Goal: Task Accomplishment & Management: Manage account settings

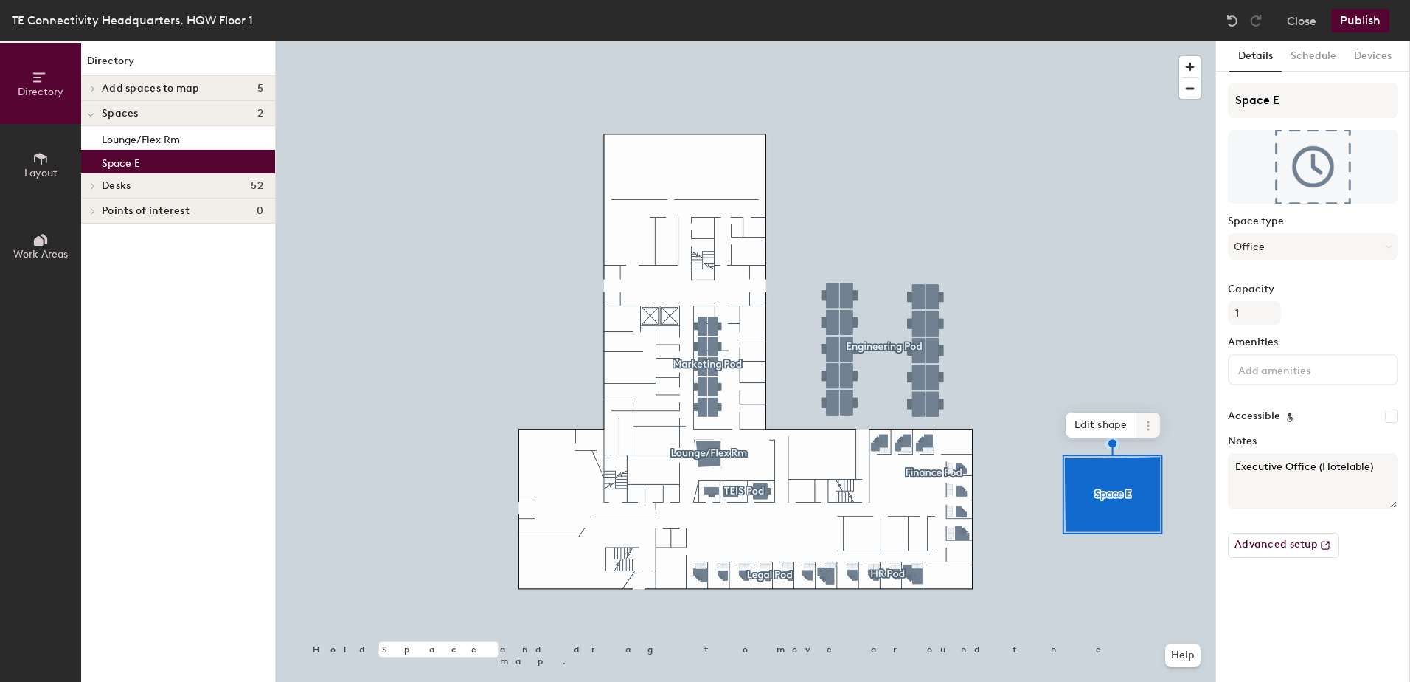
click at [1149, 427] on icon at bounding box center [1149, 426] width 12 height 12
click at [1157, 507] on span "Delete" at bounding box center [1201, 509] width 131 height 25
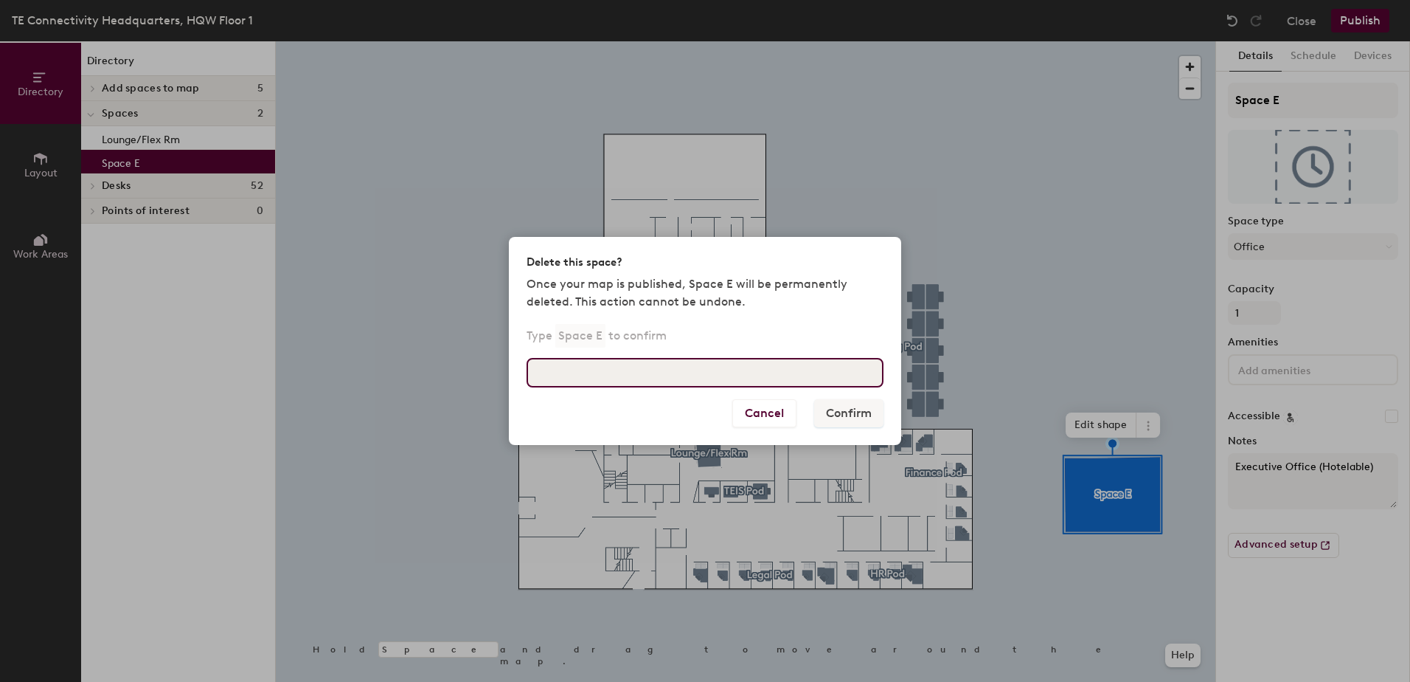
click at [727, 360] on input at bounding box center [705, 373] width 357 height 30
type input "Space E"
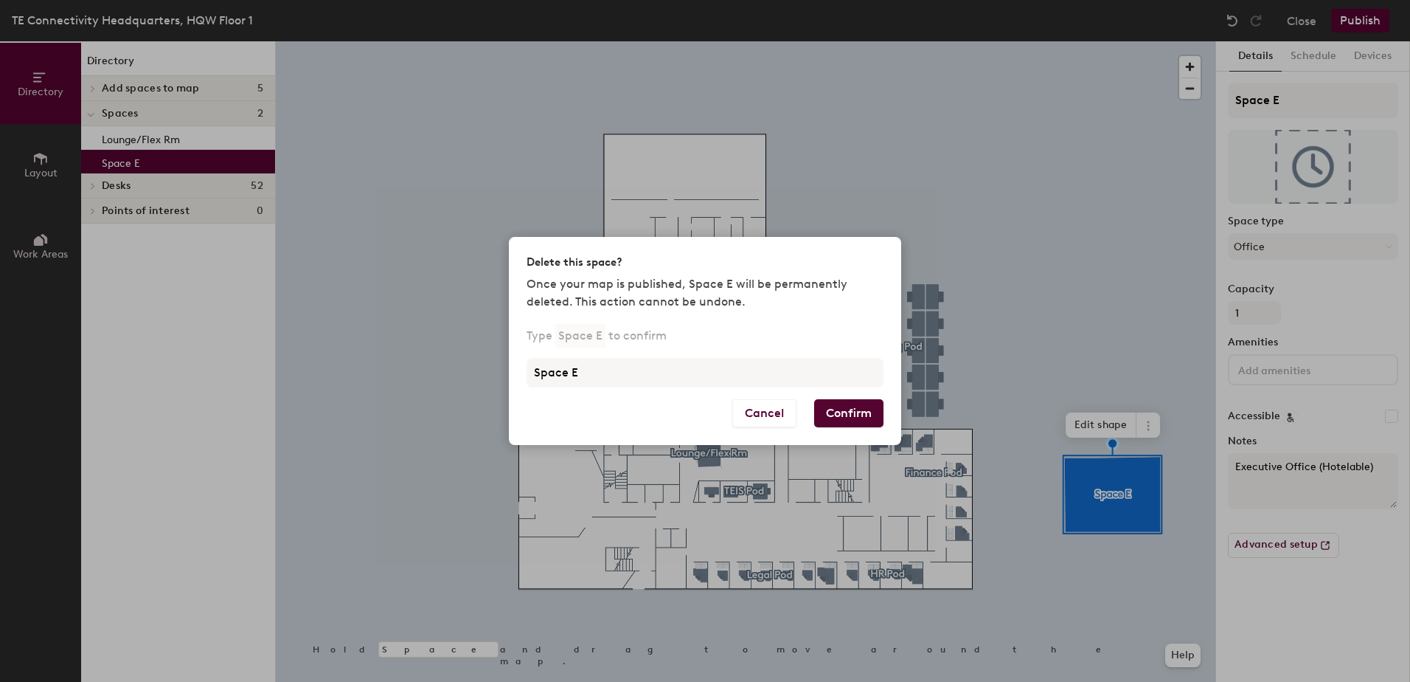
click at [828, 418] on button "Confirm" at bounding box center [848, 413] width 69 height 28
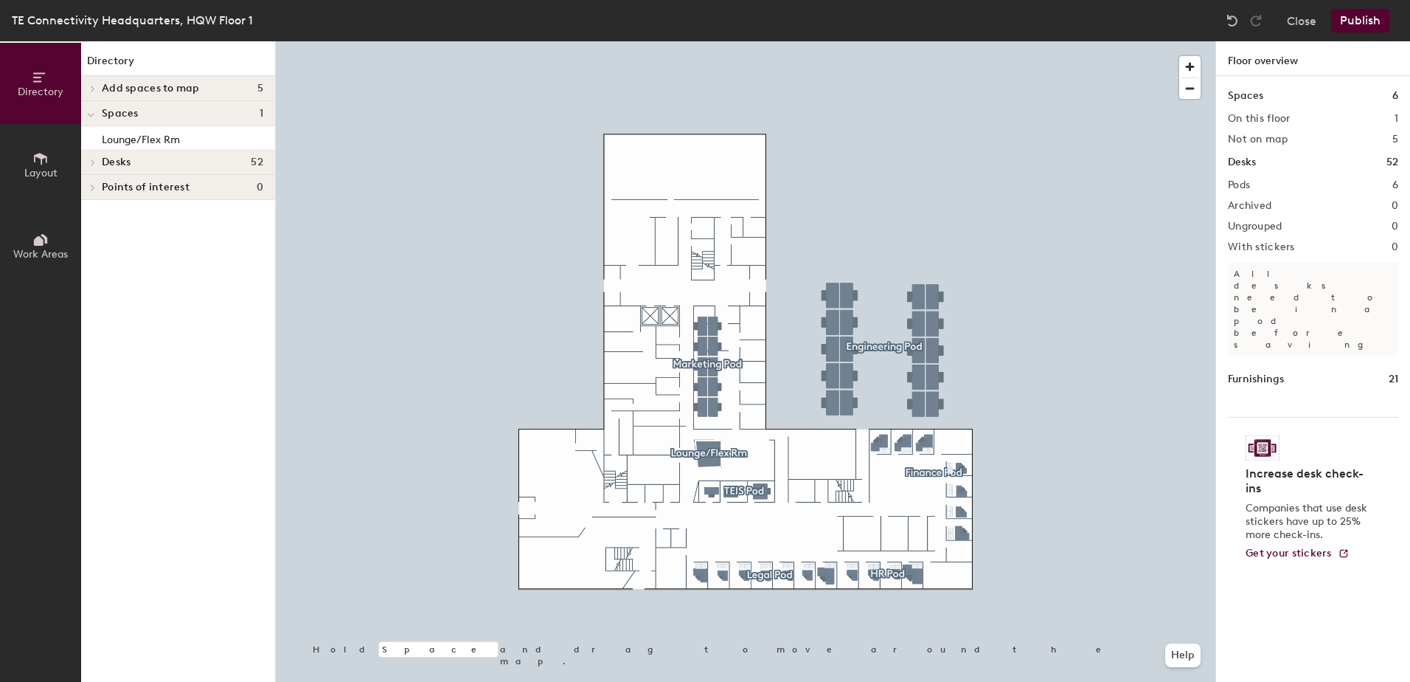
click at [1348, 21] on button "Publish" at bounding box center [1360, 21] width 58 height 24
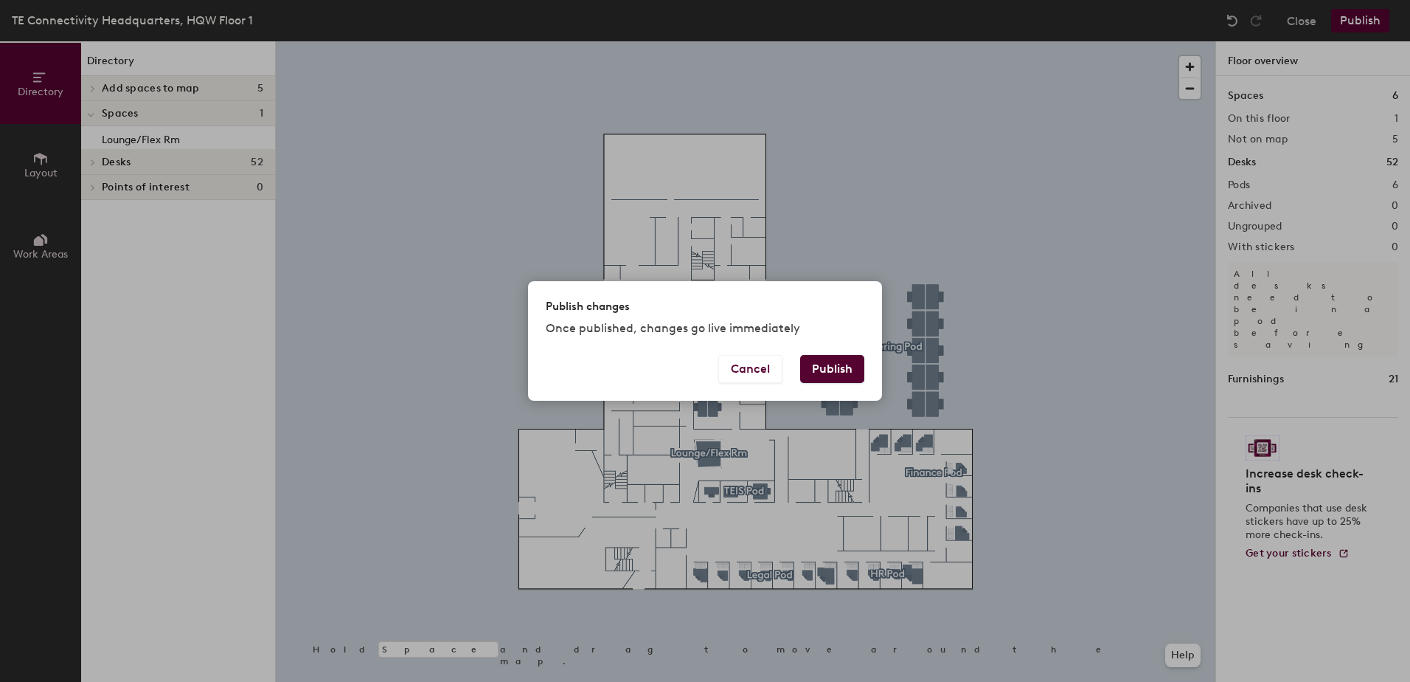
click at [839, 365] on button "Publish" at bounding box center [832, 369] width 64 height 28
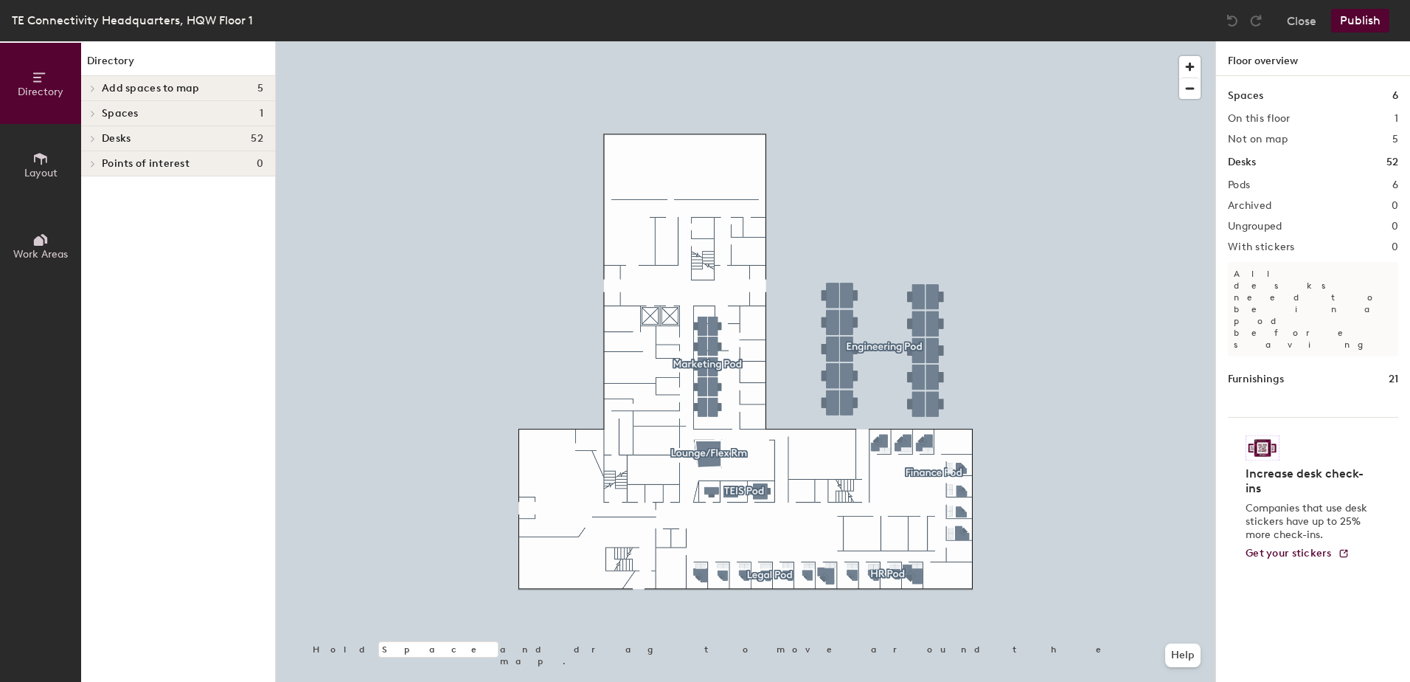
click at [34, 239] on icon at bounding box center [40, 240] width 16 height 16
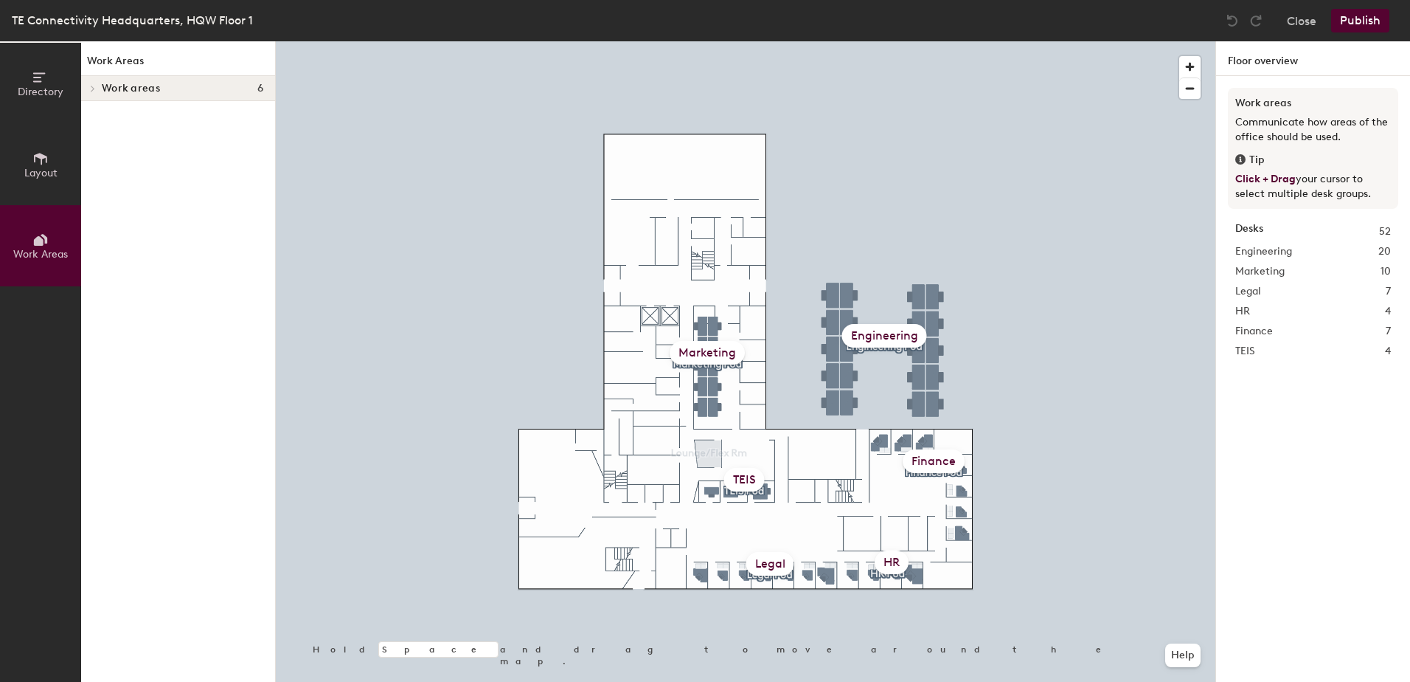
click at [30, 172] on span "Layout" at bounding box center [40, 173] width 33 height 13
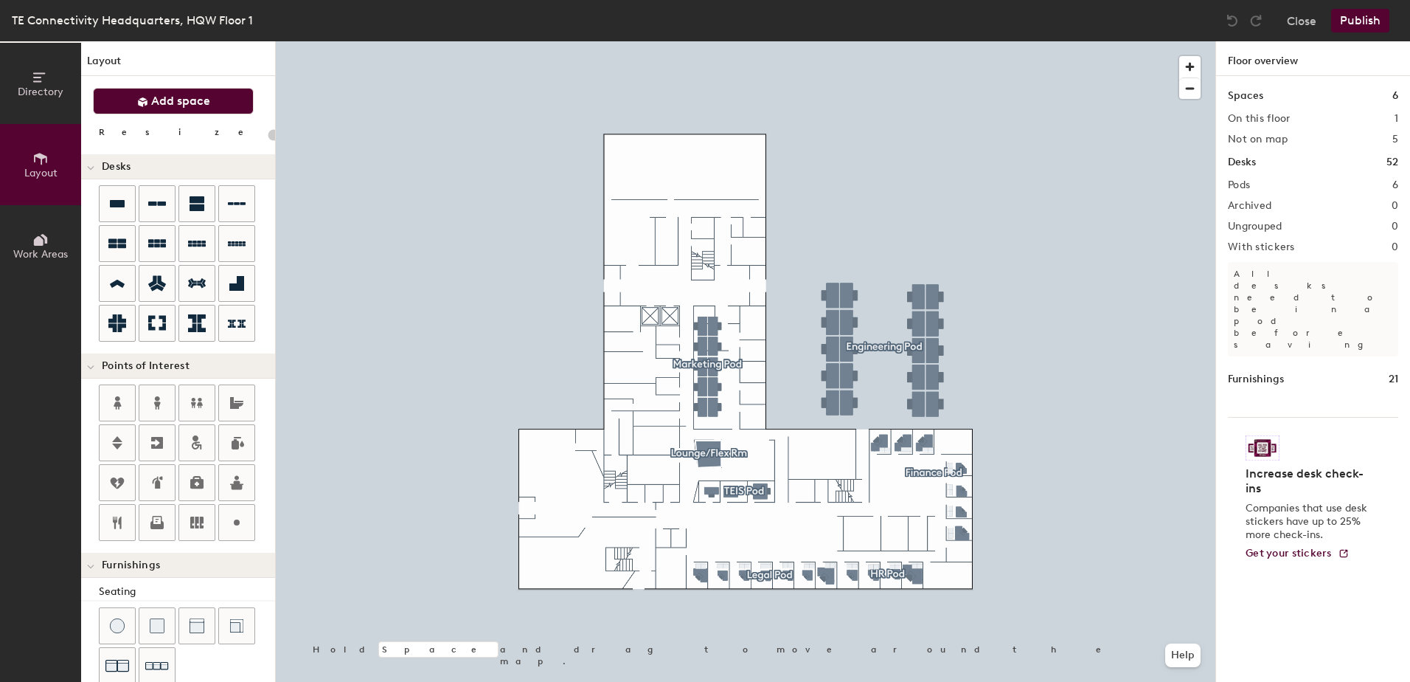
click at [158, 107] on span "Add space" at bounding box center [180, 101] width 59 height 15
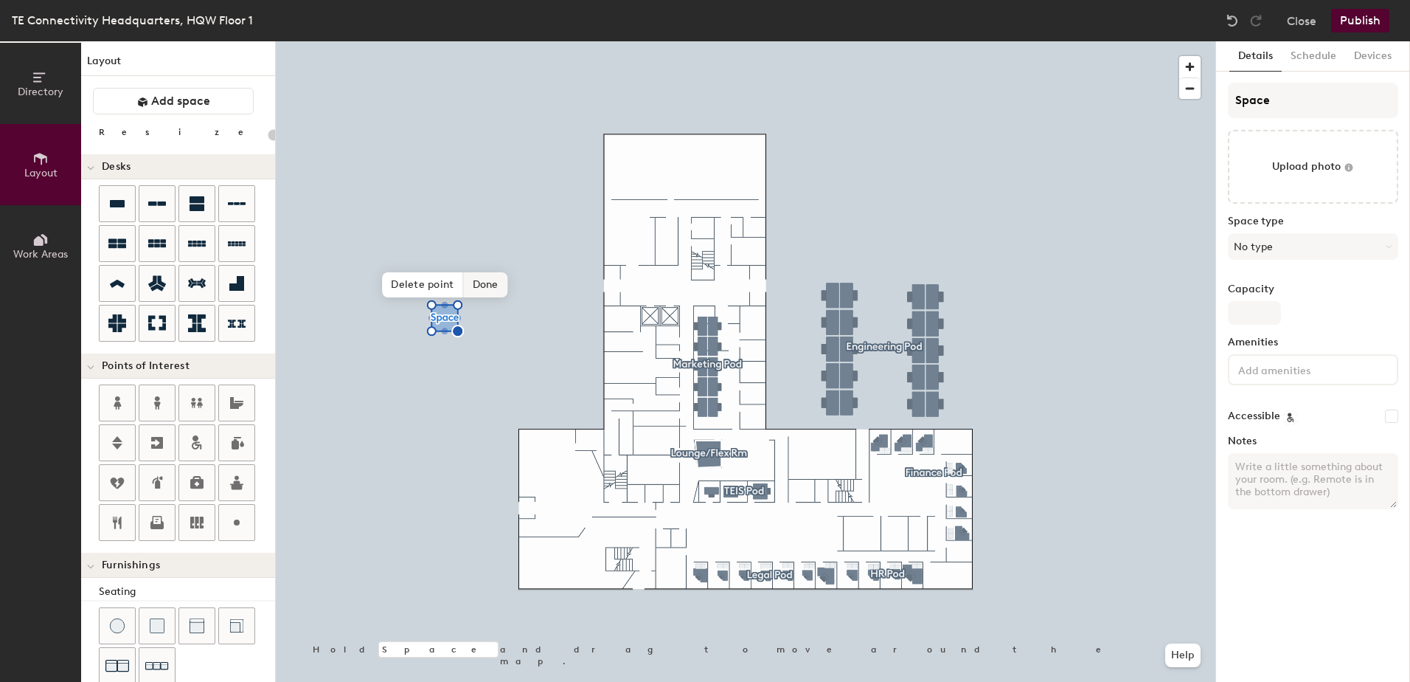
click at [488, 280] on span "Done" at bounding box center [486, 284] width 44 height 25
click at [478, 272] on icon at bounding box center [480, 273] width 12 height 12
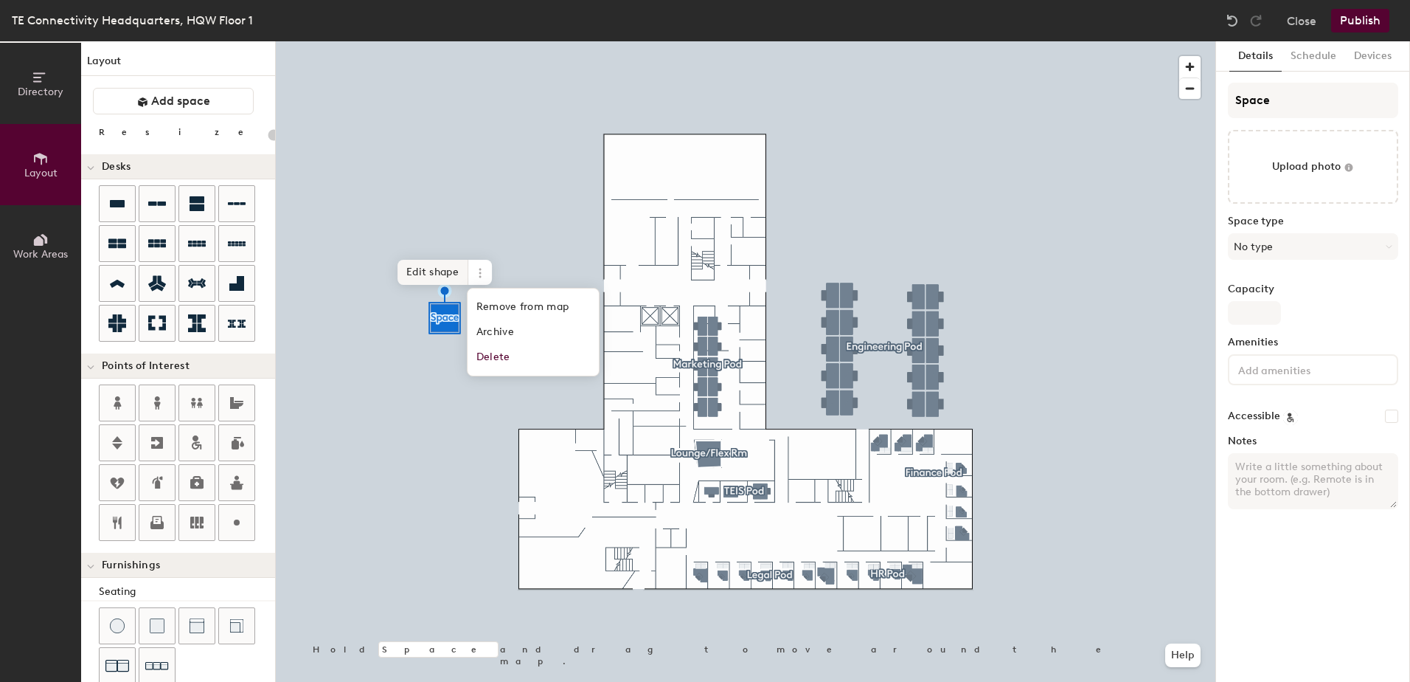
click at [443, 277] on span "Edit shape" at bounding box center [433, 272] width 71 height 25
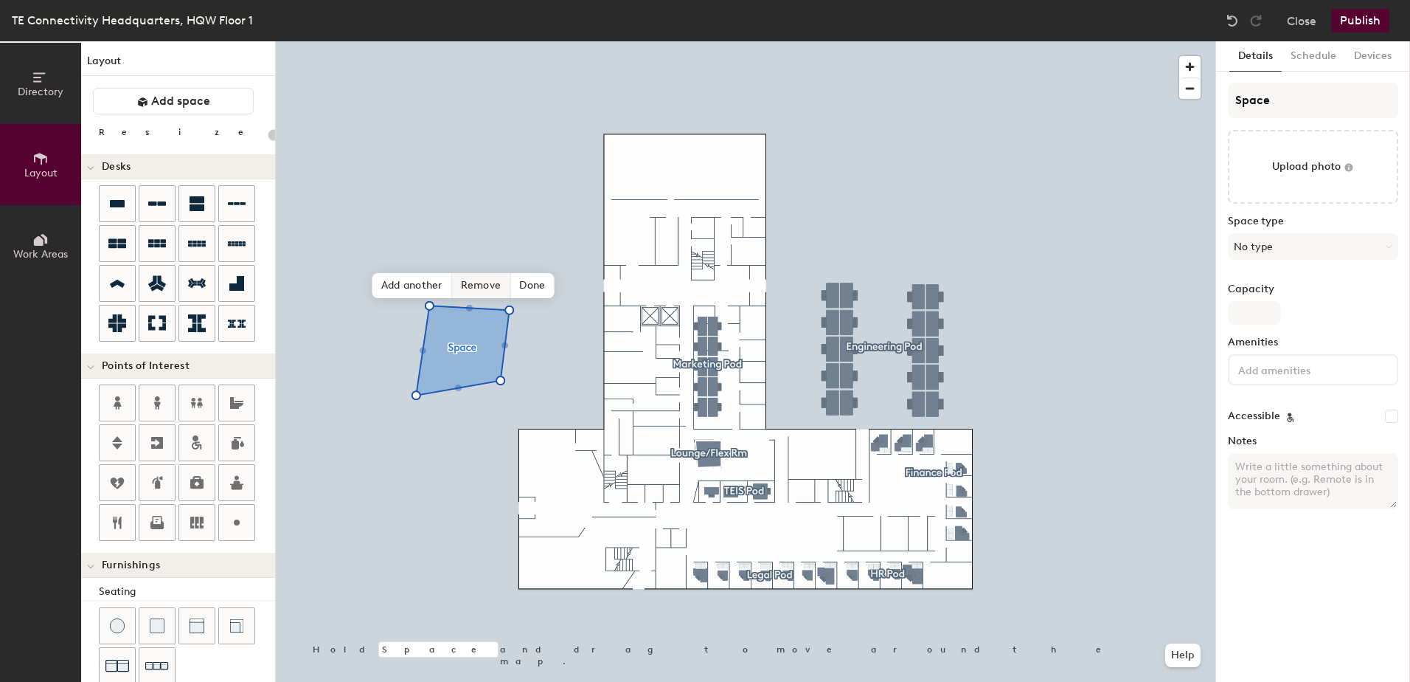
click at [491, 283] on span "Remove" at bounding box center [481, 285] width 59 height 25
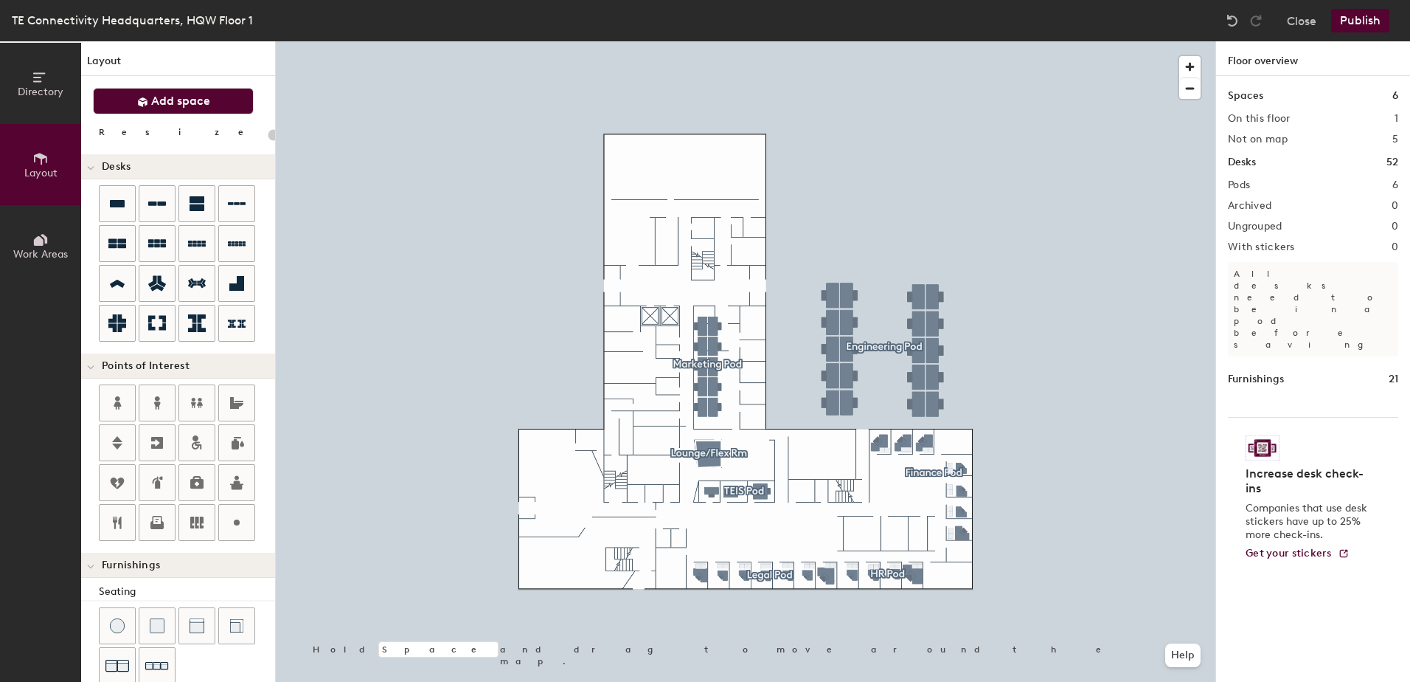
click at [148, 102] on icon at bounding box center [142, 102] width 11 height 11
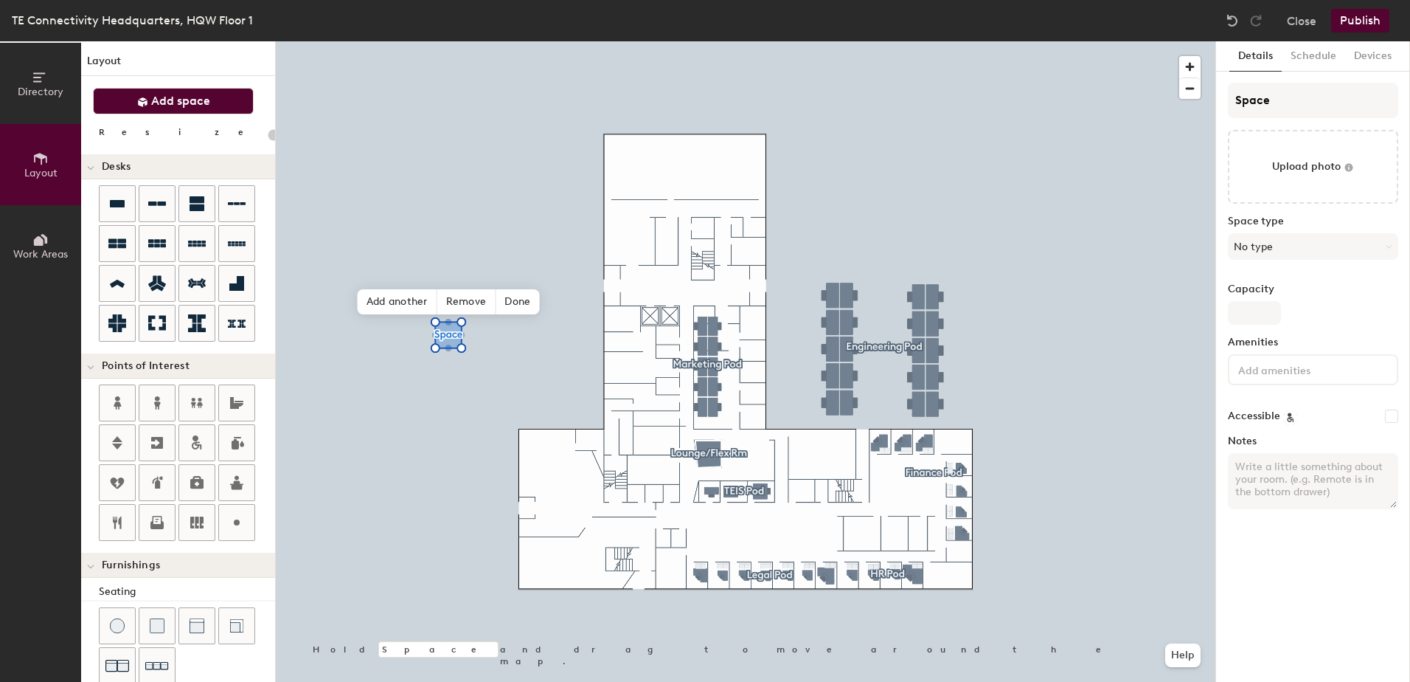
click at [165, 111] on button "Add space" at bounding box center [173, 101] width 161 height 27
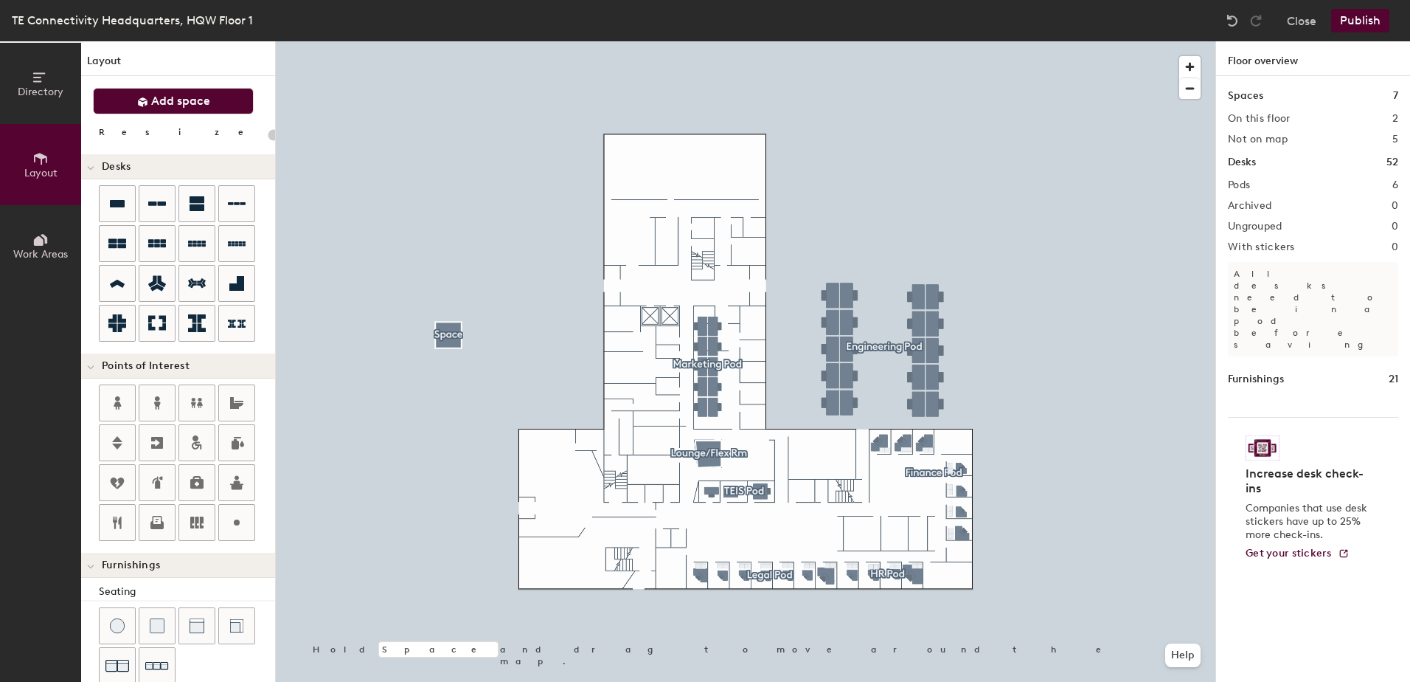
type input "20"
click at [166, 100] on span "Add space" at bounding box center [180, 101] width 59 height 15
click at [203, 100] on span "Add space" at bounding box center [180, 101] width 59 height 15
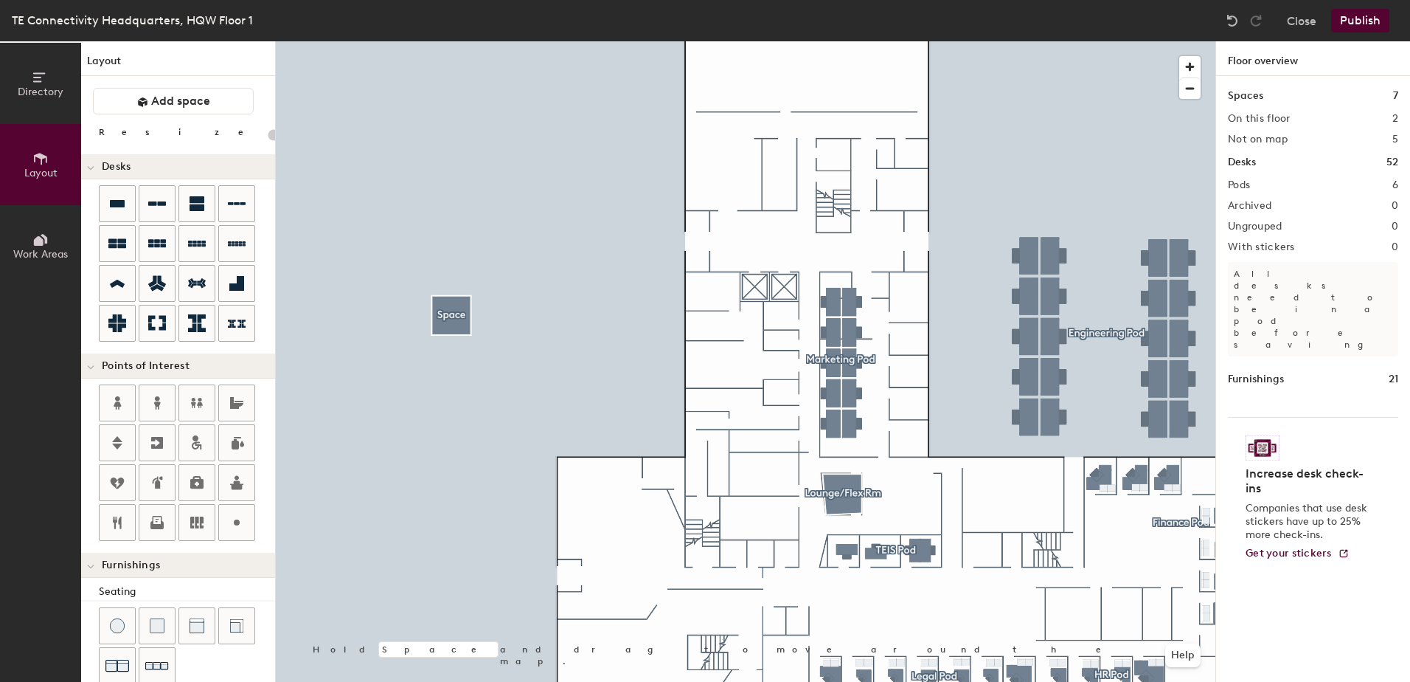
click at [37, 88] on span "Directory" at bounding box center [41, 92] width 46 height 13
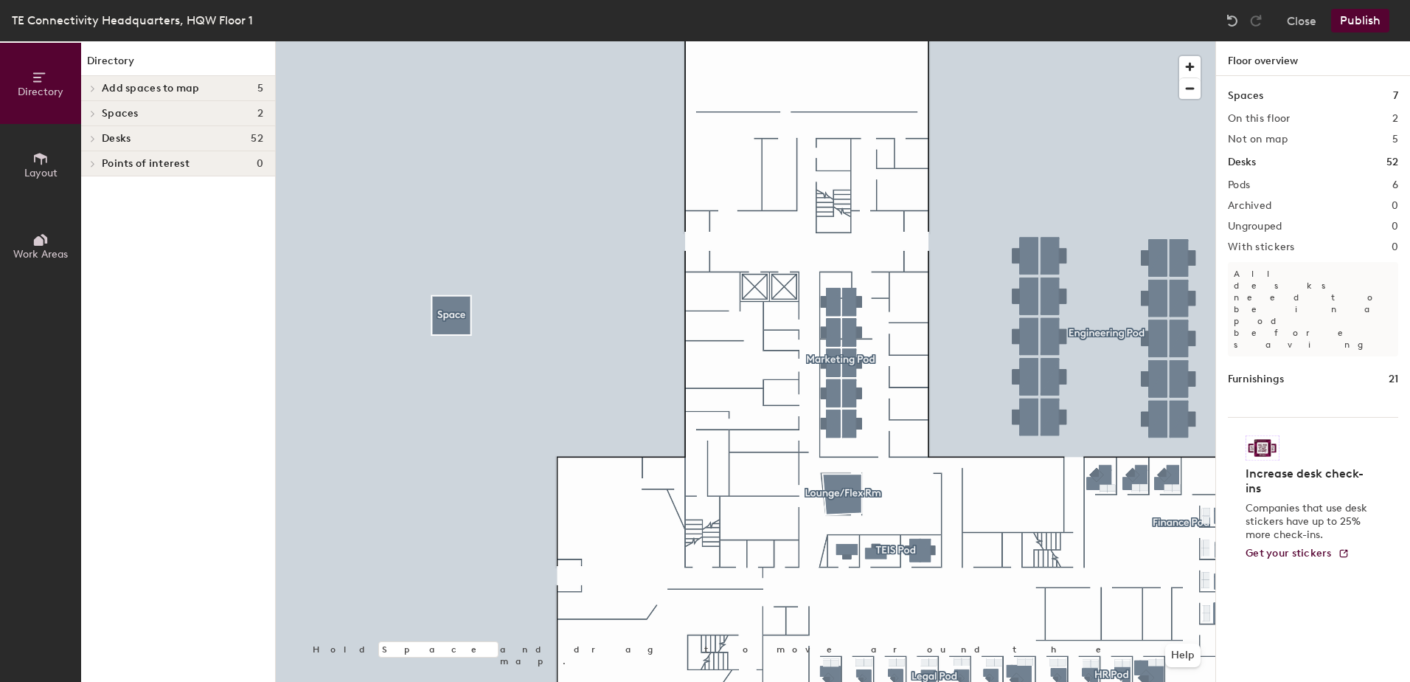
click at [35, 241] on icon at bounding box center [39, 241] width 10 height 10
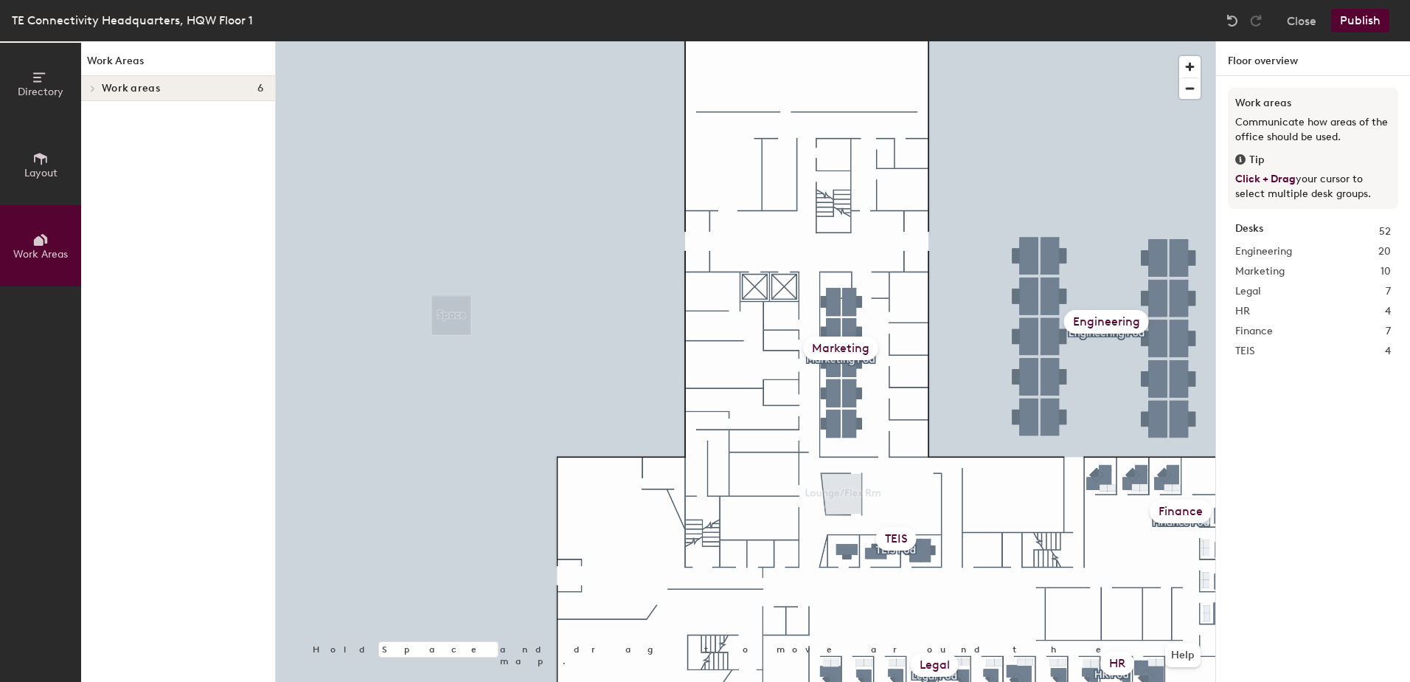
click at [41, 171] on span "Layout" at bounding box center [40, 173] width 33 height 13
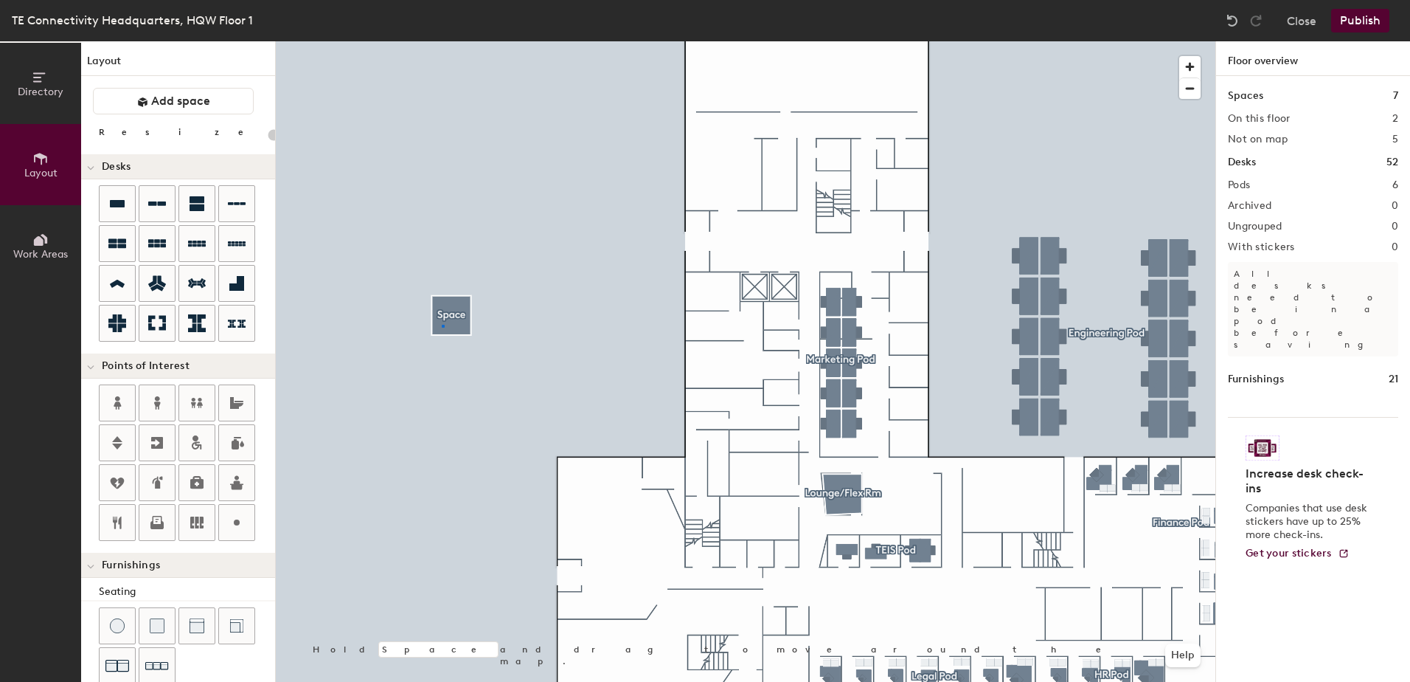
click at [442, 41] on div at bounding box center [746, 41] width 940 height 0
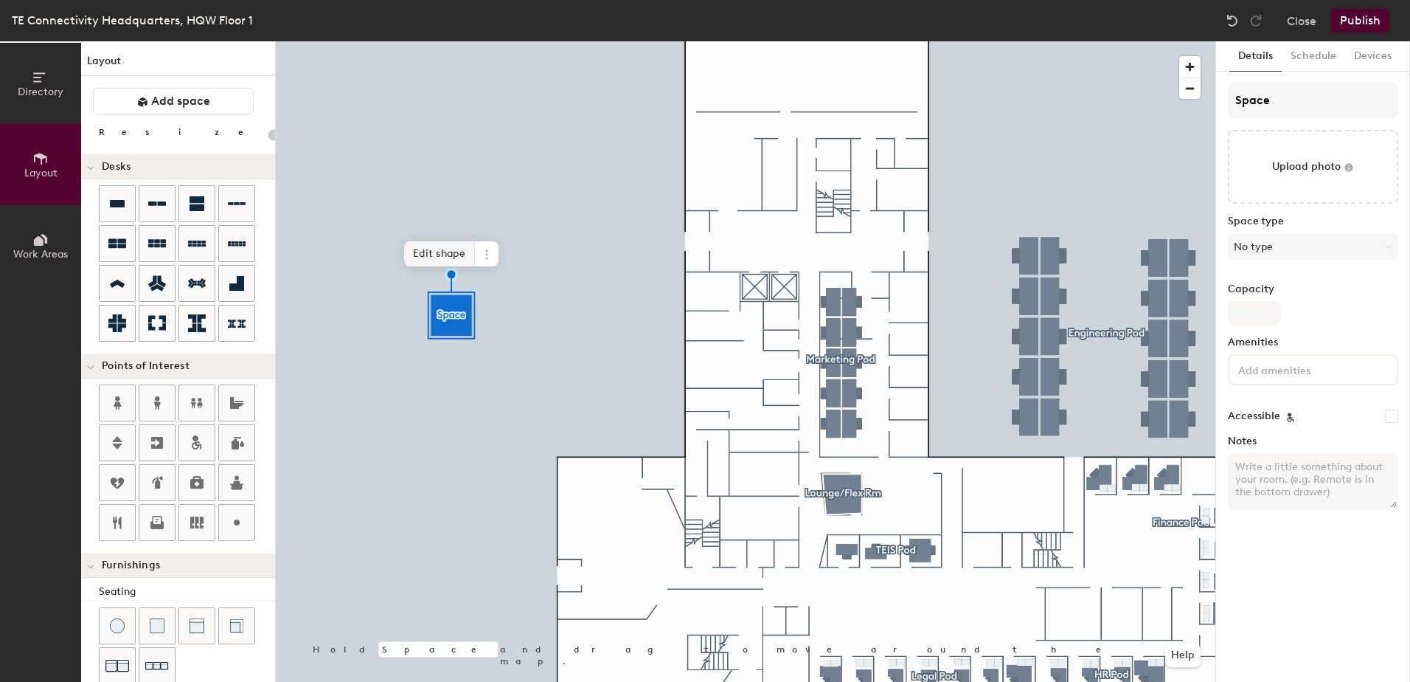
click at [449, 250] on span "Edit shape" at bounding box center [439, 253] width 71 height 25
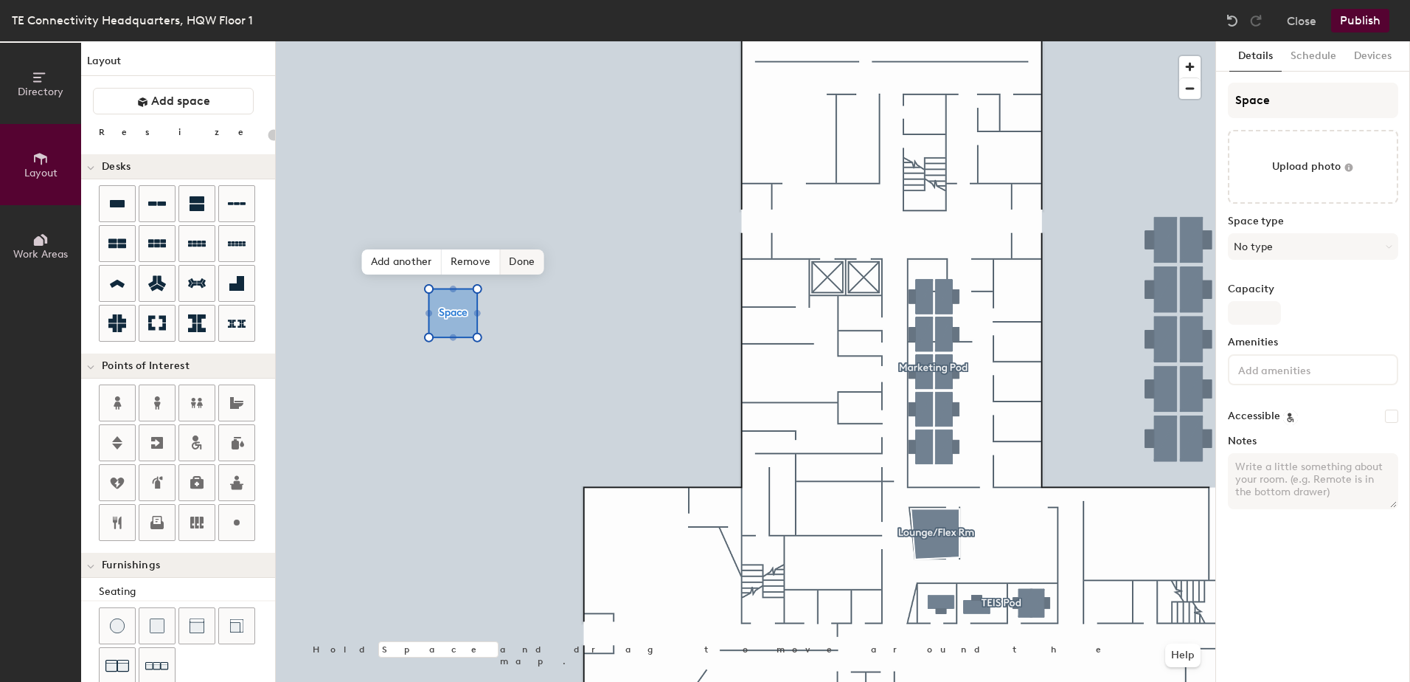
click at [516, 263] on span "Done" at bounding box center [522, 261] width 44 height 25
click at [491, 239] on icon at bounding box center [488, 241] width 12 height 12
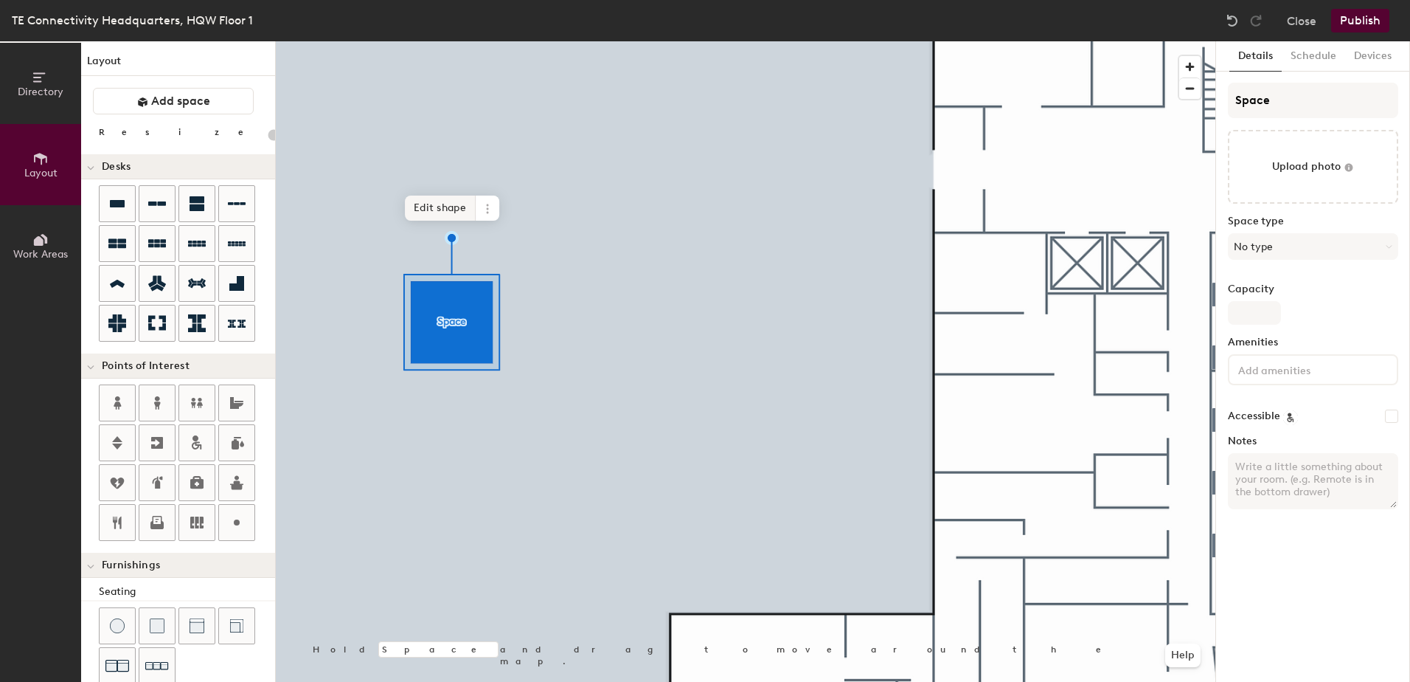
click at [465, 210] on span "Edit shape" at bounding box center [440, 207] width 71 height 25
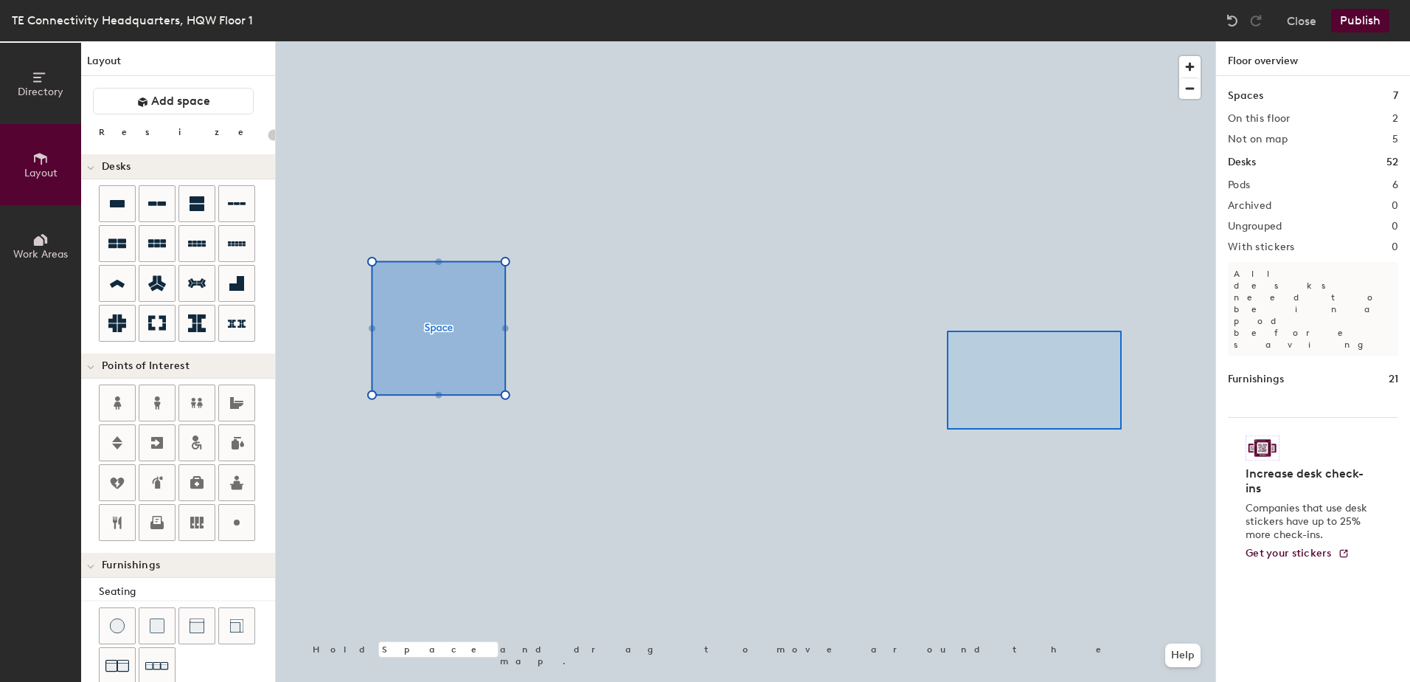
click at [947, 41] on div at bounding box center [746, 41] width 940 height 0
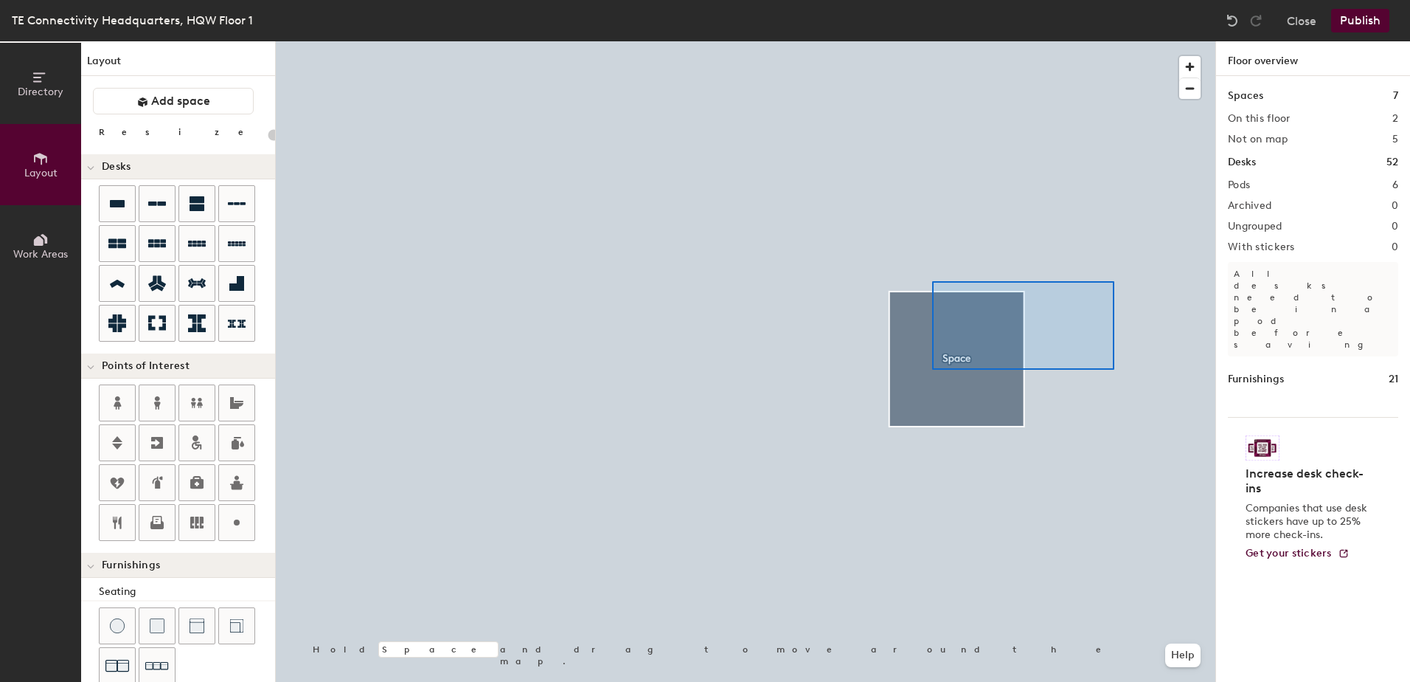
click at [932, 41] on div at bounding box center [746, 41] width 940 height 0
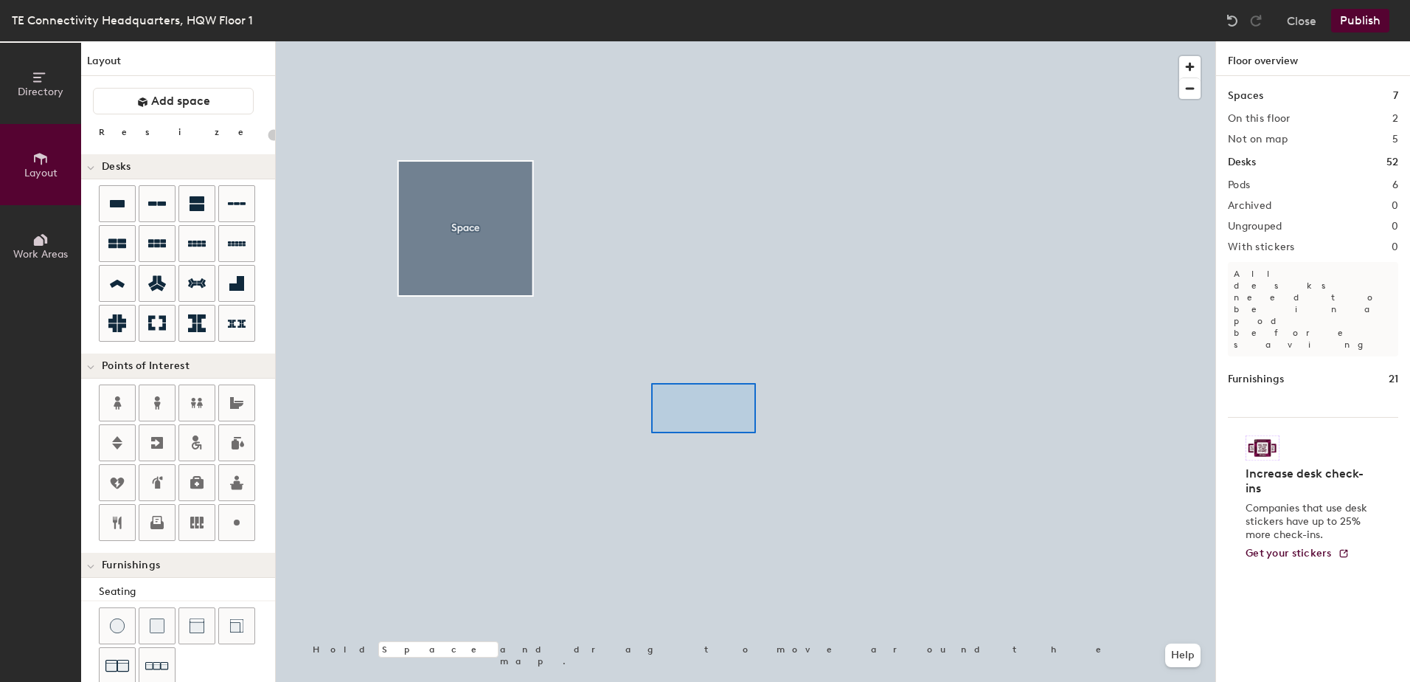
click at [645, 41] on div at bounding box center [746, 41] width 940 height 0
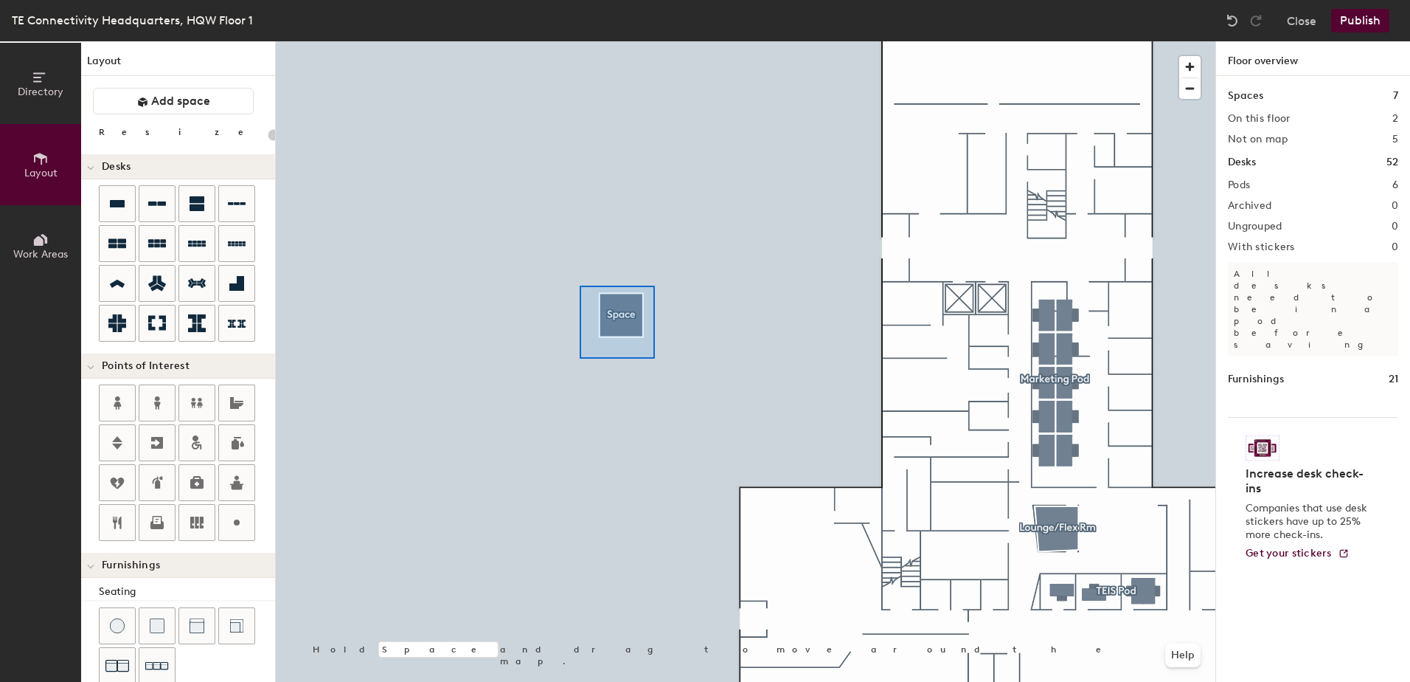
click at [580, 41] on div at bounding box center [746, 41] width 940 height 0
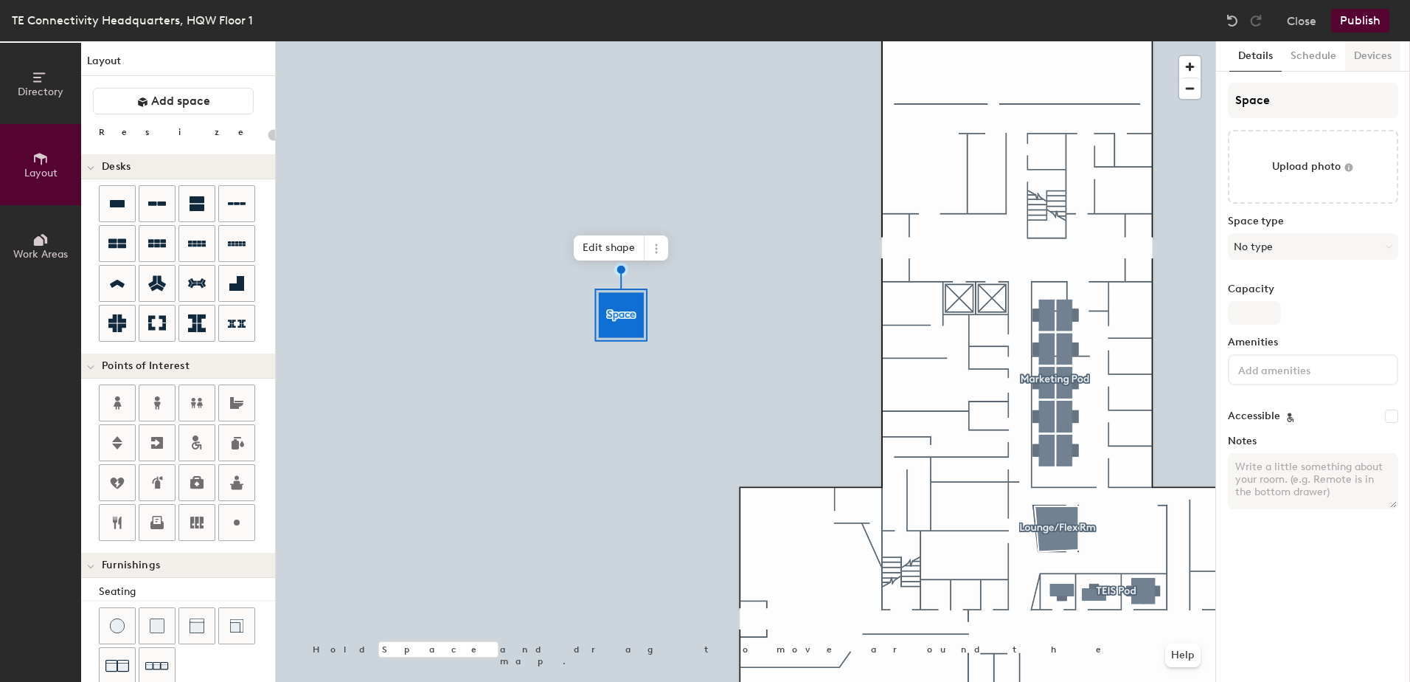
click at [1378, 50] on button "Devices" at bounding box center [1373, 56] width 55 height 30
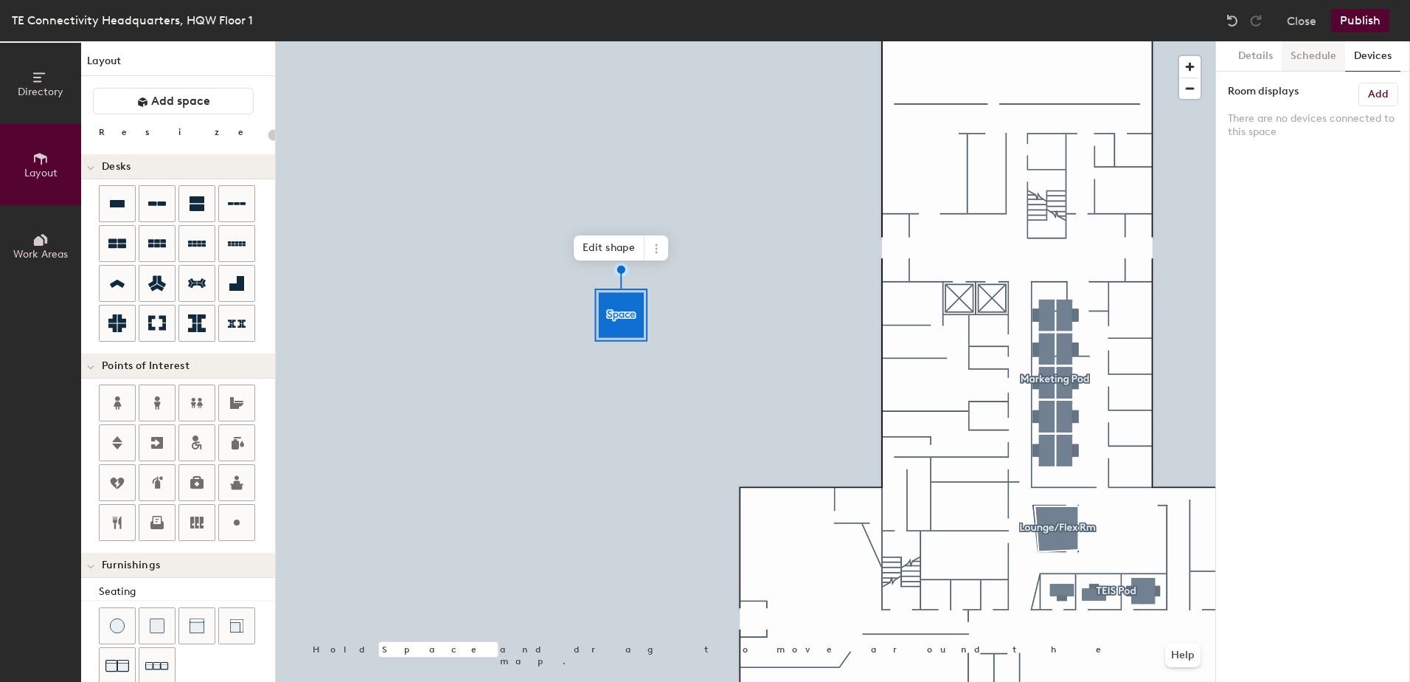
click at [1303, 57] on button "Schedule" at bounding box center [1313, 56] width 63 height 30
click at [1250, 59] on button "Details" at bounding box center [1256, 56] width 52 height 30
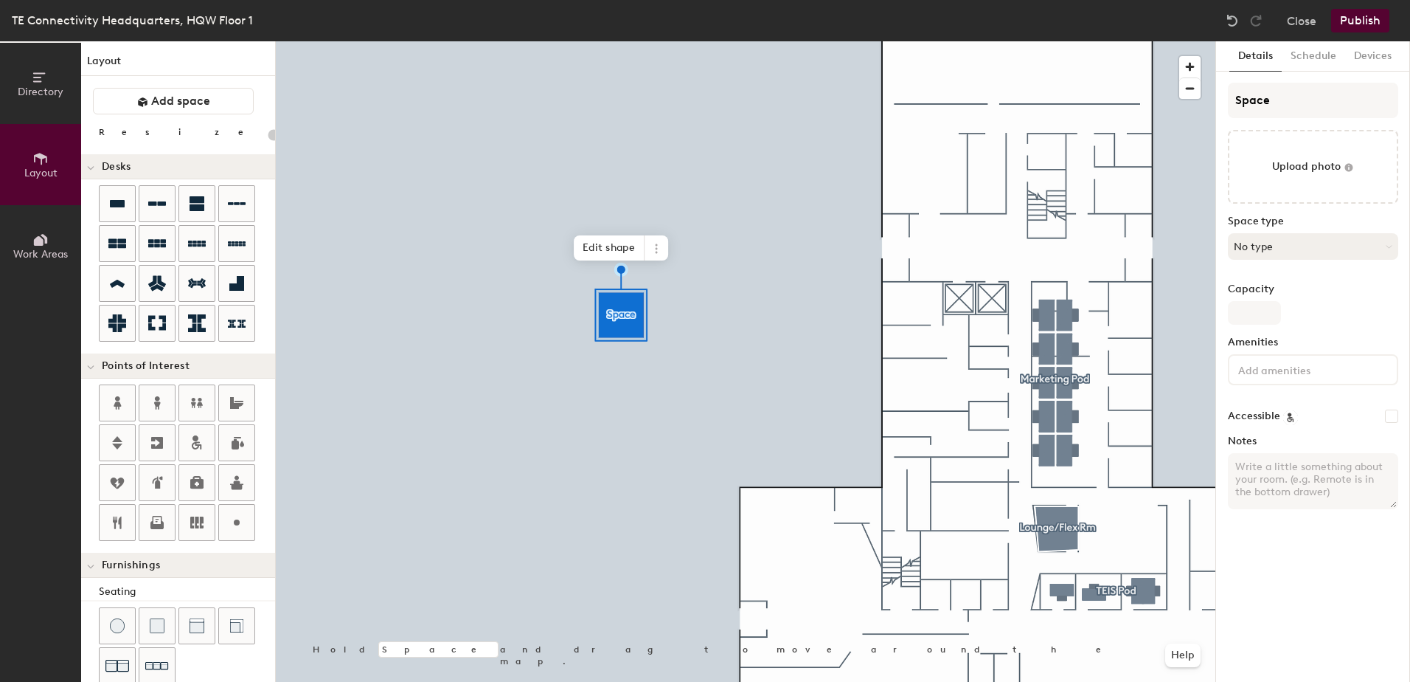
click at [1264, 250] on button "No type" at bounding box center [1313, 246] width 170 height 27
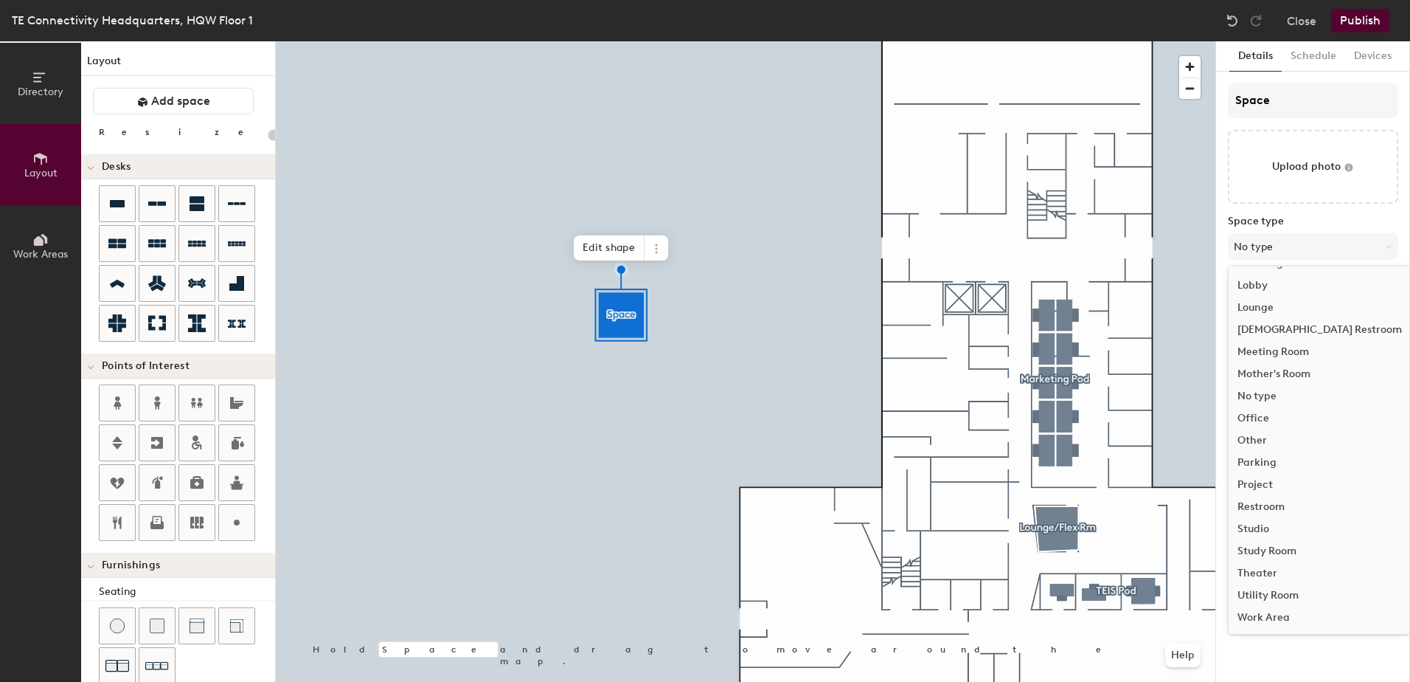
scroll to position [330, 0]
click at [1262, 398] on div "No type" at bounding box center [1320, 395] width 182 height 22
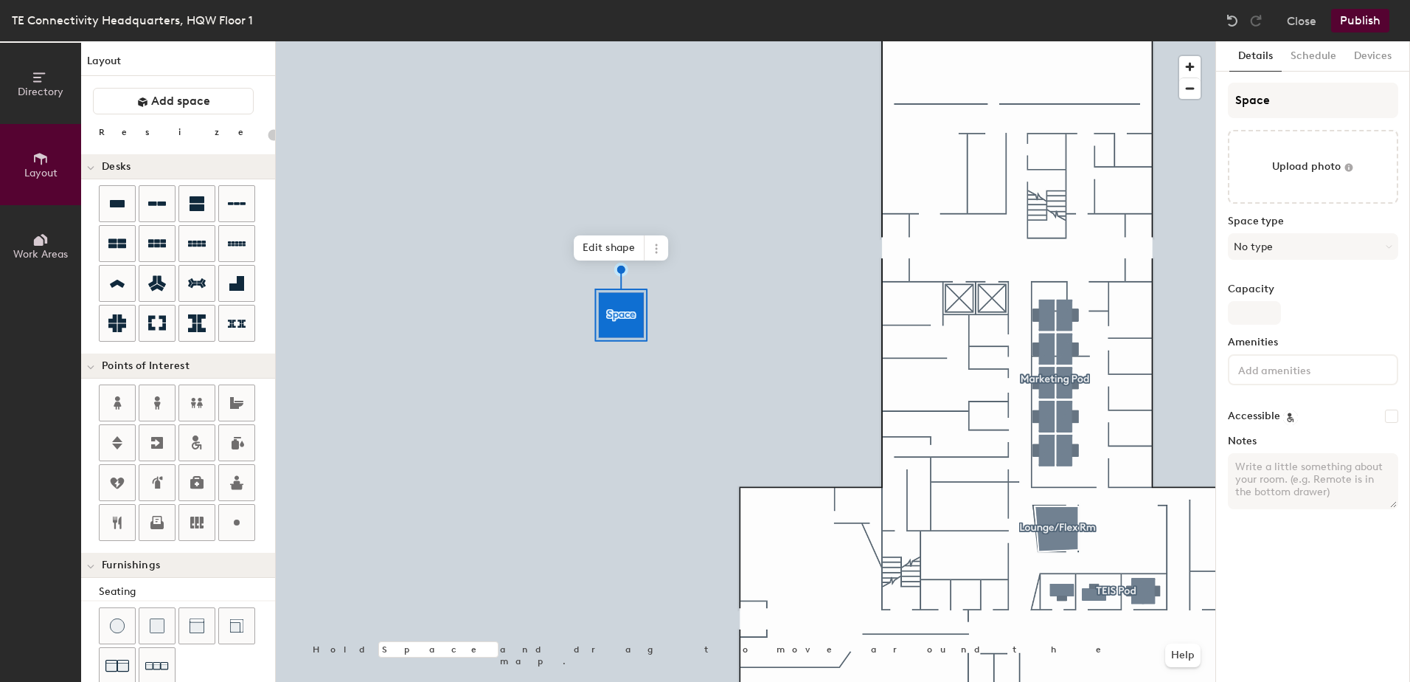
type input "20"
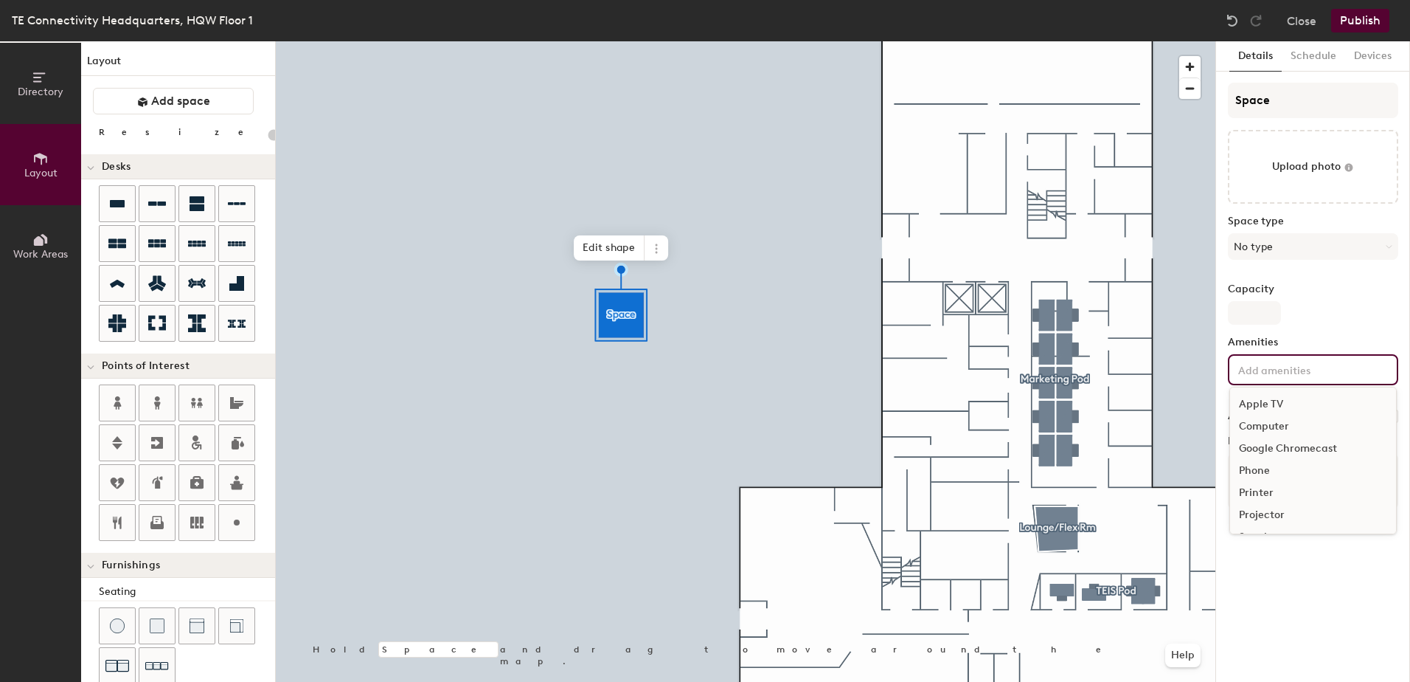
click at [1262, 370] on input at bounding box center [1302, 369] width 133 height 18
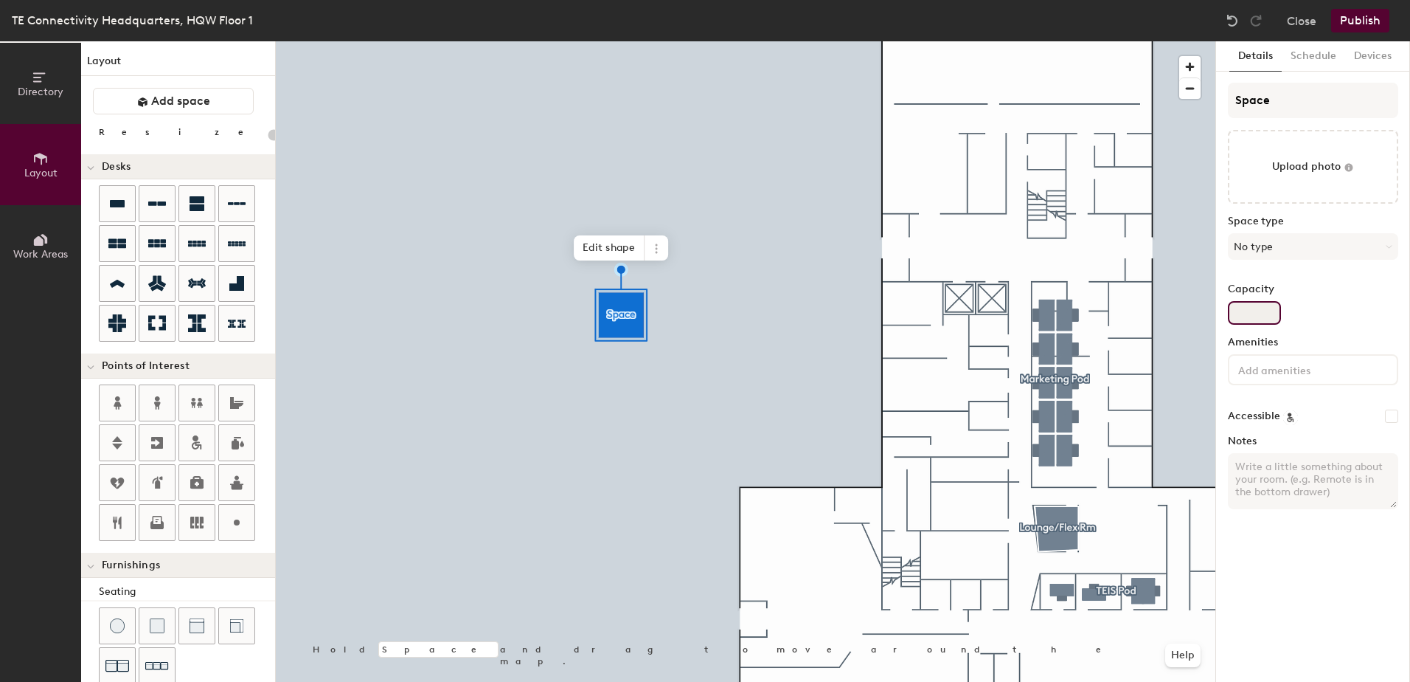
click at [1278, 308] on input "Capacity" at bounding box center [1254, 313] width 53 height 24
click at [1270, 469] on textarea "Notes" at bounding box center [1313, 481] width 170 height 56
type textarea "T"
type input "20"
type textarea "TE"
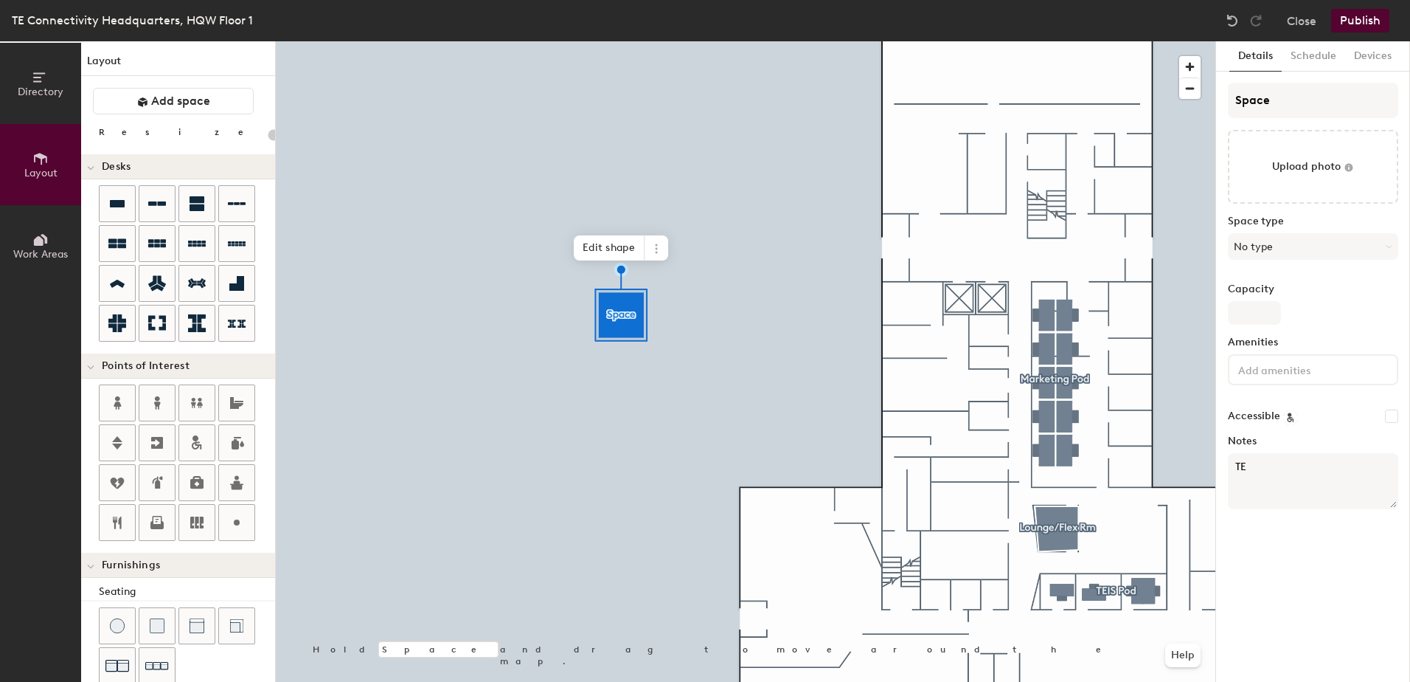
type input "20"
type textarea "TEI"
type input "20"
type textarea "TEIS"
type input "20"
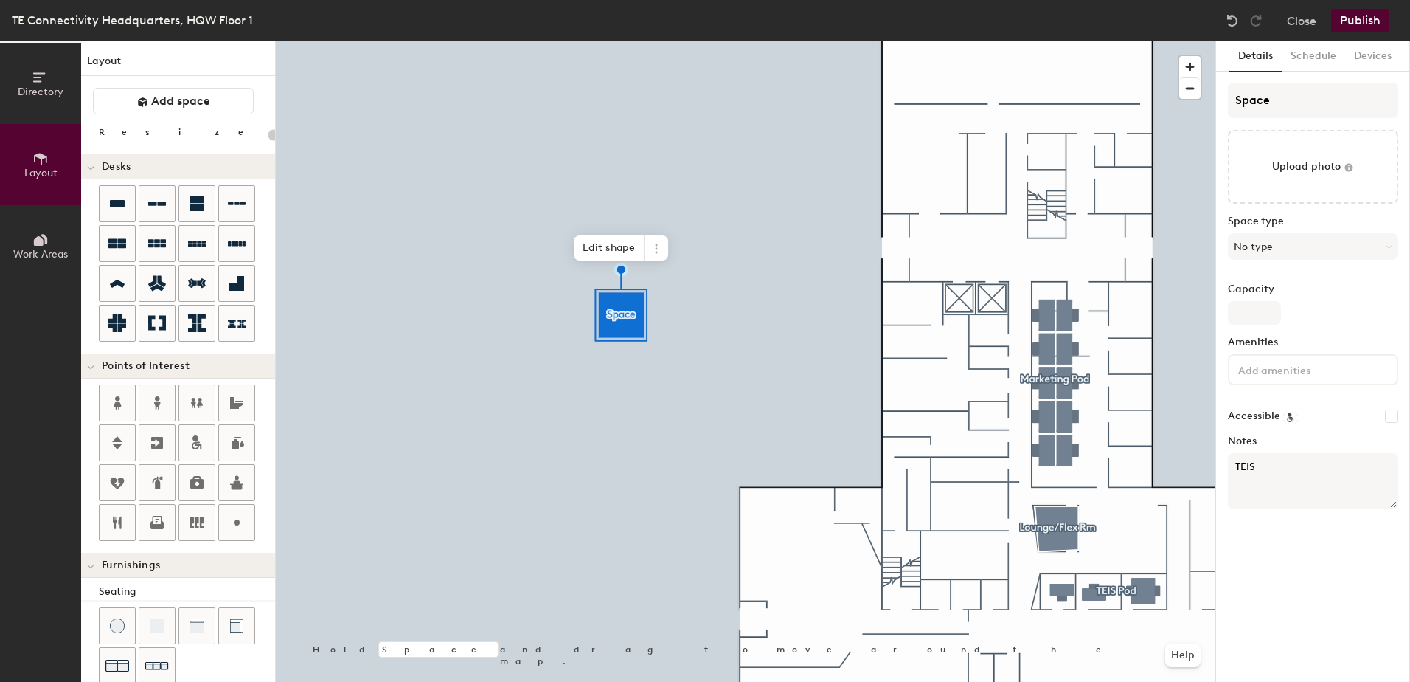
type textarea "TEIS"
type input "20"
type textarea "TEIS P"
type input "20"
type textarea "TEIS PO"
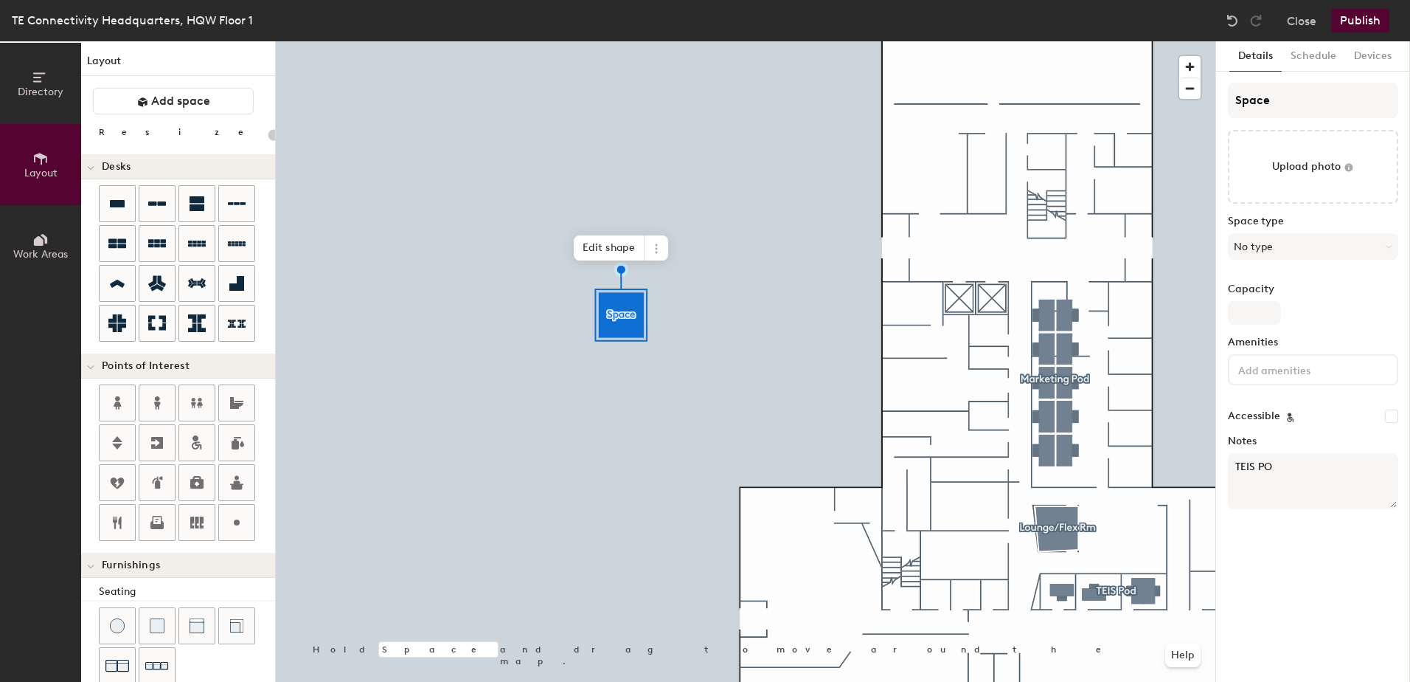
type input "20"
type textarea "TEIS POD"
type input "20"
type textarea "TEIS POD"
type input "20"
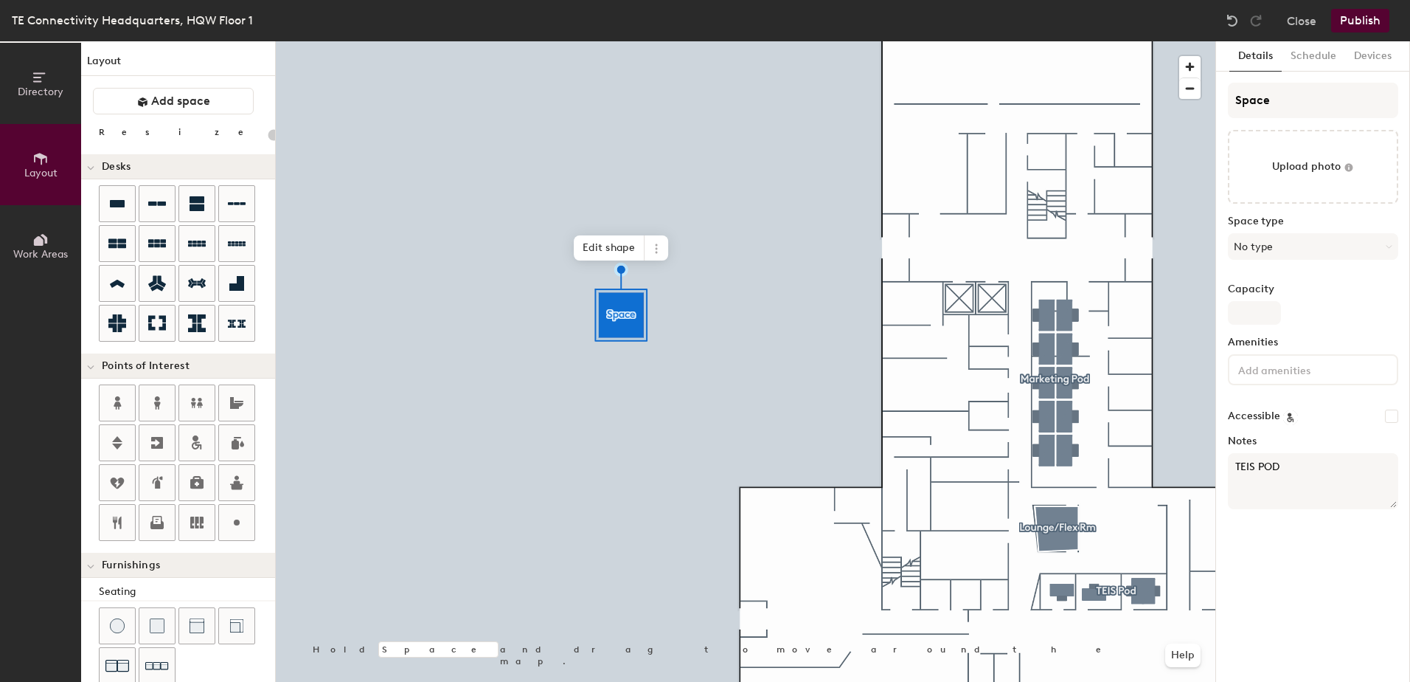
type textarea "TEIS POD -"
type input "20"
type textarea "TEIS POD -"
type input "20"
click at [1295, 465] on textarea "TEIS POD -" at bounding box center [1313, 481] width 170 height 56
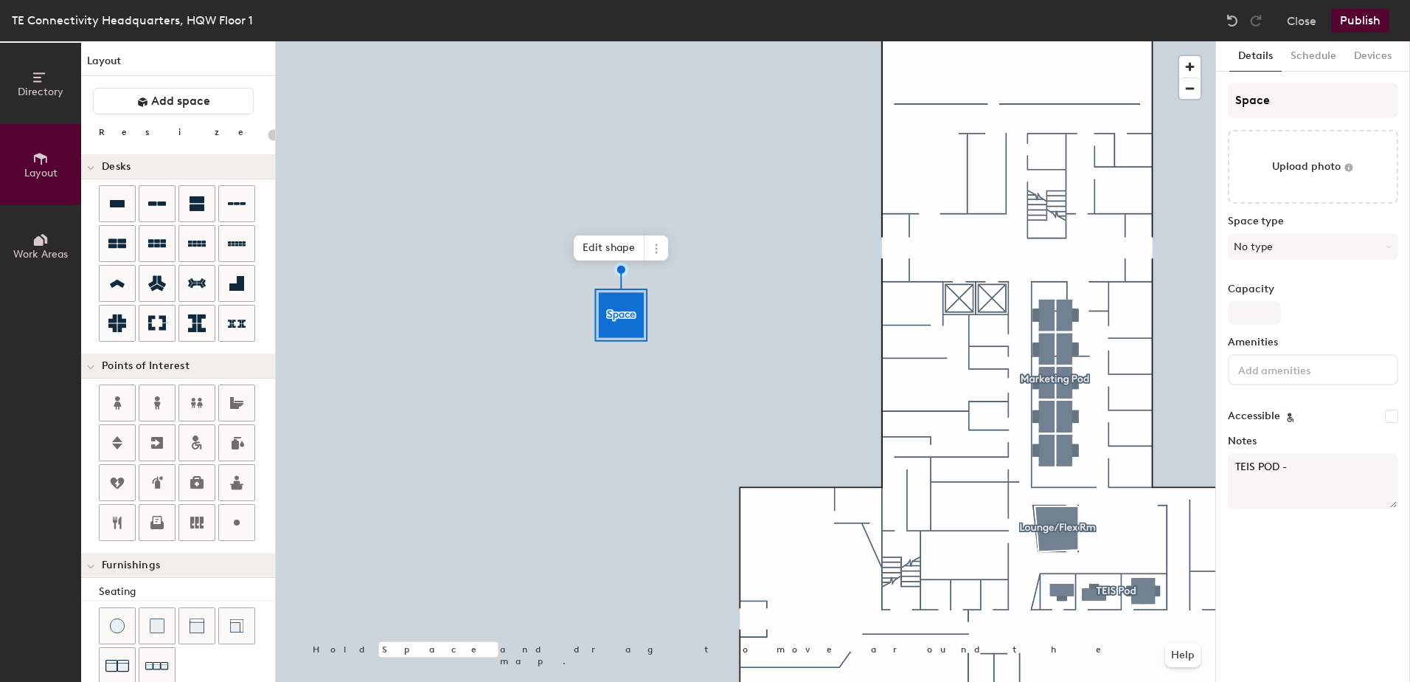
type textarea "TEIS POD - 1"
type input "20"
type textarea "TEIS POD - 14"
type input "20"
type textarea "TEIS POD - 149"
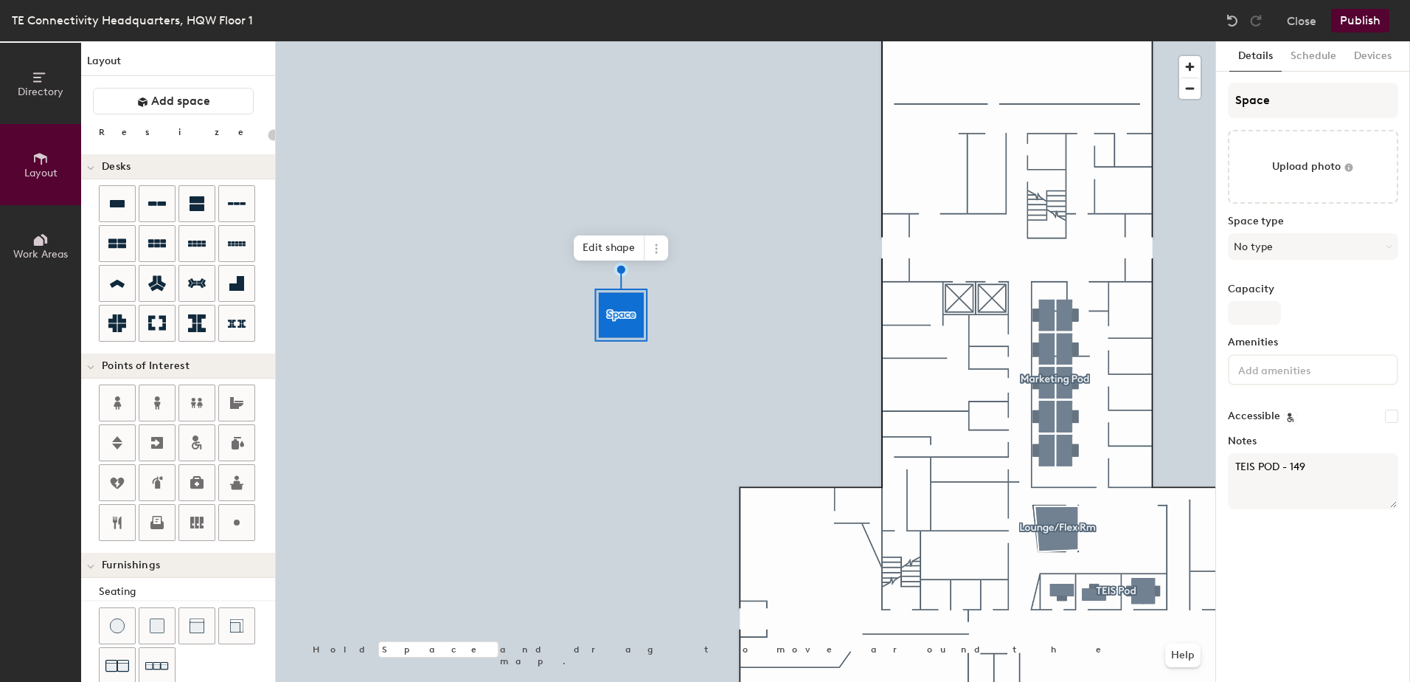
type input "20"
type textarea "TEIS POD - 149,"
type input "20"
type textarea "TEIS POD - 149,"
type input "20"
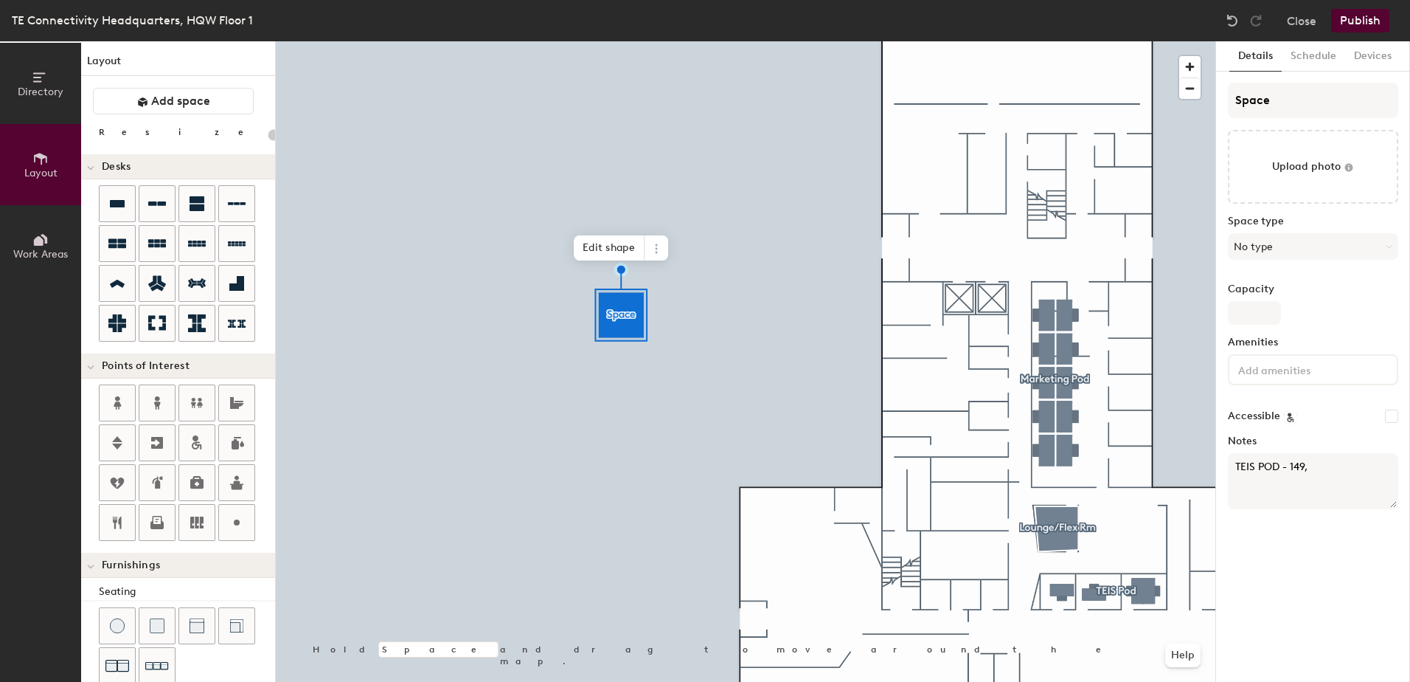
type textarea "TEIS POD - 149, 1"
type input "20"
type textarea "TEIS POD - 149, 14"
type input "20"
type textarea "TEIS POD - 149, 148"
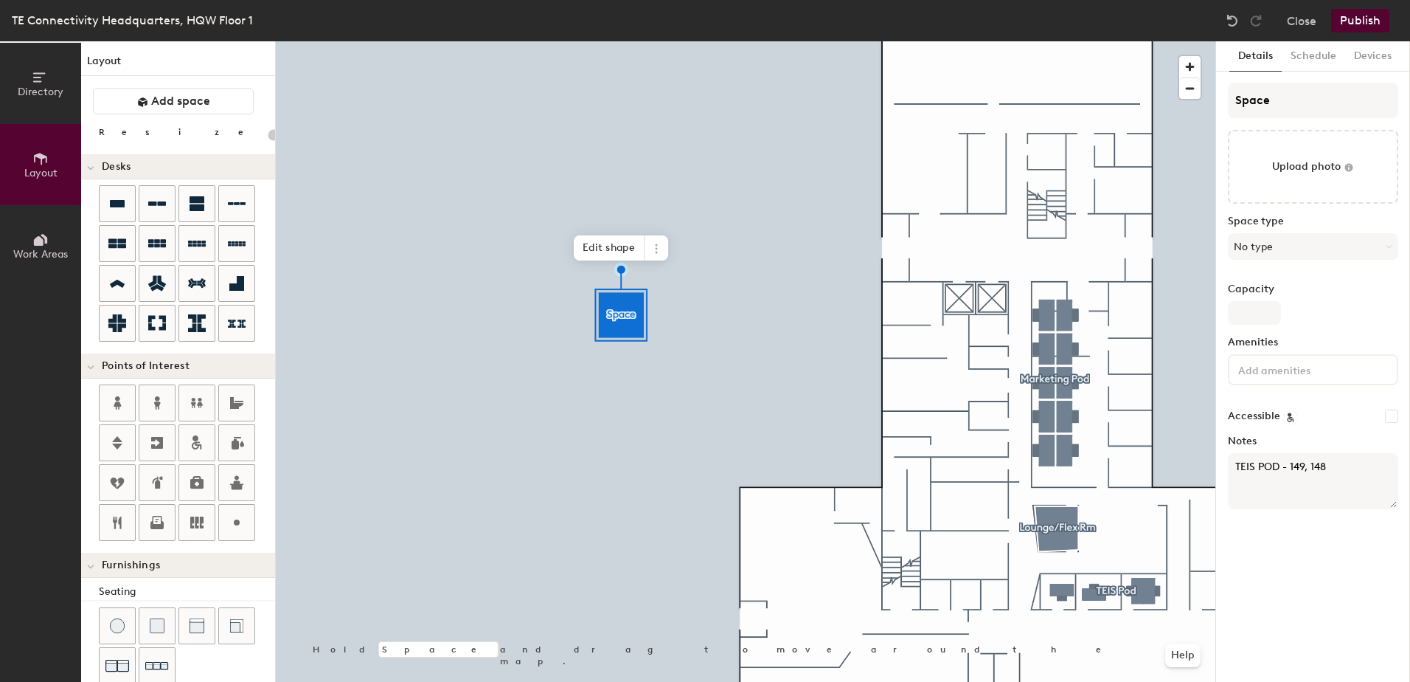
type input "20"
type textarea "TEIS POD - 149, 148,"
type input "20"
type textarea "TEIS POD - 149, 148,"
type input "20"
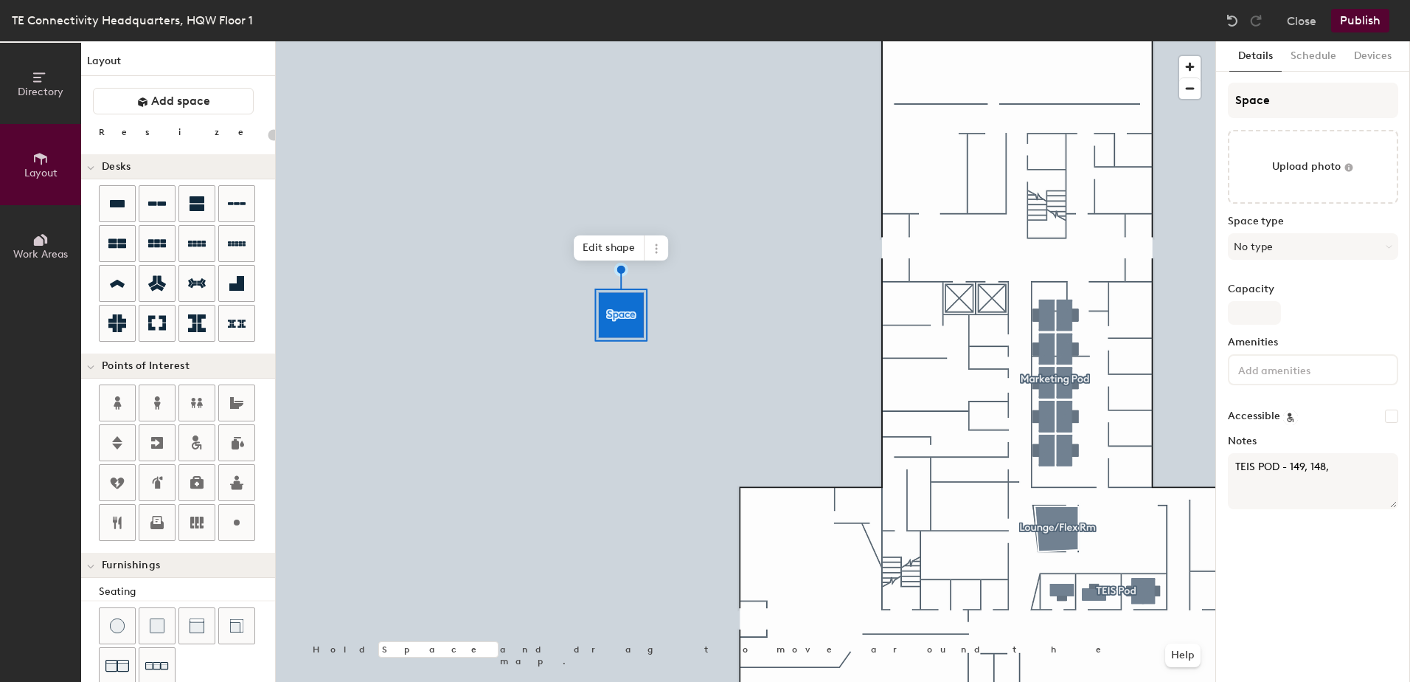
type textarea "TEIS POD - 149, 148, 1"
type input "20"
type textarea "TEIS POD - 149, 148, 14"
type input "20"
type textarea "TEIS POD - 149, 148, 147"
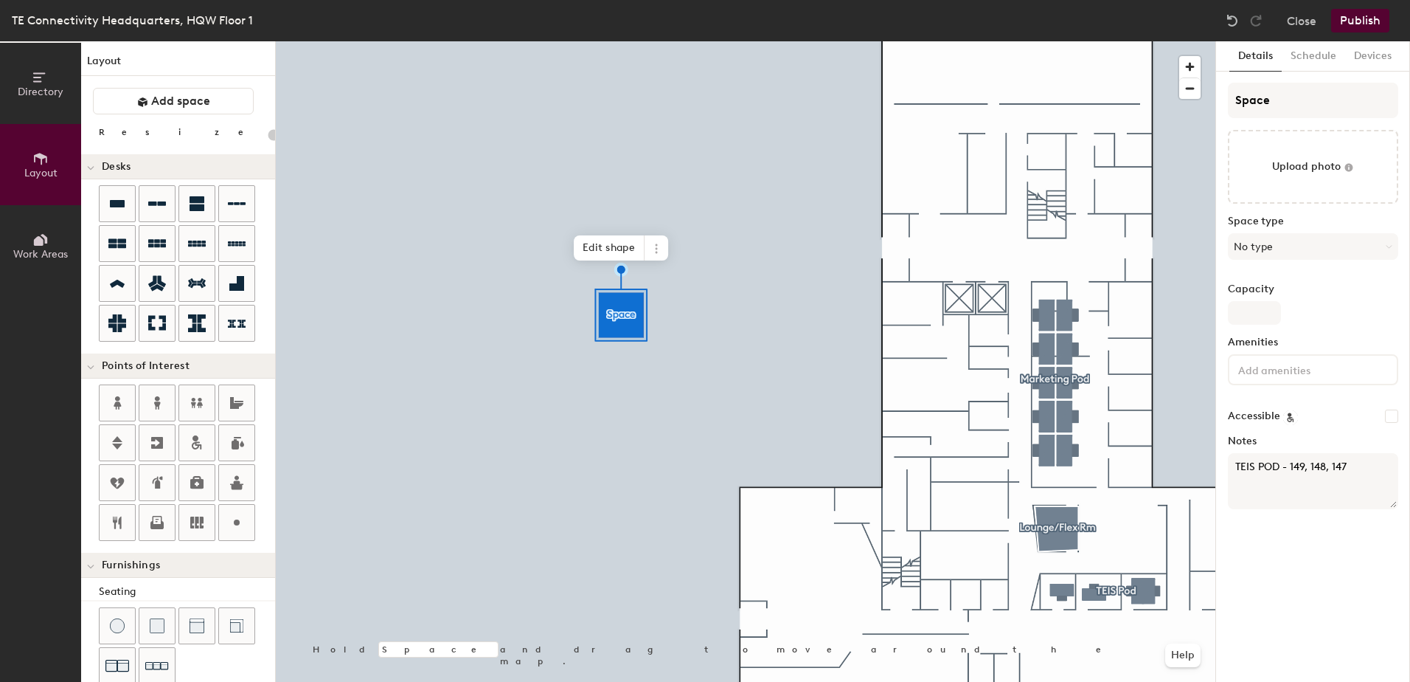
type input "20"
type textarea "TEIS POD - 149, 148, 147"
type input "20"
type textarea "TEIS POD - 149, 148, 147"
click at [426, 41] on div at bounding box center [746, 41] width 940 height 0
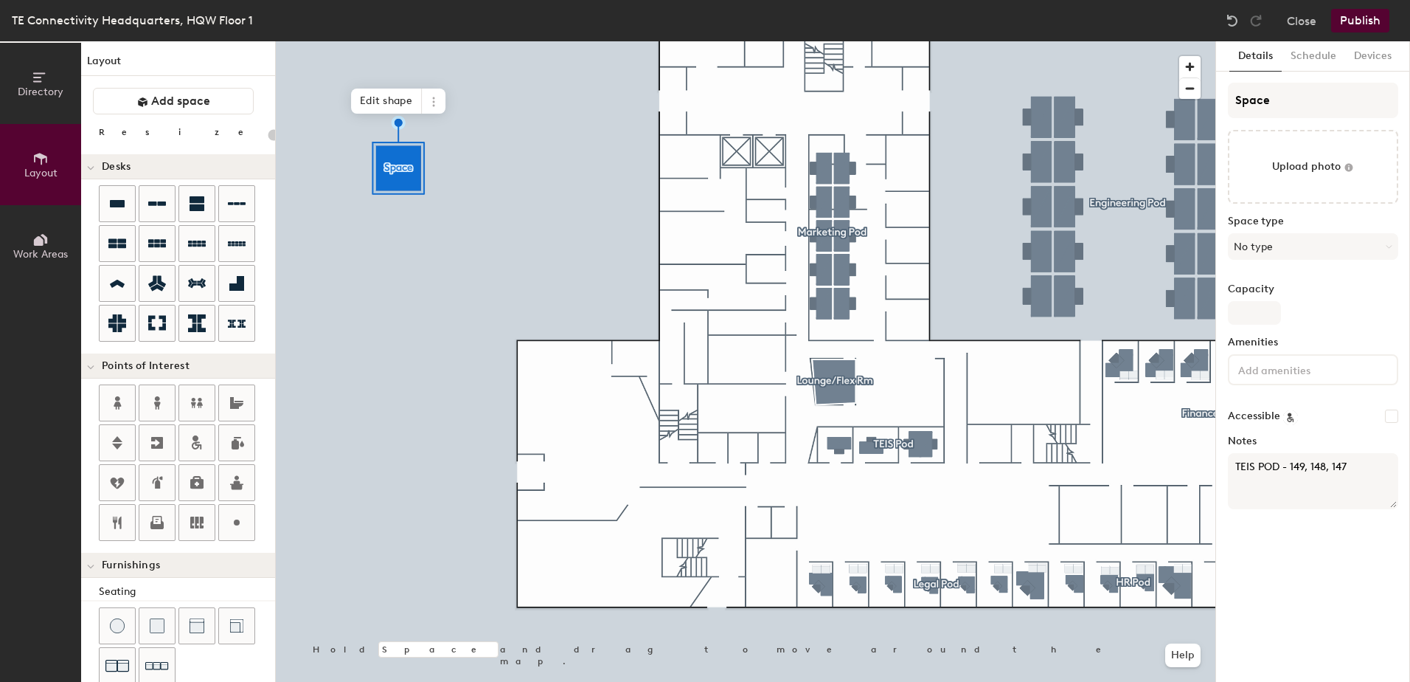
type input "20"
click at [1303, 480] on textarea "TEIS POD - 149, 148, 147" at bounding box center [1313, 481] width 170 height 56
type textarea "TEIS POD - 149, 148, 147 L"
type input "20"
type textarea "TEIS POD - 149, 148, 147 Le"
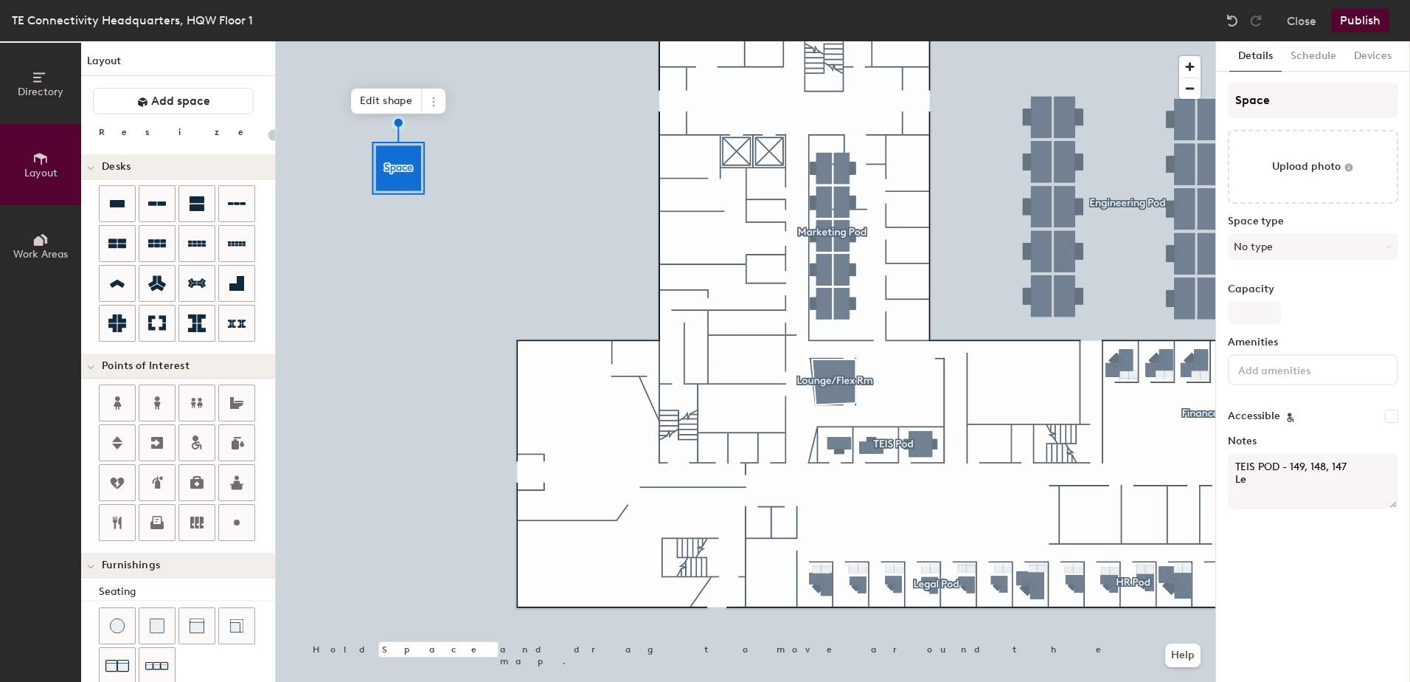
type input "20"
type textarea "TEIS POD - 149, 148, 147 Leg"
type input "20"
type textarea "TEIS POD - 149, 148, 147 Lega"
type input "20"
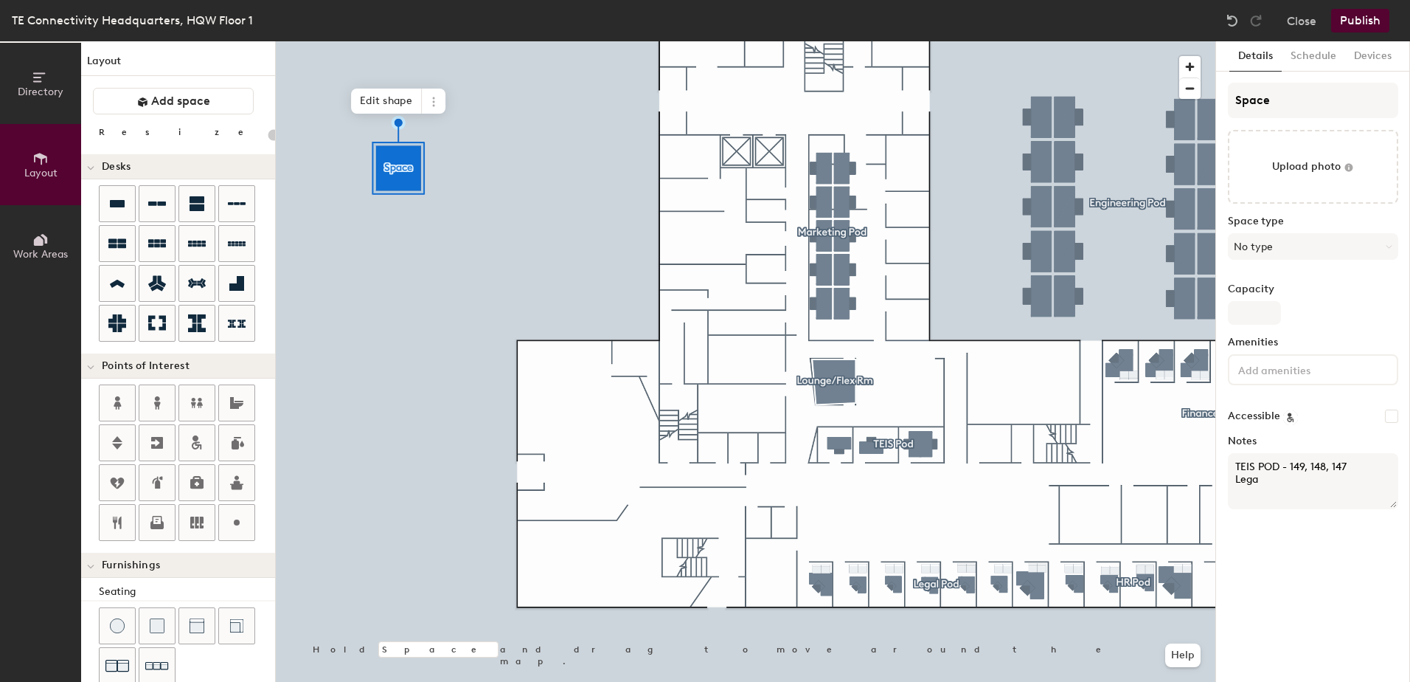
type textarea "TEIS POD - 149, 148, 147 Legal"
type input "20"
type textarea "TEIS POD - 149, 148, 147 Legal"
type input "20"
type textarea "TEIS POD - 149, 148, 147 Legal -"
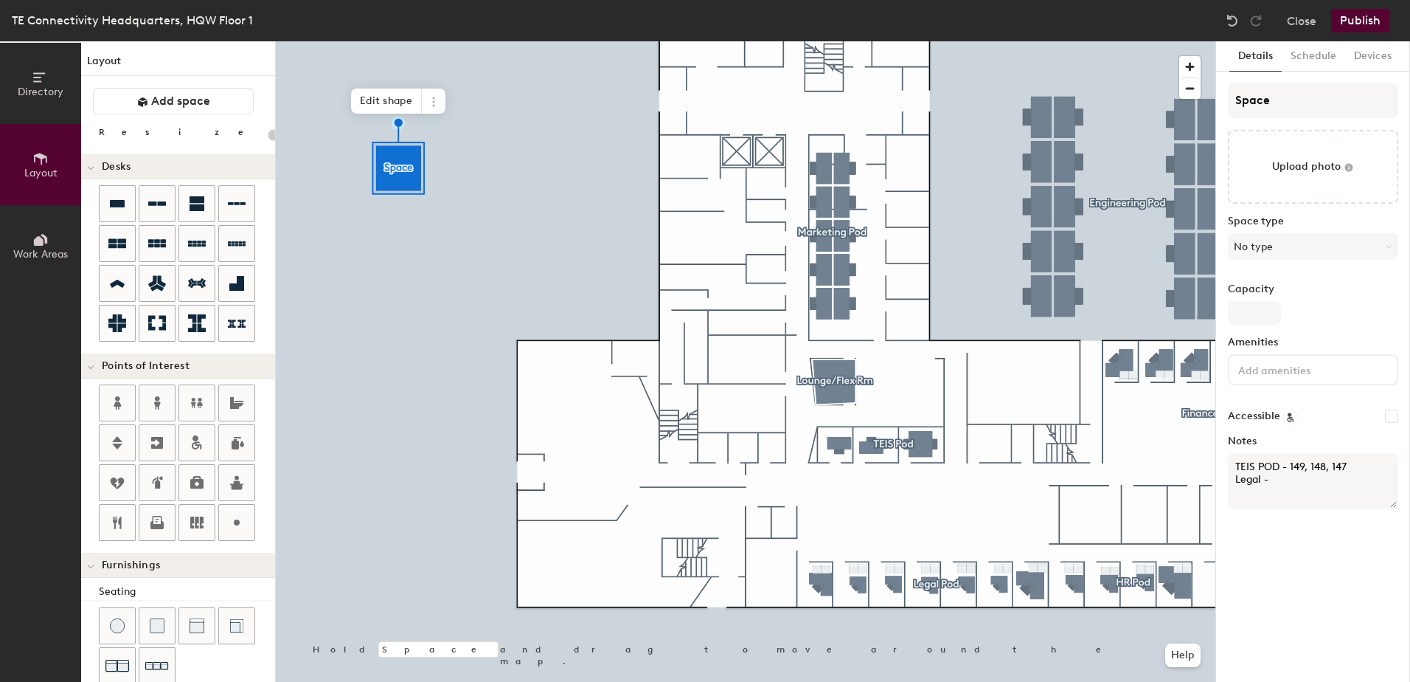
type input "20"
type textarea "TEIS POD - 149, 148, 147 Legal -"
type input "20"
type textarea "TEIS POD - 149, 148, 147 Legal - 1"
type input "20"
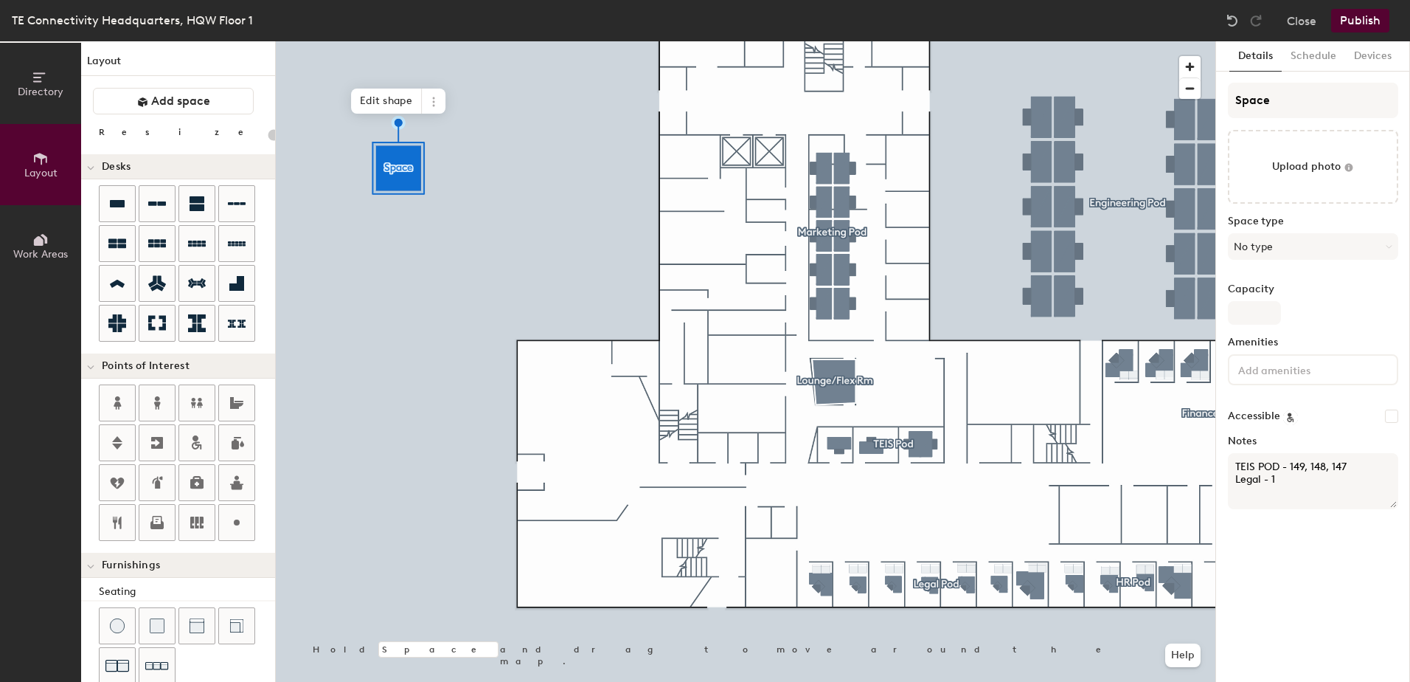
type textarea "TEIS POD - 149, 148, 147 Legal - 11"
type input "20"
type textarea "TEIS POD - 149, 148, 147 Legal - 118"
type input "20"
type textarea "TEIS POD - 149, 148, 147 Legal - 118,"
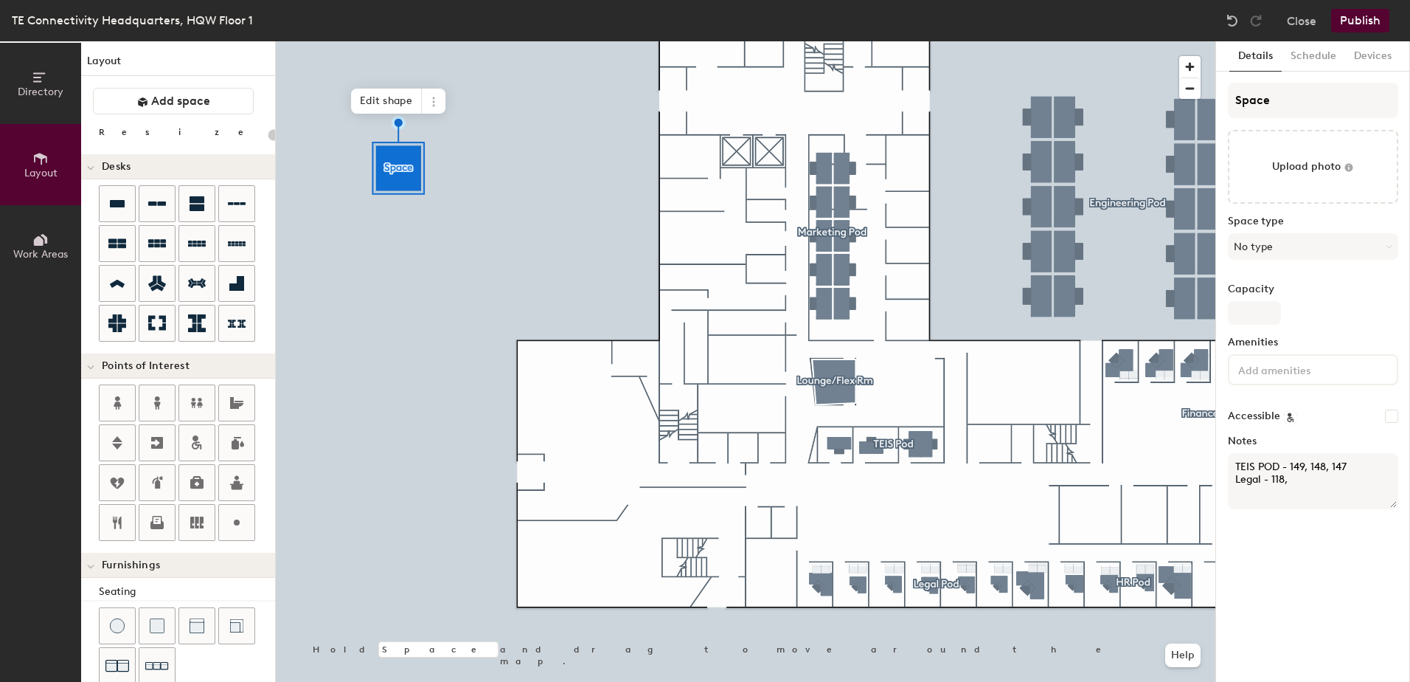
type input "20"
type textarea "TEIS POD - 149, 148, 147 Legal - 118,"
type input "20"
type textarea "TEIS POD - 149, 148, 147 Legal - 118, 1"
type input "20"
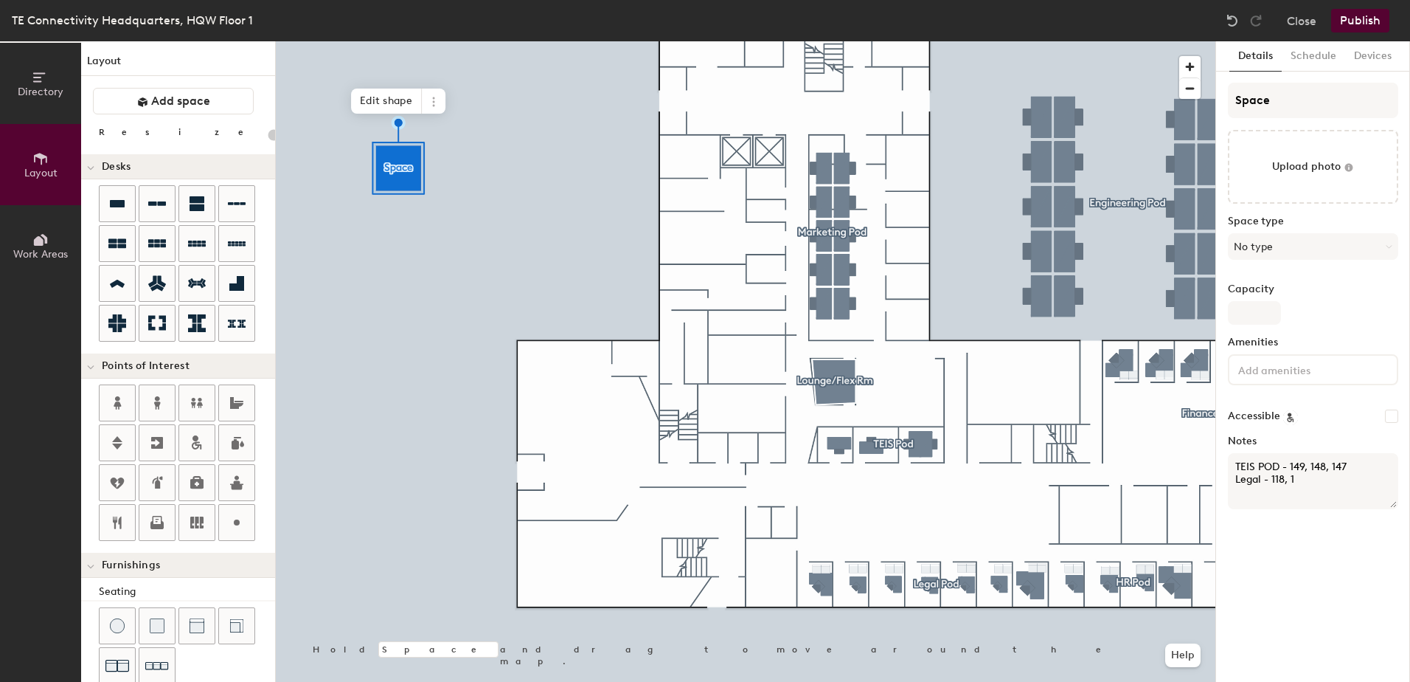
type textarea "TEIS POD - 149, 148, 147 Legal - 118, 11"
type input "20"
type textarea "TEIS POD - 149, 148, 147 Legal - 118, 119"
type input "20"
type textarea "TEIS POD - 149, 148, 147 Legal - 118, 119,"
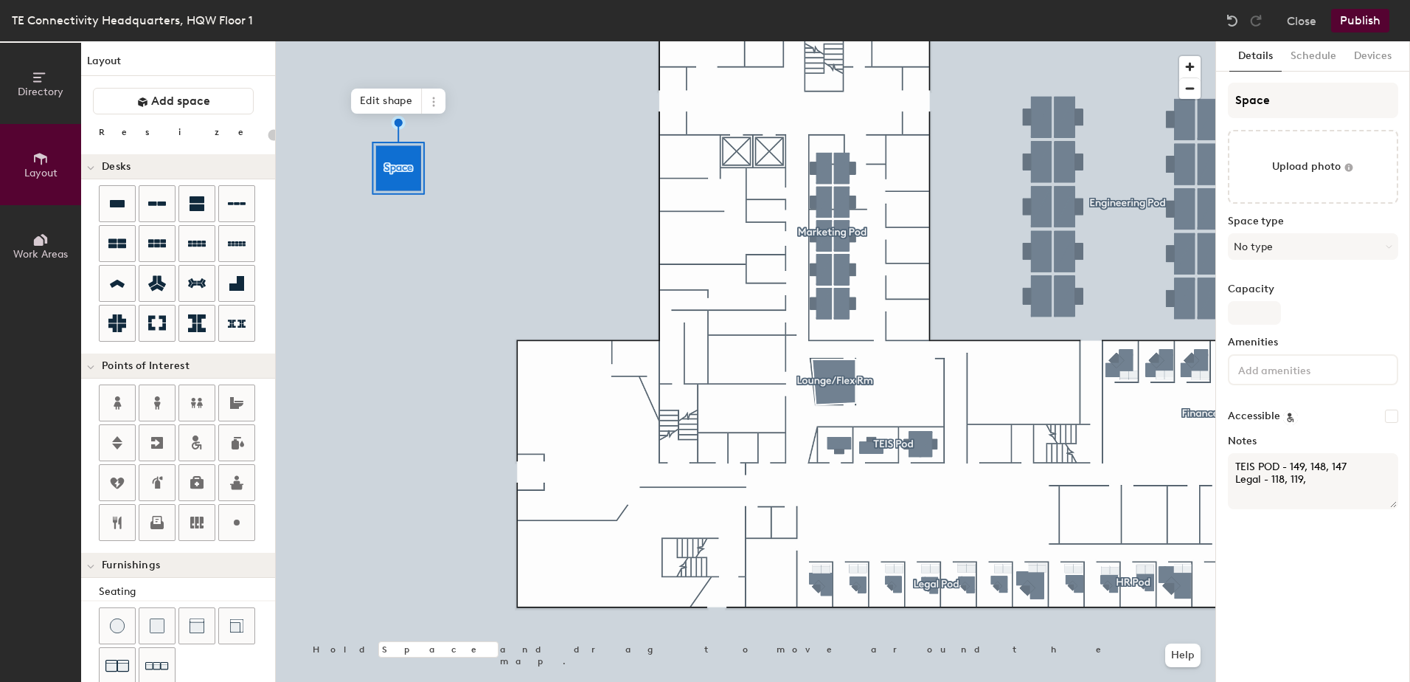
type input "20"
type textarea "TEIS POD - 149, 148, 147 Legal - 118, 119,"
type input "20"
type textarea "TEIS POD - 149, 148, 147 Legal - 118, 119, 1"
type input "20"
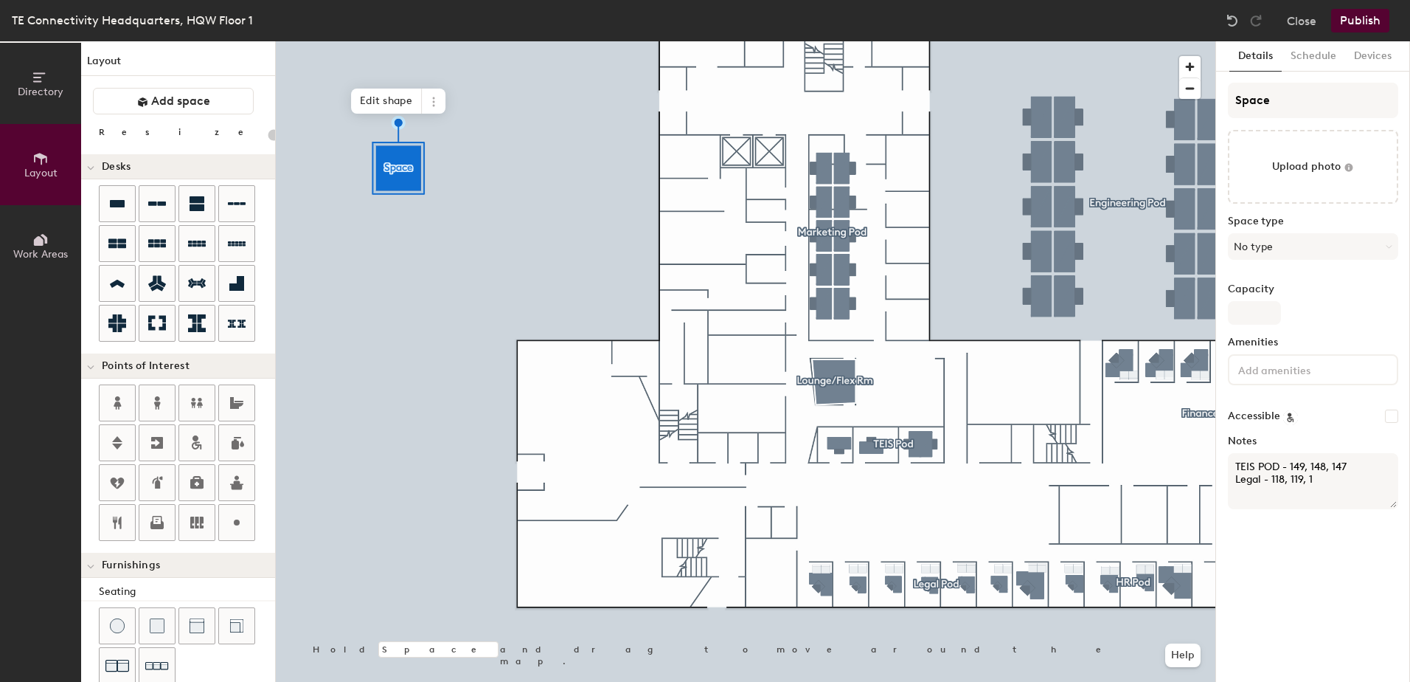
type textarea "TEIS POD - 149, 148, 147 Legal - 118, 119, 12"
type input "20"
type textarea "TEIS POD - 149, 148, 147 Legal - 118, 119, 120"
type input "20"
type textarea "TEIS POD - 149, 148, 147 Legal - 118, 119, 120,"
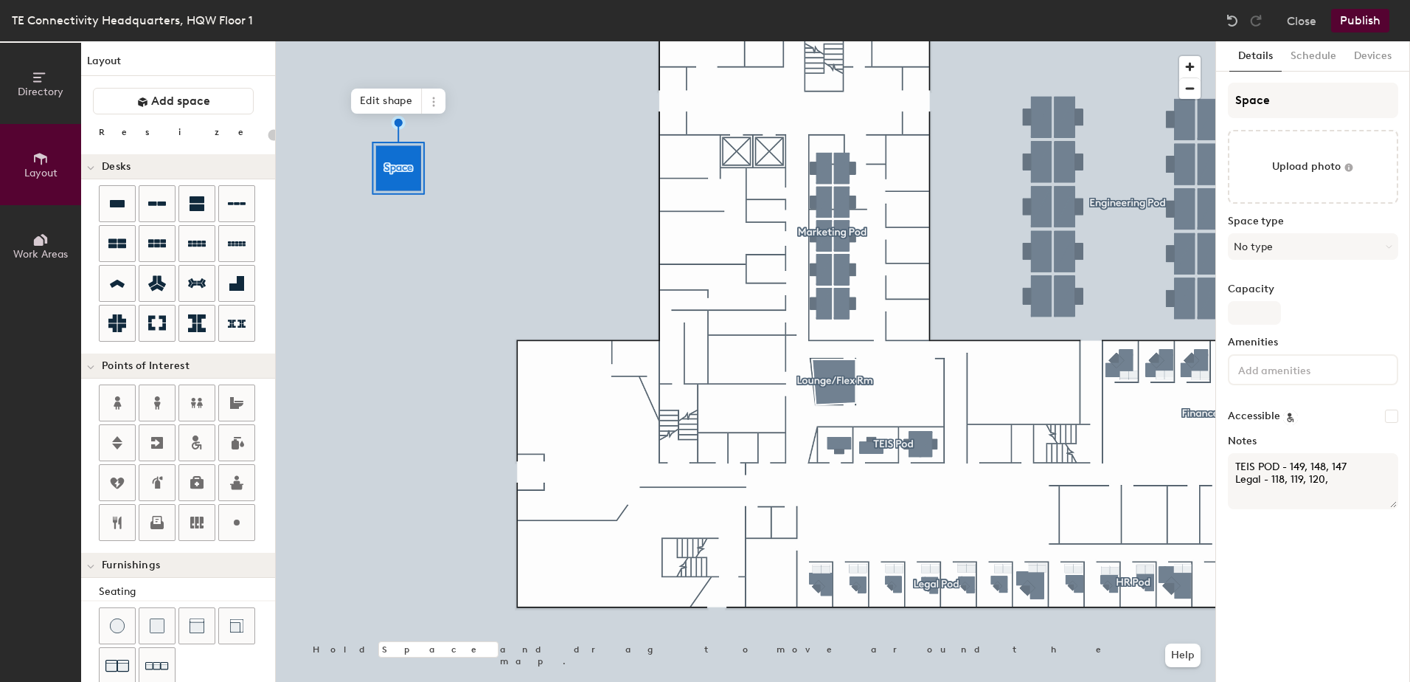
type input "20"
type textarea "TEIS POD - 149, 148, 147 Legal - 118, 119, 120,"
type input "20"
type textarea "TEIS POD - 149, 148, 147 Legal - 118, 119, 120, 1"
type input "20"
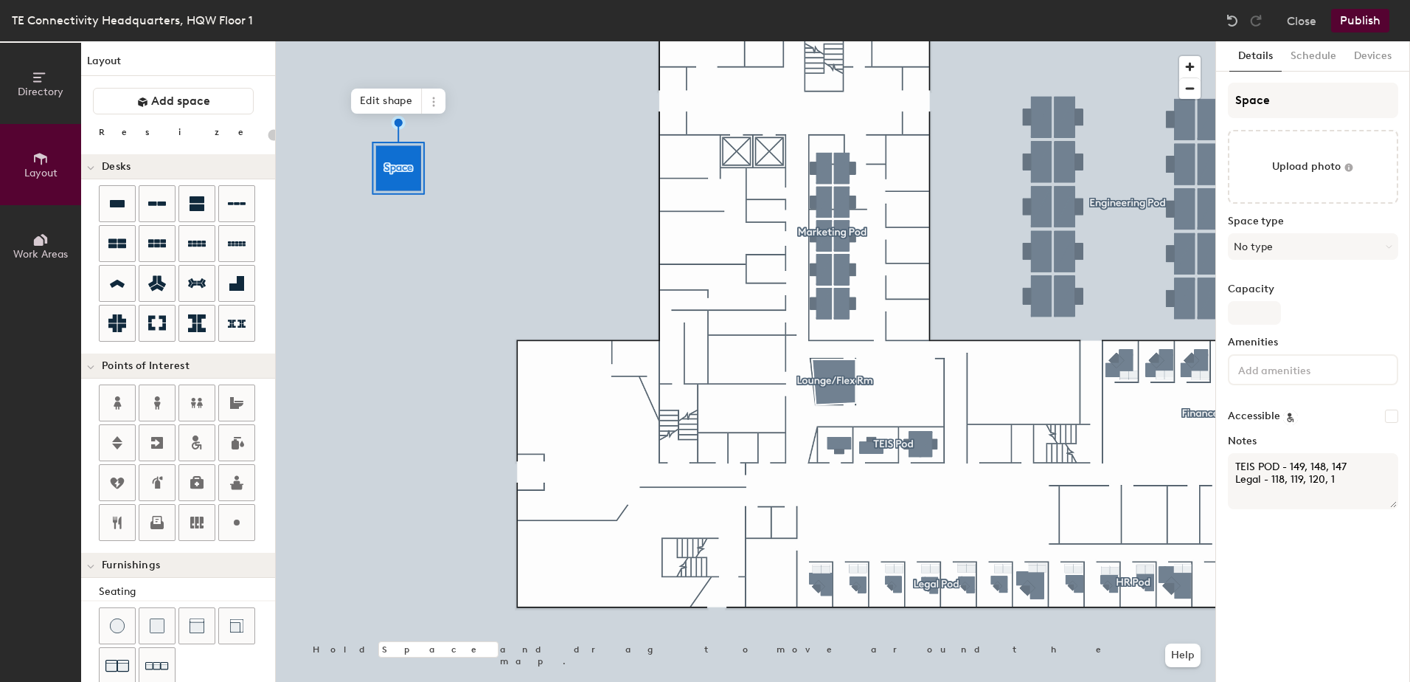
type textarea "TEIS POD - 149, 148, 147 Legal - 118, 119, 120, 12"
type input "20"
type textarea "TEIS POD - 149, 148, 147 Legal - 118, 119, 120, 121"
type input "20"
type textarea "TEIS POD - 149, 148, 147 Legal - 118, 119, 120, 121,"
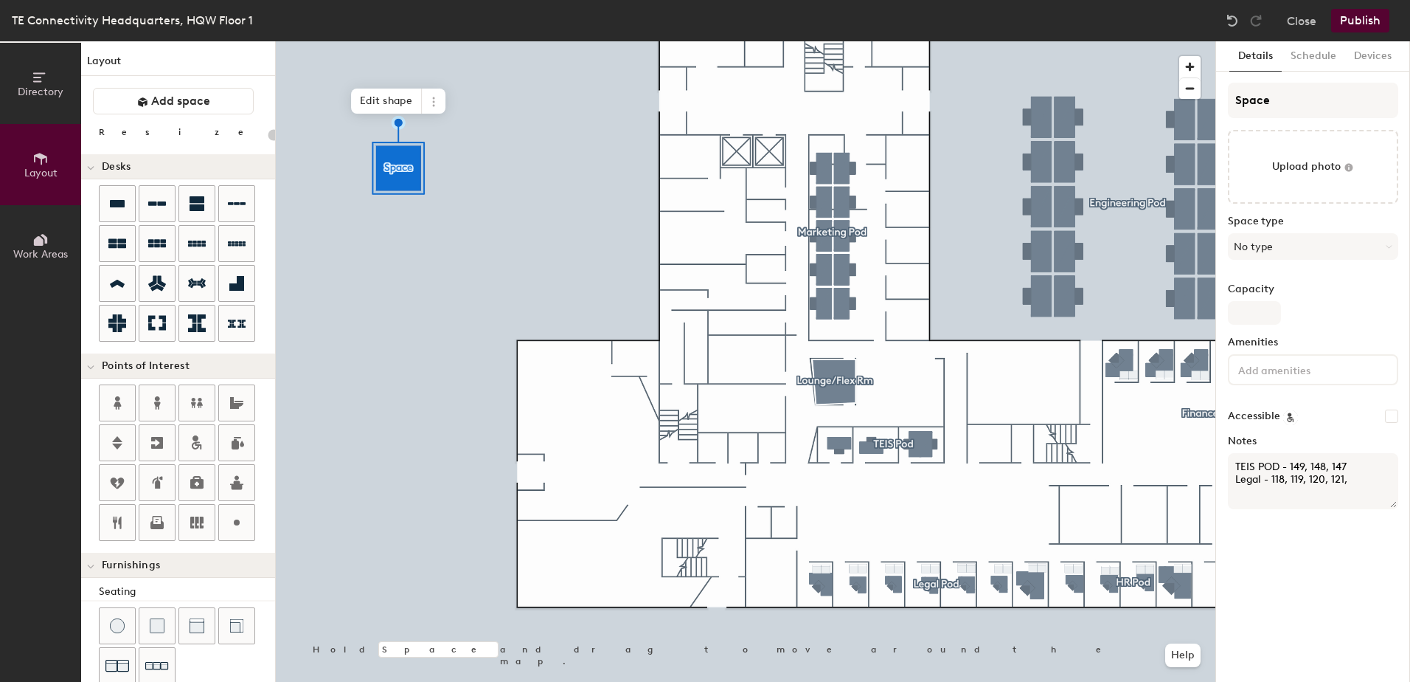
type input "20"
type textarea "TEIS POD - 149, 148, 147 Legal - 118, 119, 120, 121,"
type input "20"
type textarea "TEIS POD - 149, 148, 147 Legal - 118, 119, 120, 121, 1"
type input "20"
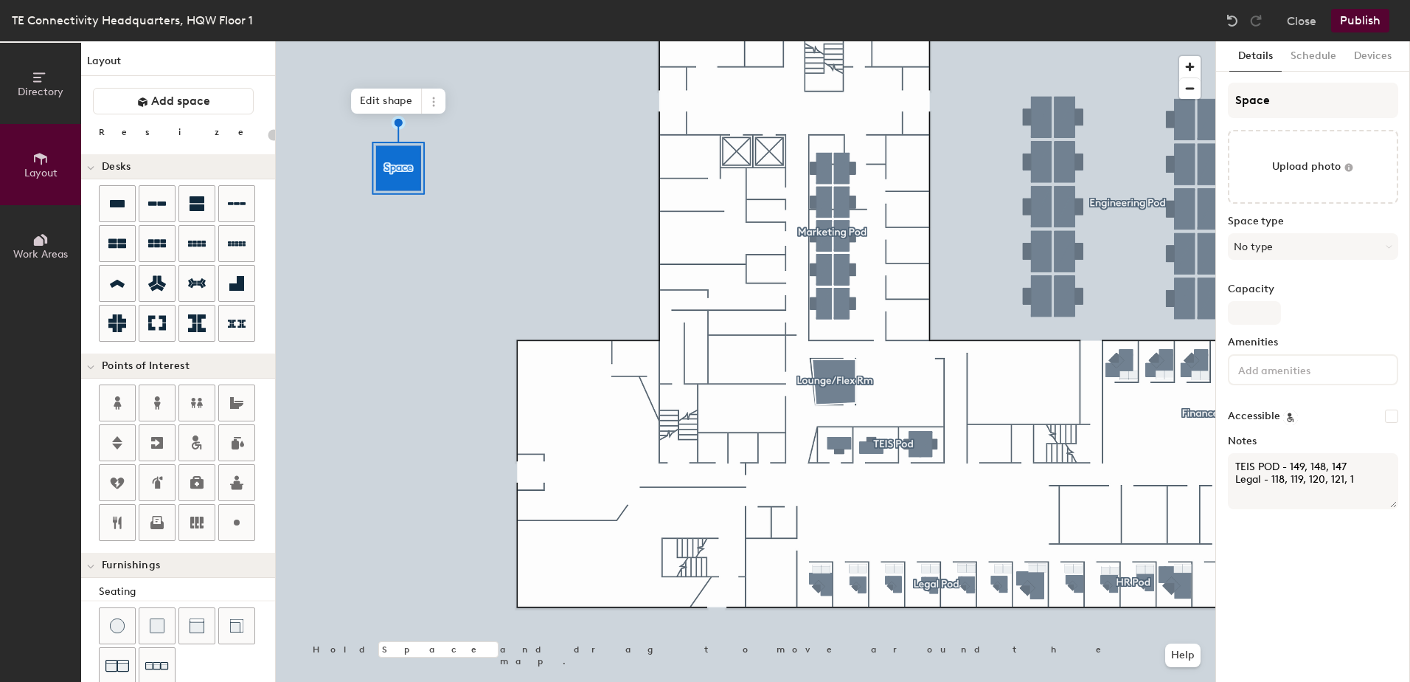
type textarea "TEIS POD - 149, 148, 147 Legal - 118, 119, 120, 121, 12"
type input "20"
type textarea "TEIS POD - 149, 148, 147 Legal - 118, 119, 120, 121, 122"
type input "20"
type textarea "TEIS POD - 149, 148, 147 Legal - 118, 119, 120, 121, 122"
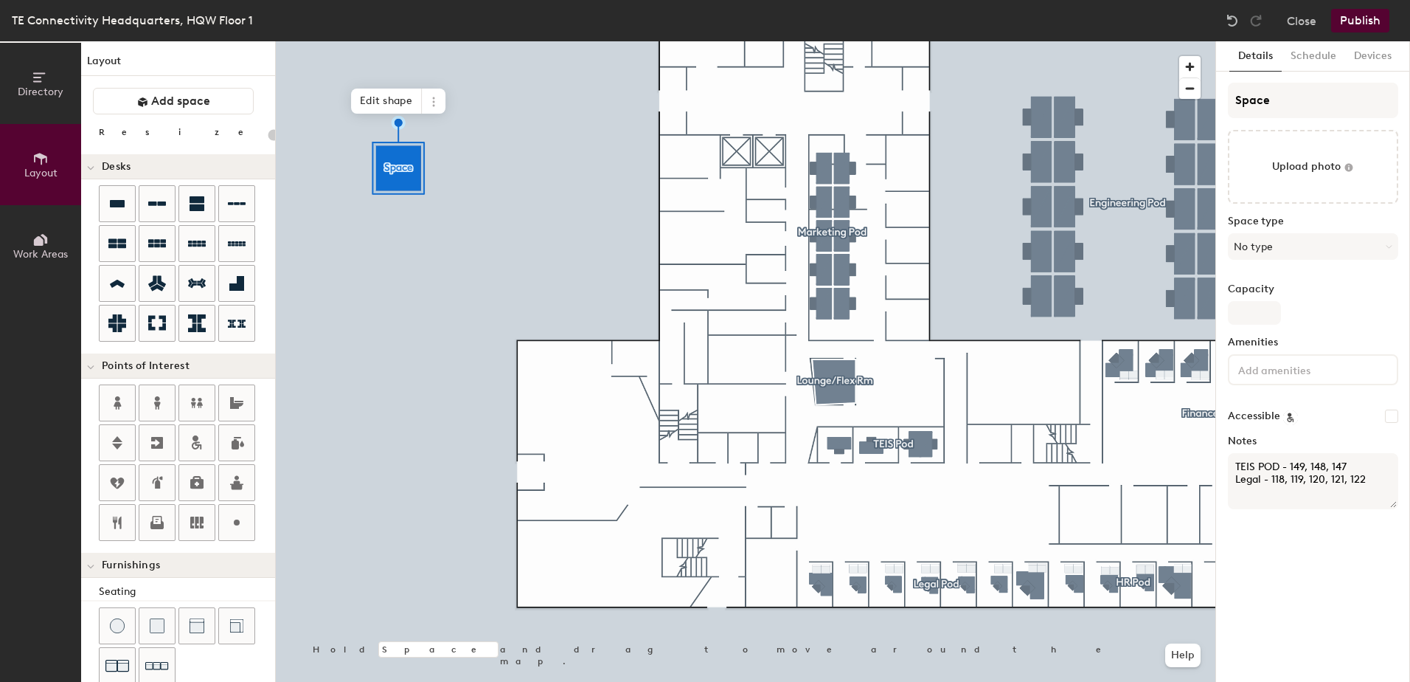
type input "20"
type textarea "TEIS POD - 149, 148, 147 Legal - 118, 119, 120, 121, 122"
type input "20"
type textarea "TEIS POD - 149, 148, 147 Legal - 118, 119, 120, 121, 122,"
type input "20"
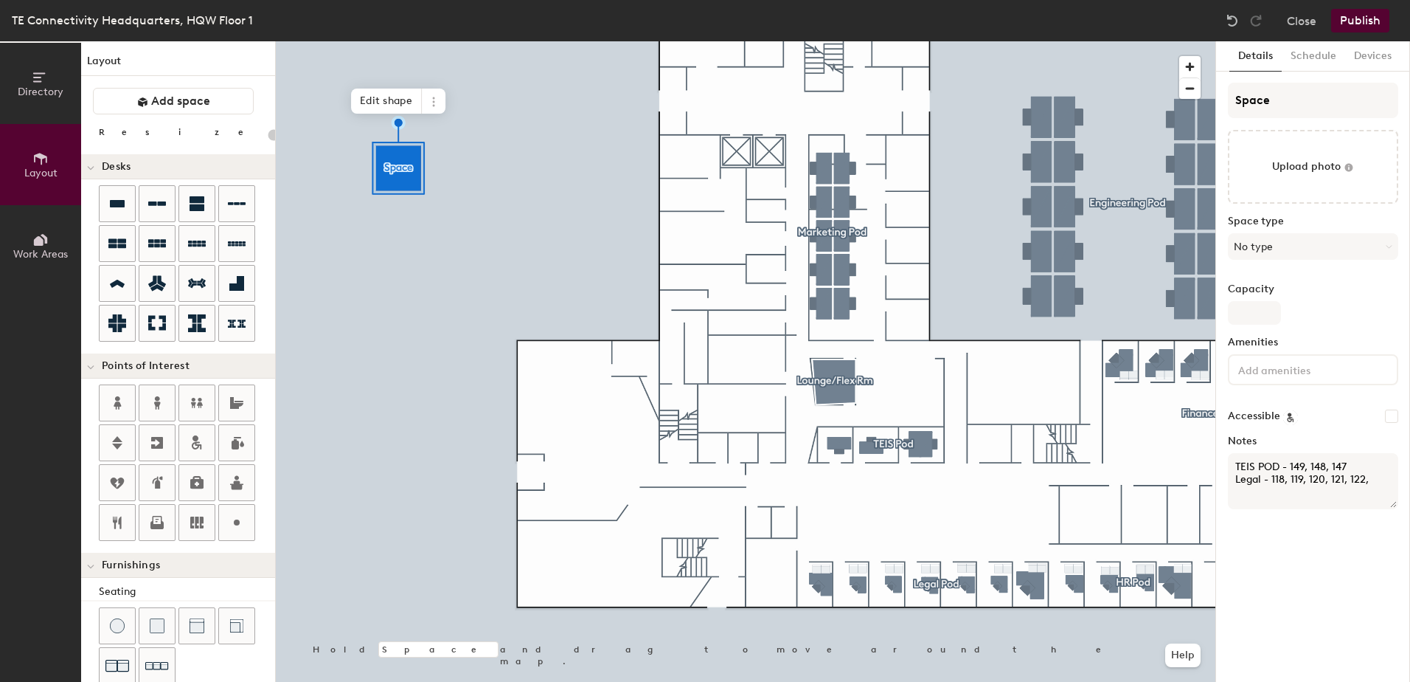
type textarea "TEIS POD - 149, 148, 147 Legal - 118, 119, 120, 121, 122,"
type input "20"
type textarea "TEIS POD - 149, 148, 147 Legal - 118, 119, 120, 121, 122, 1"
type input "20"
type textarea "TEIS POD - 149, 148, 147 Legal - 118, 119, 120, 121, 122, 12"
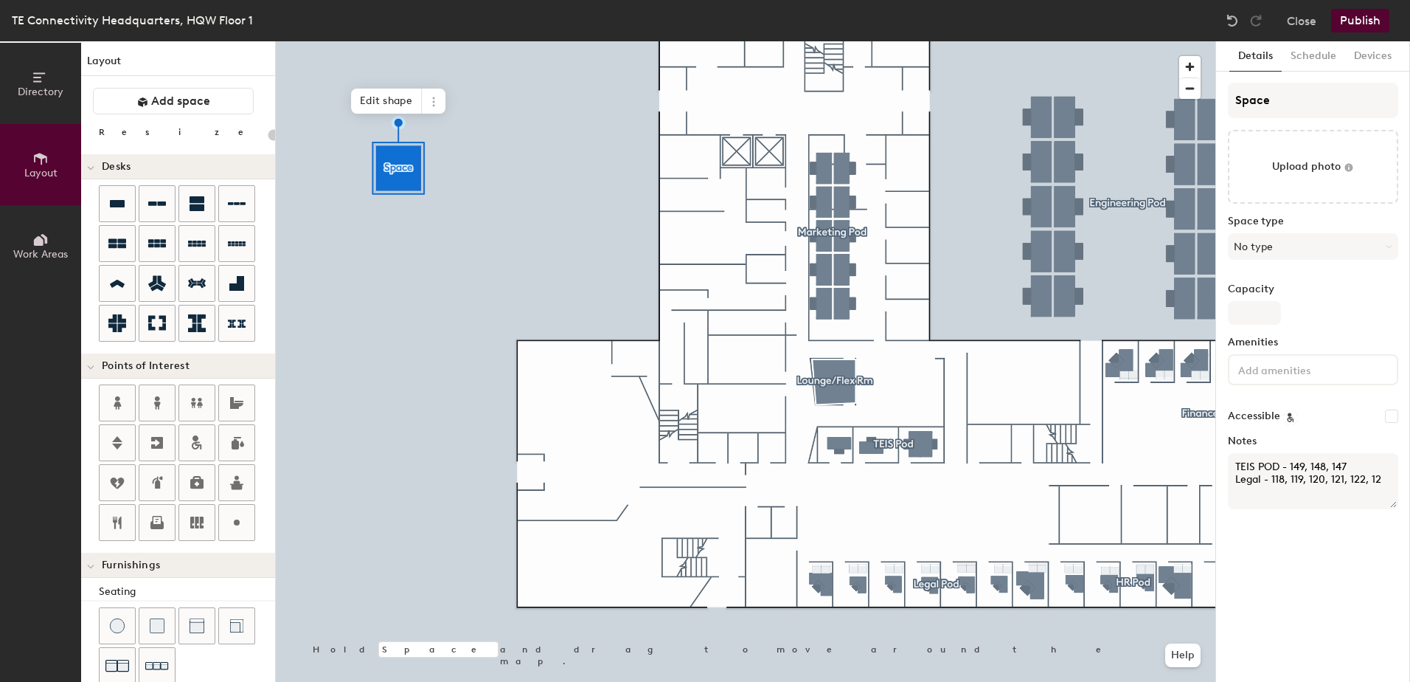
type input "20"
type textarea "TEIS POD - 149, 148, 147 Legal - 118, 119, 120, 121, 122, 123"
type input "20"
type textarea "TEIS POD - 149, 148, 147 Legal - 118, 119, 120, 121, 122, 123"
type input "20"
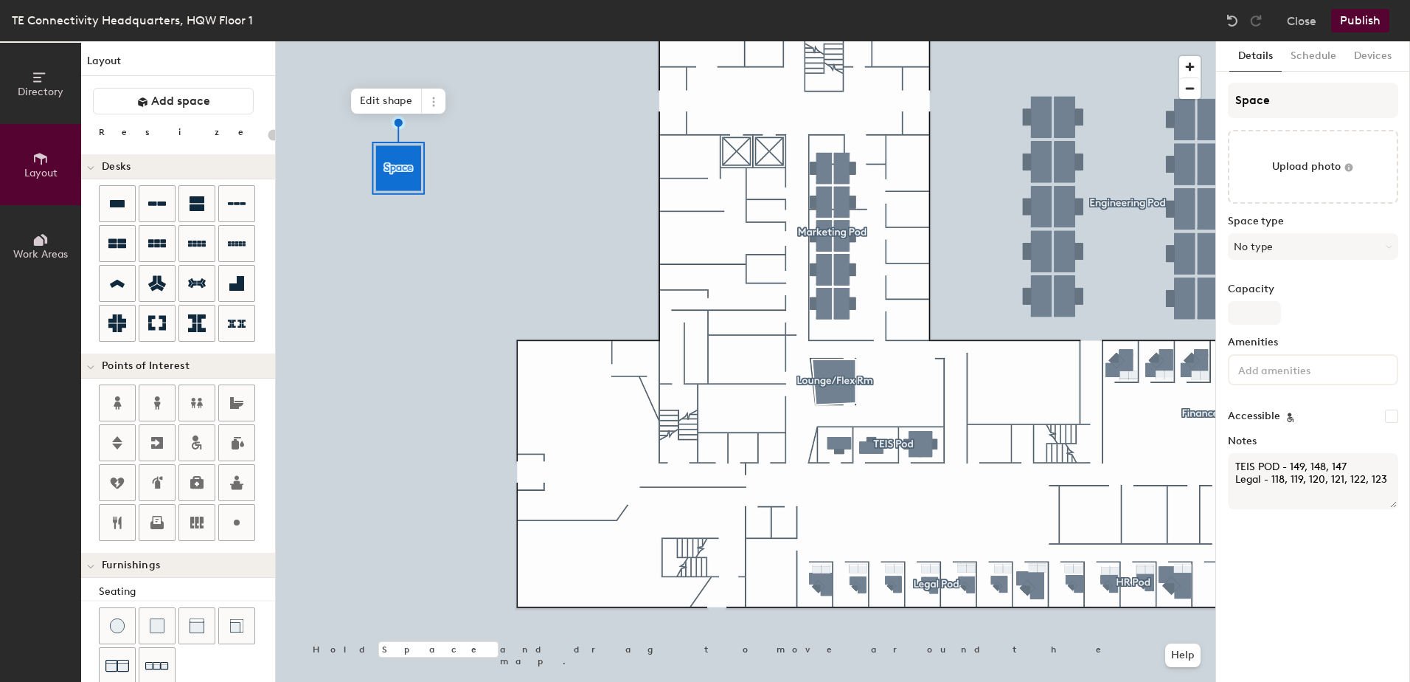
type textarea "TEIS POD - 149, 148, 147 Legal - 118, 119, 120, 121, 122, 123 H"
type input "20"
type textarea "TEIS POD - 149, 148, 147 Legal - 118, 119, 120, 121, 122, 123 HR"
type input "20"
type textarea "TEIS POD - 149, 148, 147 Legal - 118, 119, 120, 121, 122, 123 HR"
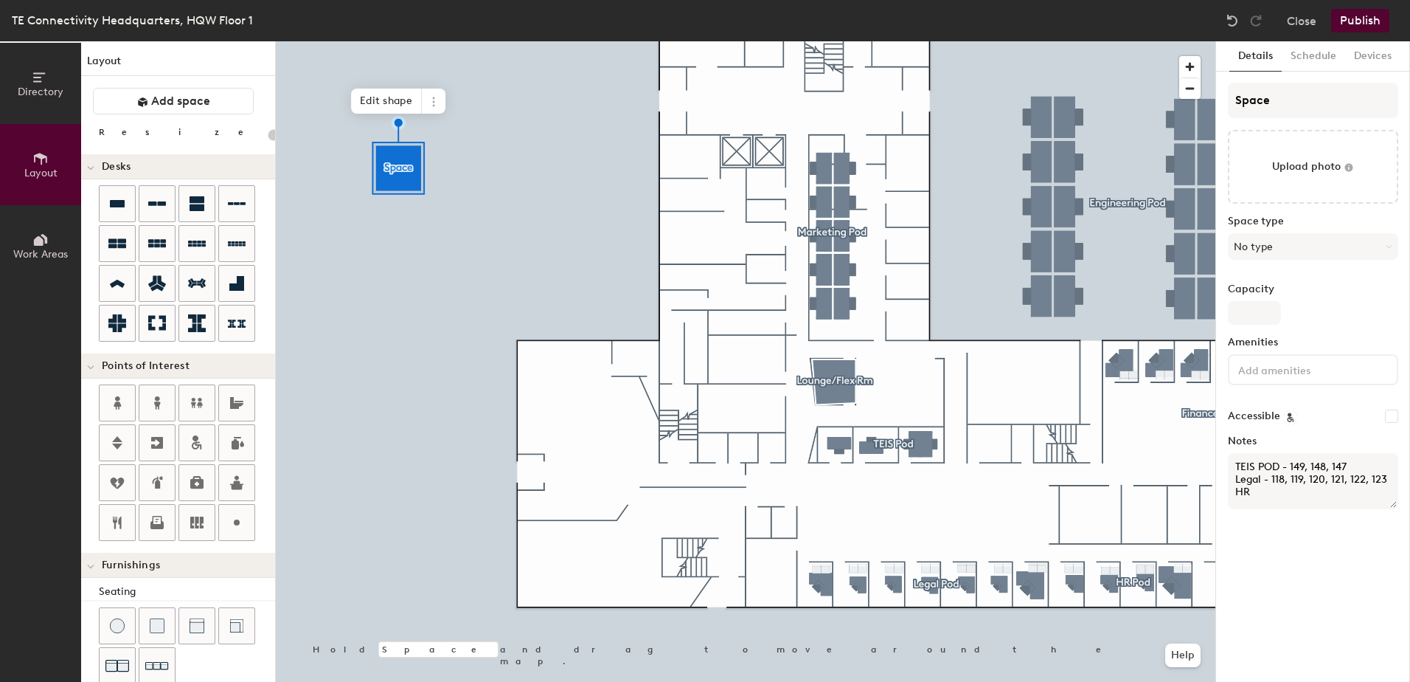
type input "20"
type textarea "TEIS POD - 149, 148, 147 Legal - 118, 119, 120, 121, 122, 123 HR -"
type input "20"
type textarea "TEIS POD - 149, 148, 147 Legal - 118, 119, 120, 121, 122, 123 HR -"
type input "20"
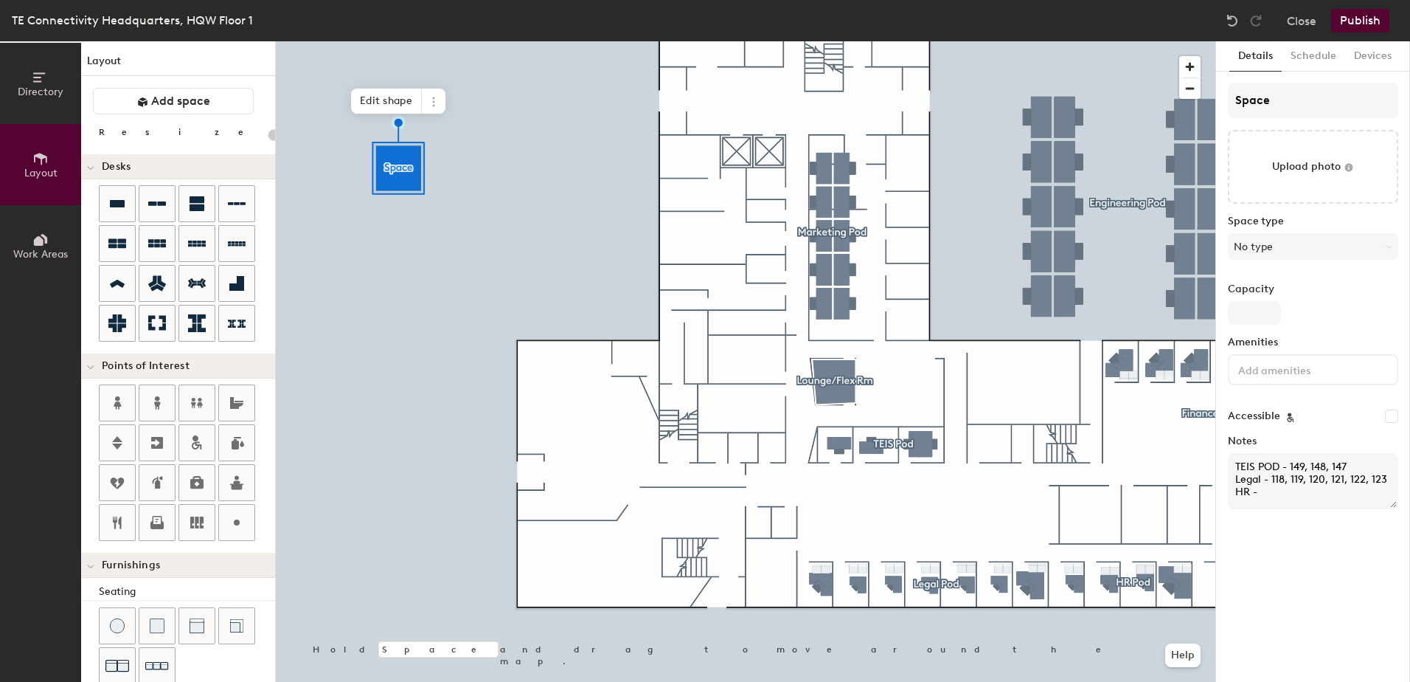
type textarea "TEIS POD - 149, 148, 147 Legal - 118, 119, 120, 121, 122, 123 HR - 1"
type input "20"
type textarea "TEIS POD - 149, 148, 147 Legal - 118, 119, 120, 121, 122, 123 HR - 123"
type input "20"
type textarea "TEIS POD - 149, 148, 147 Legal - 118, 119, 120, 121, 122, 123 HR - 12"
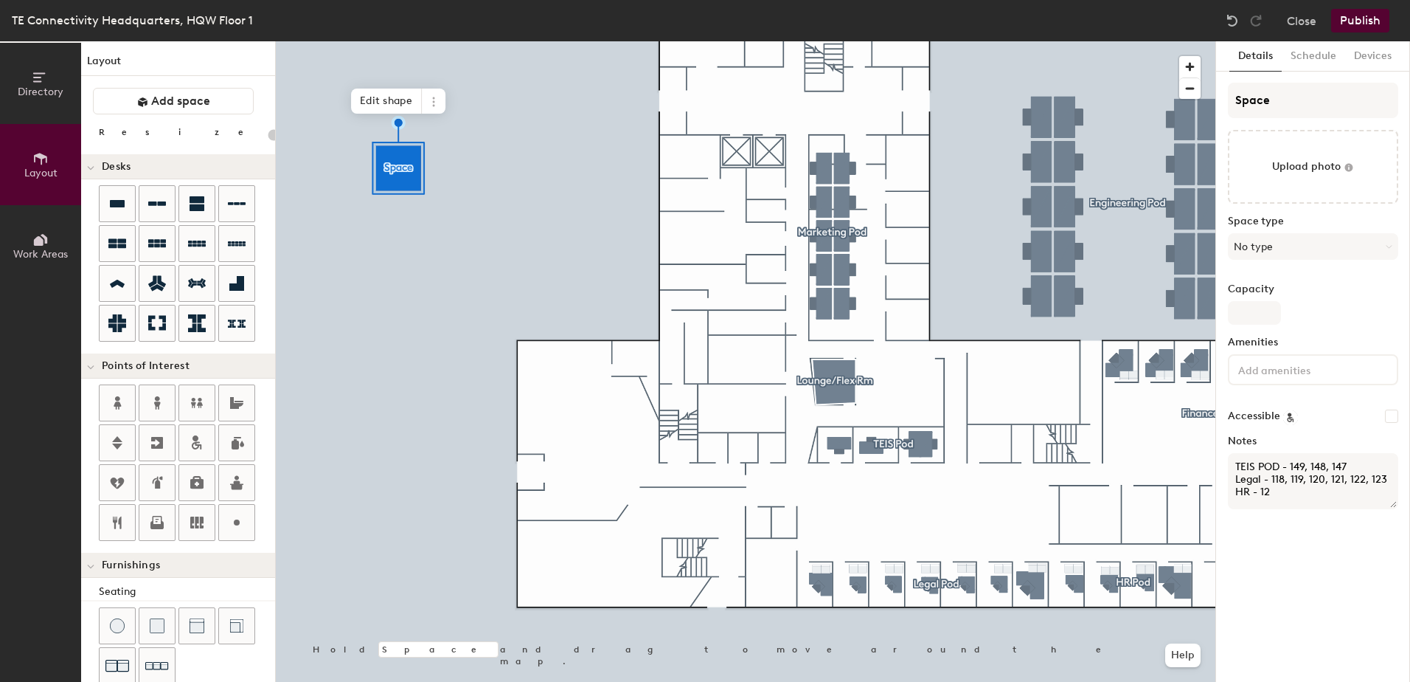
type input "20"
type textarea "TEIS POD - 149, 148, 147 Legal - 118, 119, 120, 121, 122, 123 HR - 124"
type input "20"
type textarea "TEIS POD - 149, 148, 147 Legal - 118, 119, 120, 121, 122, 123 HR - 124,"
type input "20"
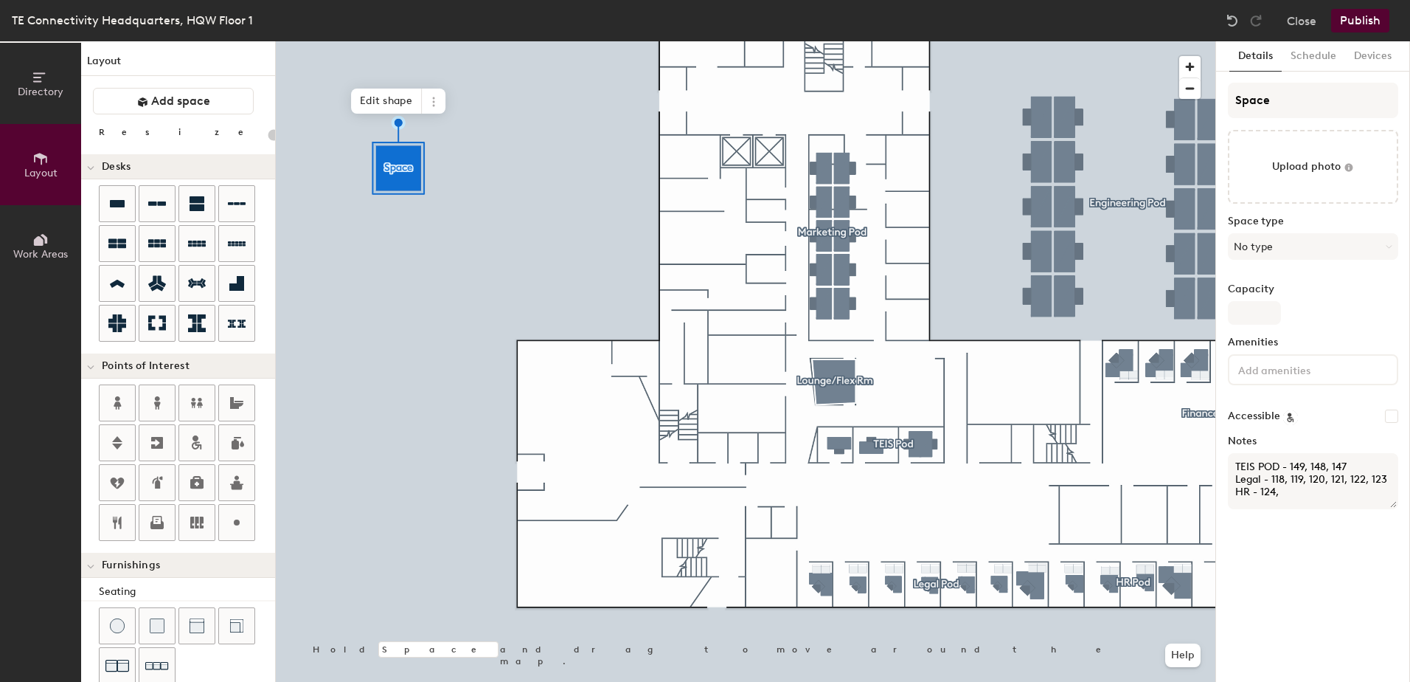
type textarea "TEIS POD - 149, 148, 147 Legal - 118, 119, 120, 121, 122, 123 HR - 124,"
type input "20"
type textarea "TEIS POD - 149, 148, 147 Legal - 118, 119, 120, 121, 122, 123 HR - 124, 1"
type input "20"
type textarea "TEIS POD - 149, 148, 147 Legal - 118, 119, 120, 121, 122, 123 HR - 124, 12"
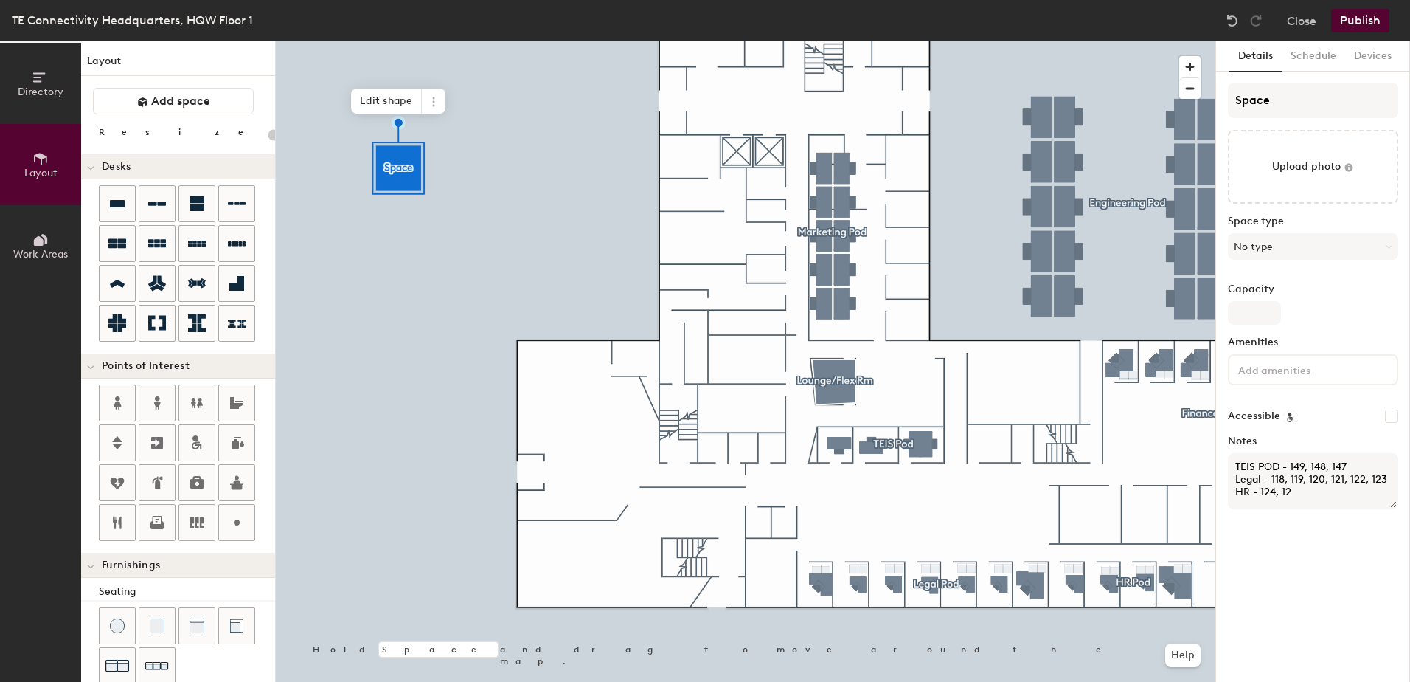
type input "20"
type textarea "TEIS POD - 149, 148, 147 Legal - 118, 119, 120, 121, 122, 123 HR - 124, 125"
type input "20"
type textarea "TEIS POD - 149, 148, 147 Legal - 118, 119, 120, 121, 122, 123 HR - 124, 125,"
type input "20"
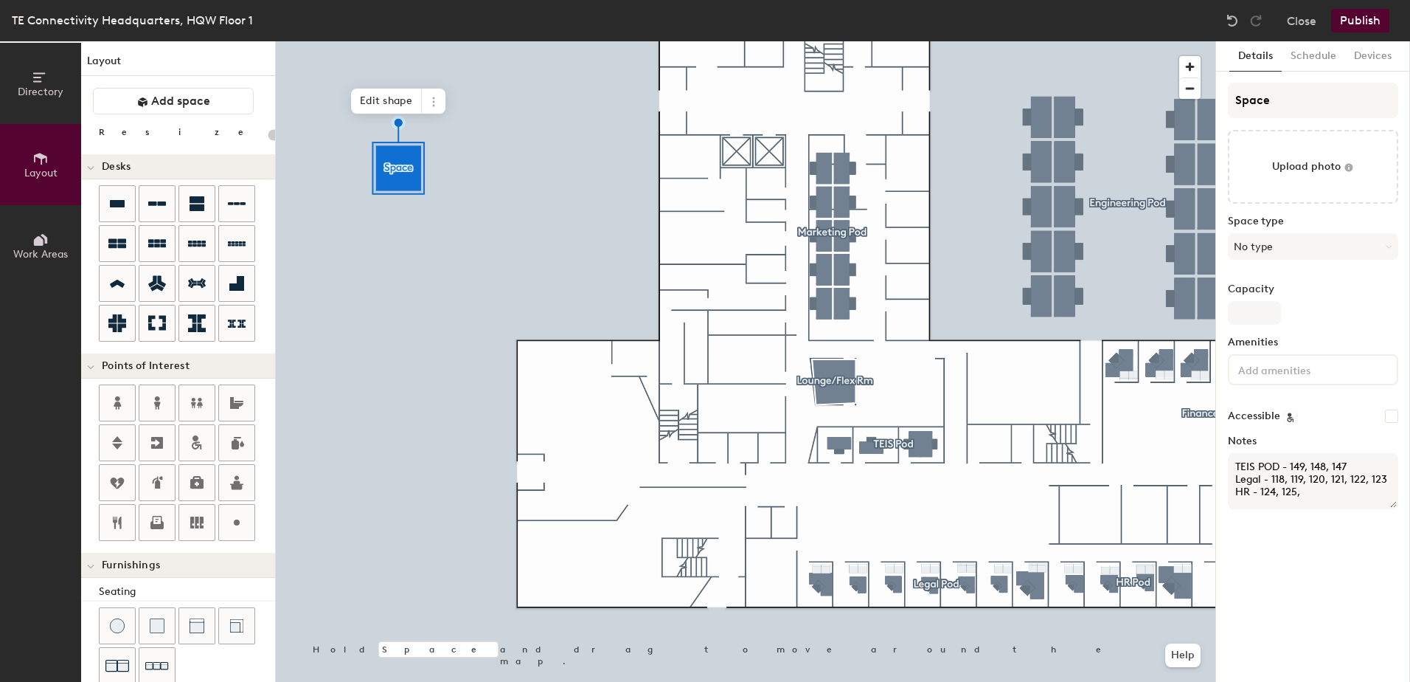
type textarea "TEIS POD - 149, 148, 147 Legal - 118, 119, 120, 121, 122, 123 HR - 124, 125,"
type input "20"
type textarea "TEIS POD - 149, 148, 147 Legal - 118, 119, 120, 121, 122, 123 HR - 124, 125, 1"
type input "20"
type textarea "TEIS POD - 149, 148, 147 Legal - 118, 119, 120, 121, 122, 123 HR - 124, 125, 12"
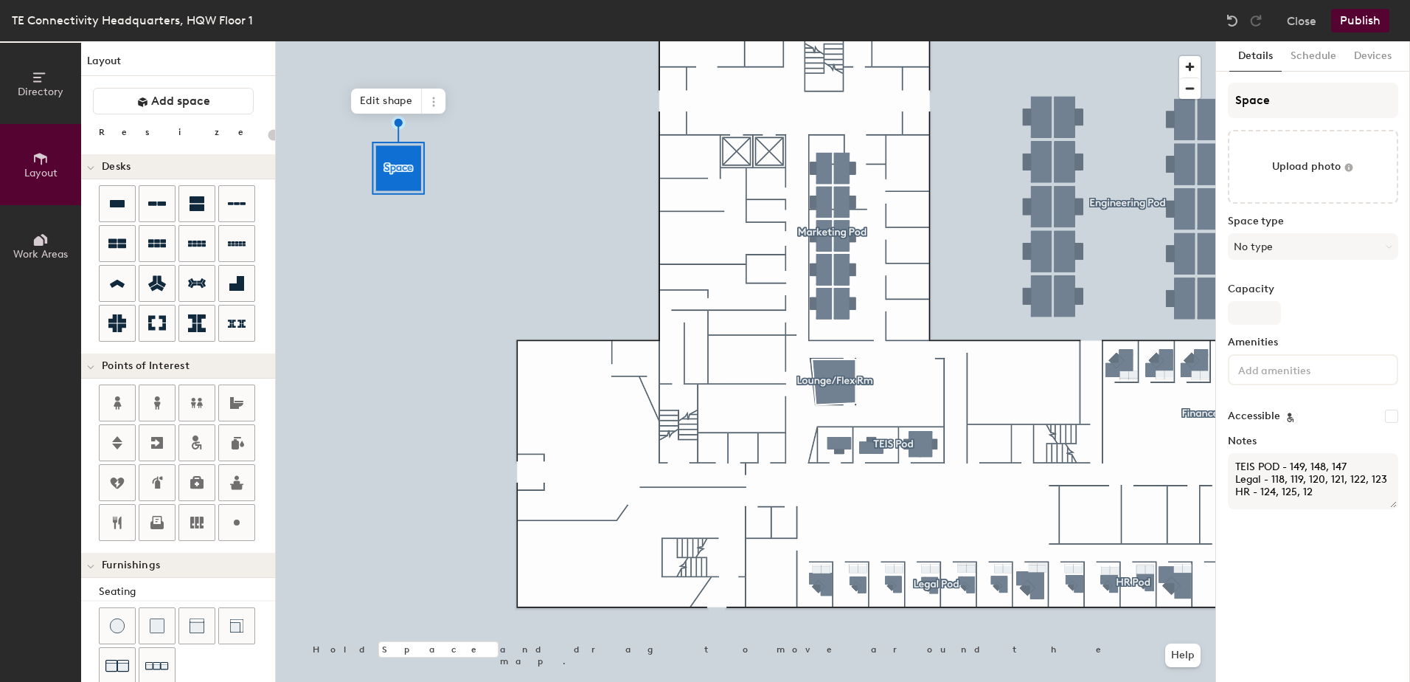
type input "20"
type textarea "TEIS POD - 149, 148, 147 Legal - 118, 119, 120, 121, 122, 123 HR - 124, 125, 126"
type input "20"
click at [1329, 491] on textarea "TEIS POD - 149, 148, 147 Legal - 118, 119, 120, 121, 122, 123 HR - 124, 125, 126" at bounding box center [1313, 481] width 170 height 56
type textarea "TEIS POD - 149, 148, 147 Legal - 118, 119, 120, 121, 122, 123 HR - 124, 125, 12…"
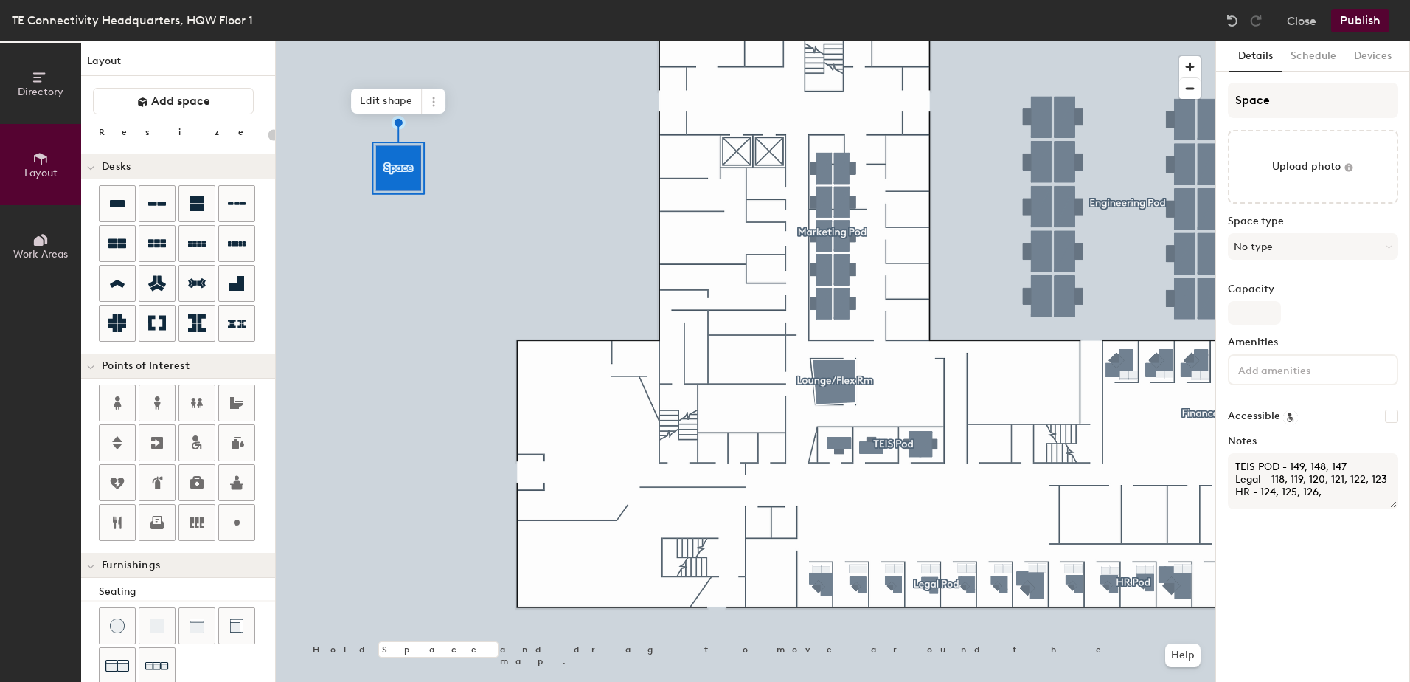
type input "20"
type textarea "TEIS POD - 149, 148, 147 Legal - 118, 119, 120, 121, 122, 123 HR - 124, 125, 12…"
type input "20"
type textarea "TEIS POD - 149, 148, 147 Legal - 118, 119, 120, 121, 122, 123 HR - 124, 125, 12…"
type input "20"
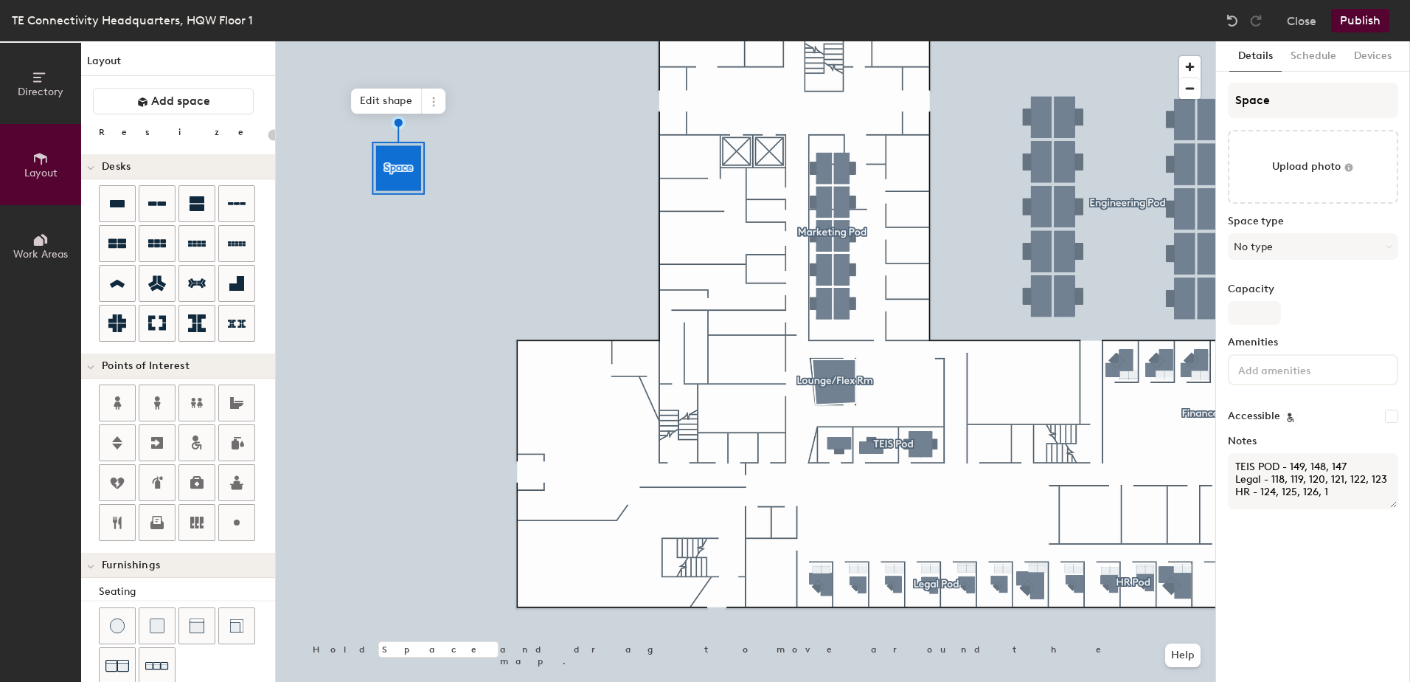
type textarea "TEIS POD - 149, 148, 147 Legal - 118, 119, 120, 121, 122, 123 HR - 124, 125, 12…"
type input "20"
type textarea "TEIS POD - 149, 148, 147 Legal - 118, 119, 120, 121, 122, 123 HR - 124, 125, 12…"
type input "20"
type textarea "TEIS POD - 149, 148, 147 Legal - 118, 119, 120, 121, 122, 123 HR - 124, 125, 12…"
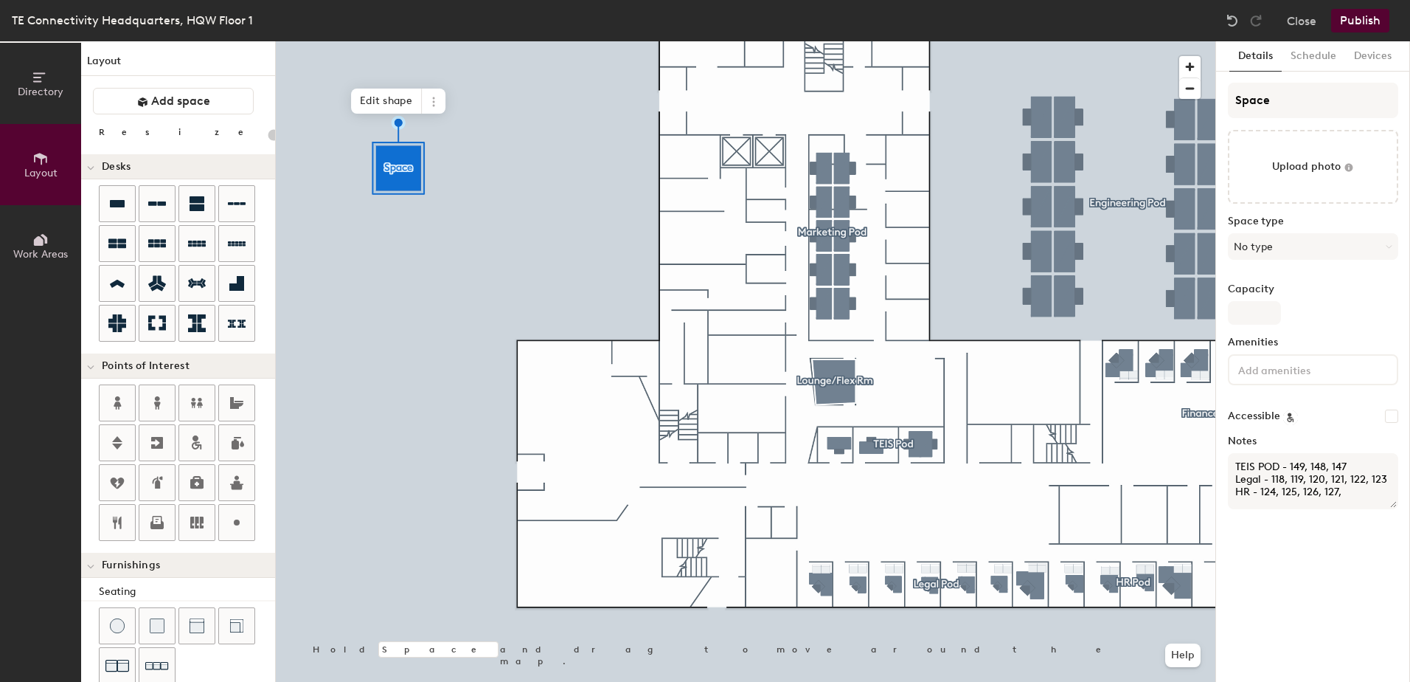
type input "20"
type textarea "TEIS POD - 149, 148, 147 Legal - 118, 119, 120, 121, 122, 123 HR - 124, 125, 12…"
type input "20"
type textarea "TEIS POD - 149, 148, 147 Legal - 118, 119, 120, 121, 122, 123 HR - 124, 125, 12…"
type input "20"
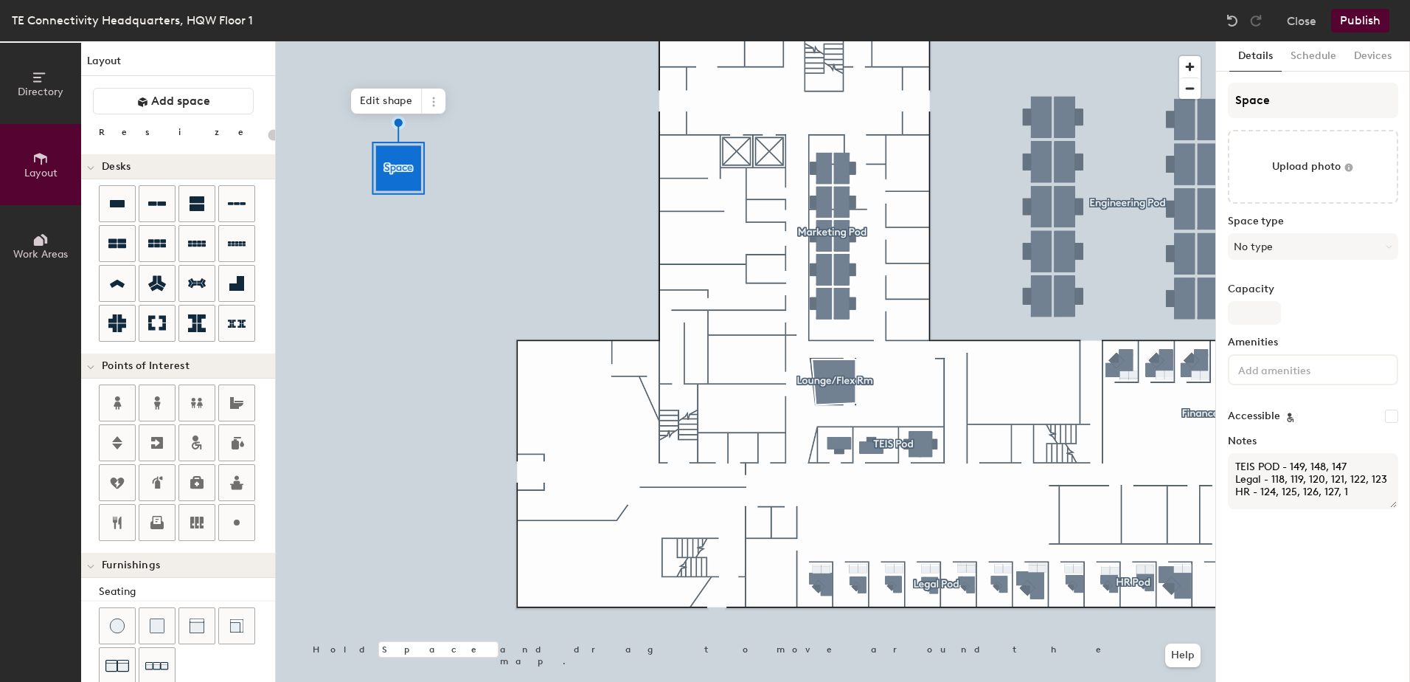
type textarea "TEIS POD - 149, 148, 147 Legal - 118, 119, 120, 121, 122, 123 HR - 124, 125, 12…"
type input "20"
type textarea "TEIS POD - 149, 148, 147 Legal - 118, 119, 120, 121, 122, 123 HR - 124, 125, 12…"
type input "20"
type textarea "TEIS POD - 149, 148, 147 Legal - 118, 119, 120, 121, 122, 123 HR - 124, 125, 12…"
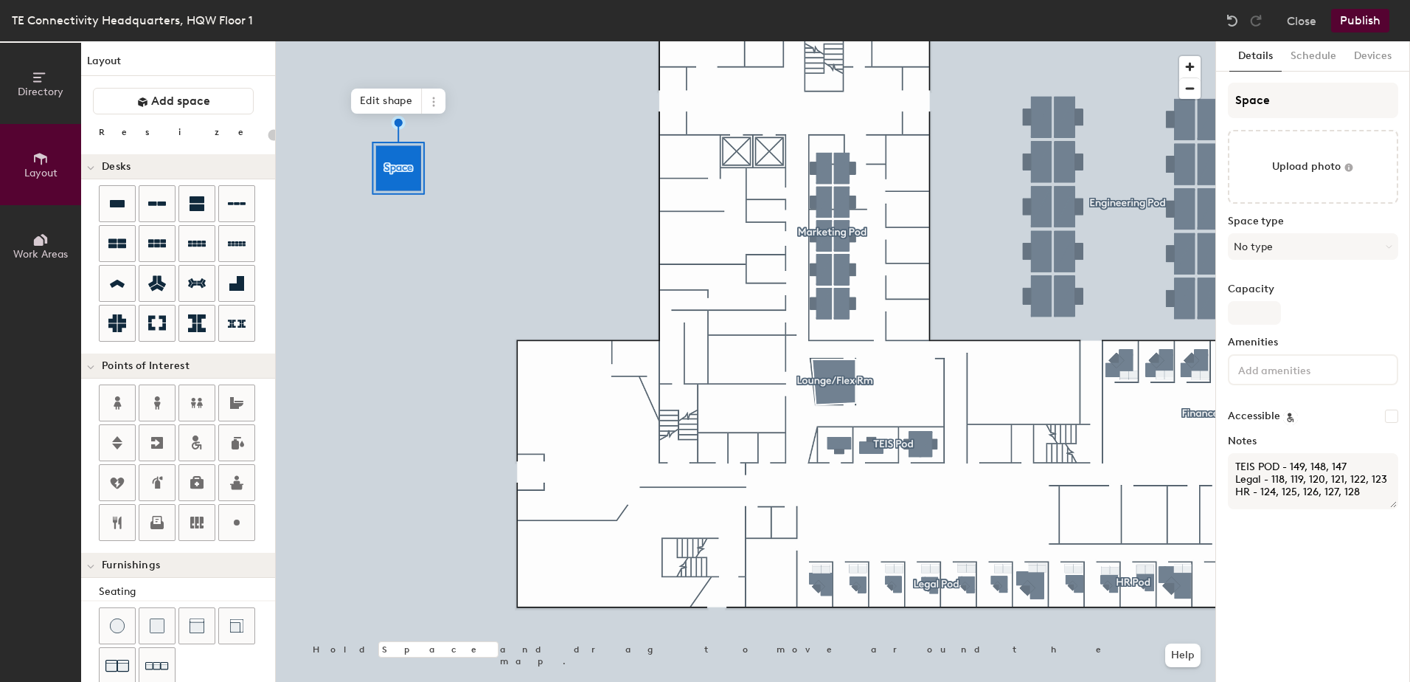
click at [1320, 550] on div "Details Schedule Devices Space Upload photo Space type No type Capacity Ameniti…" at bounding box center [1313, 361] width 194 height 640
type input "20"
drag, startPoint x: 1238, startPoint y: 467, endPoint x: 1388, endPoint y: 499, distance: 153.9
click at [1388, 499] on textarea "TEIS POD - 149, 148, 147 Legal - 118, 119, 120, 121, 122, 123 HR - 124, 125, 12…" at bounding box center [1313, 481] width 170 height 56
type input "20"
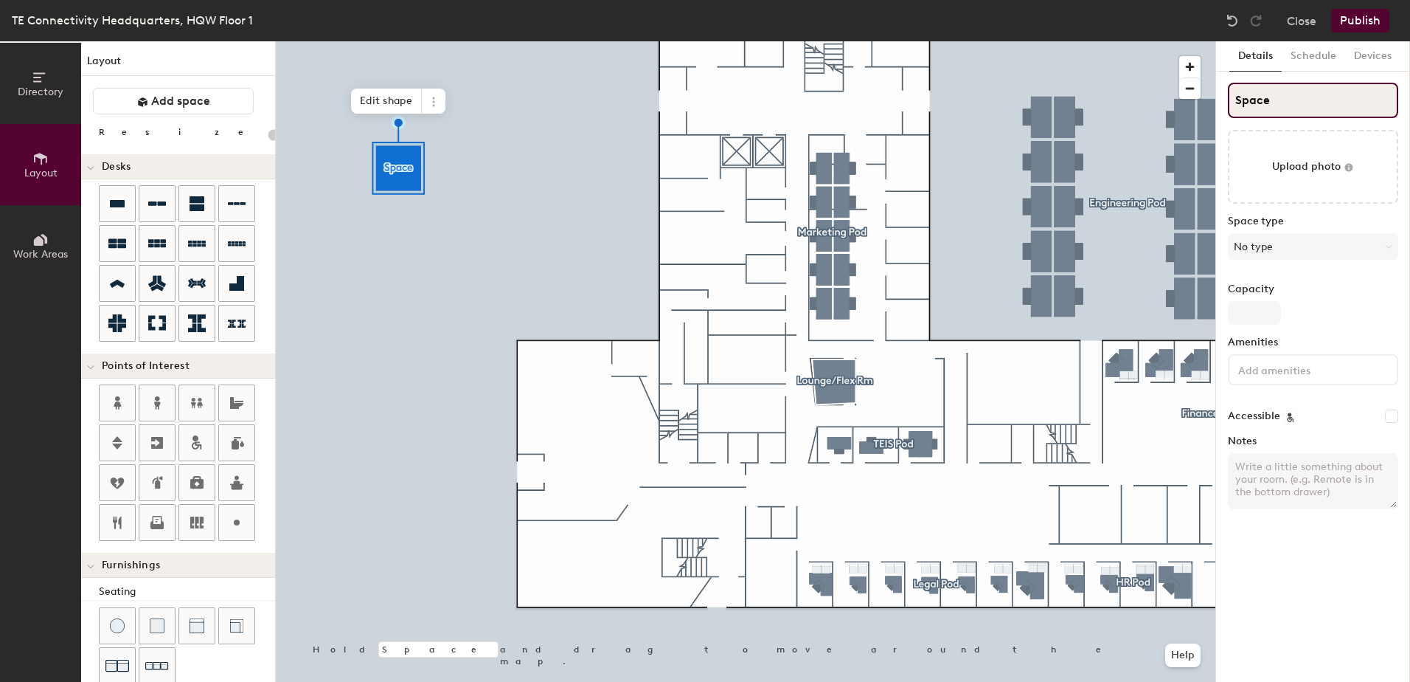
click at [1278, 103] on input "Space" at bounding box center [1313, 100] width 170 height 35
type input "20"
type input "Spac"
type input "20"
type input "Spa"
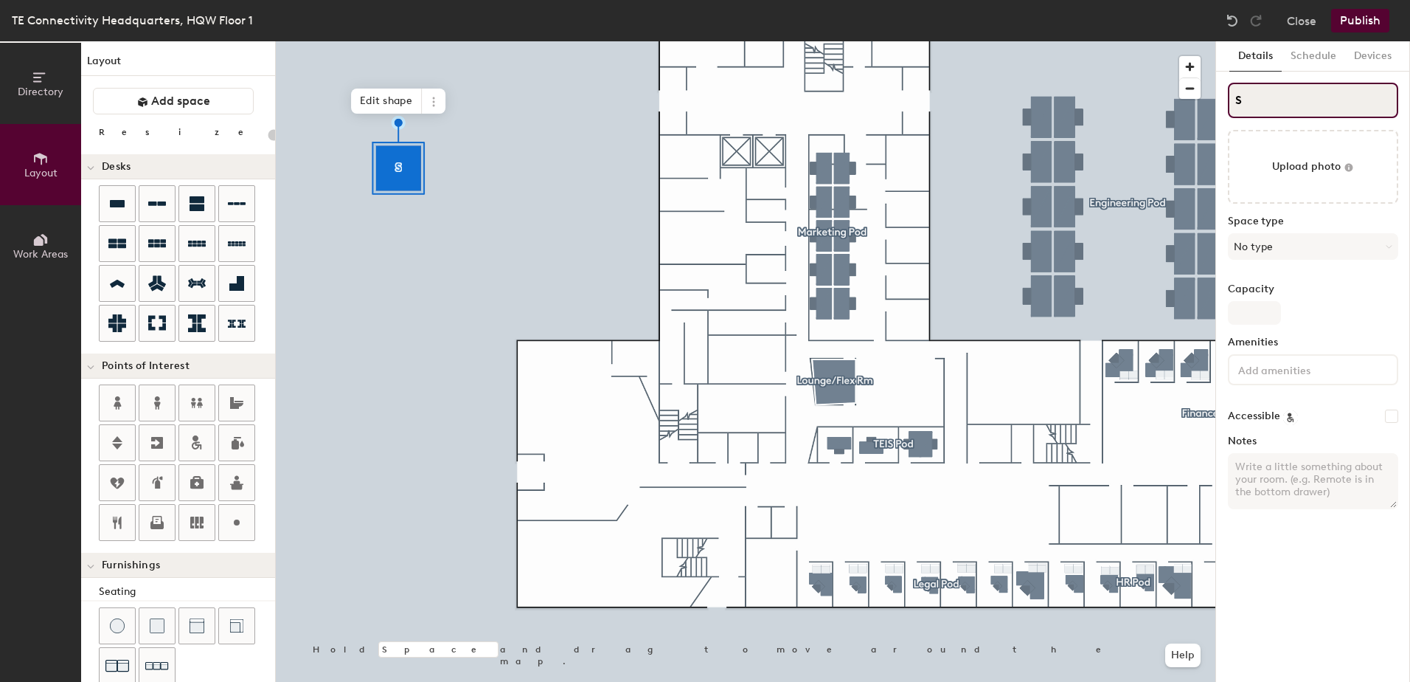
paste input "TEIS POD - 149, 148, 147 Legal - 118, 119, 1"
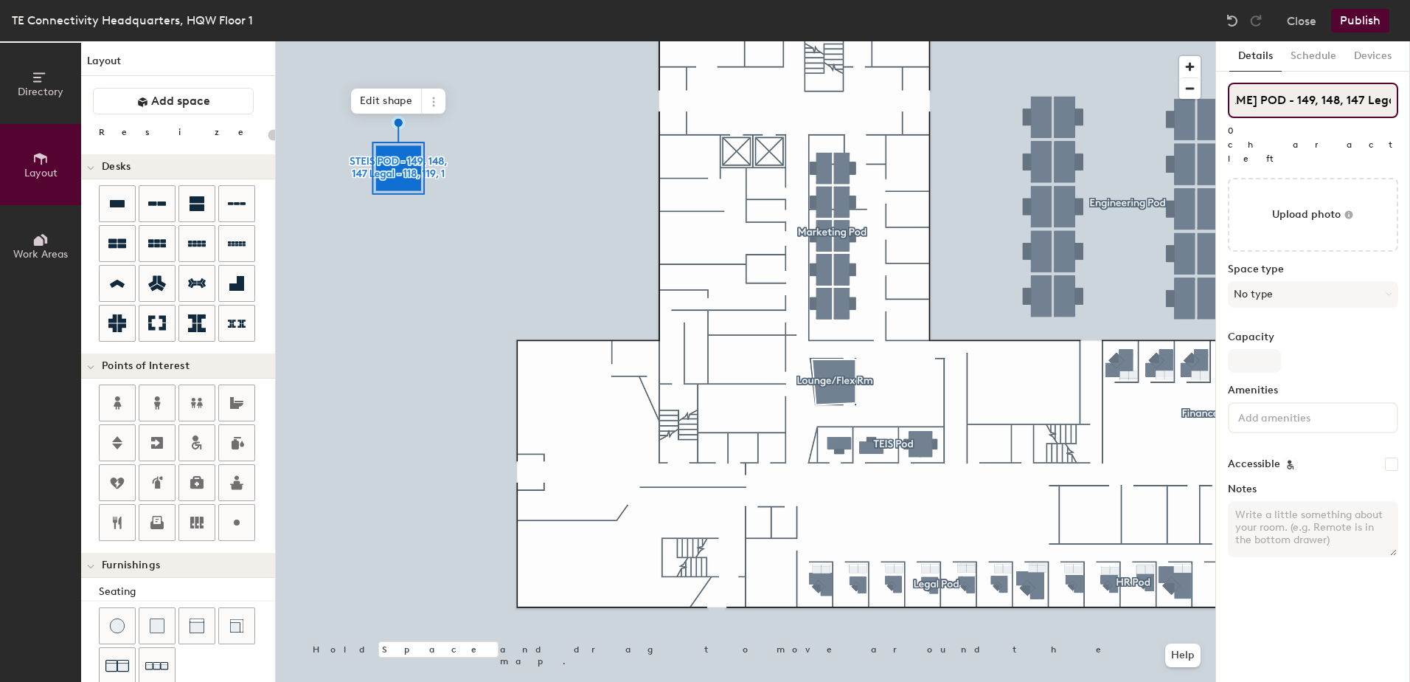
scroll to position [0, 0]
click at [411, 99] on span "Edit shape" at bounding box center [386, 101] width 71 height 25
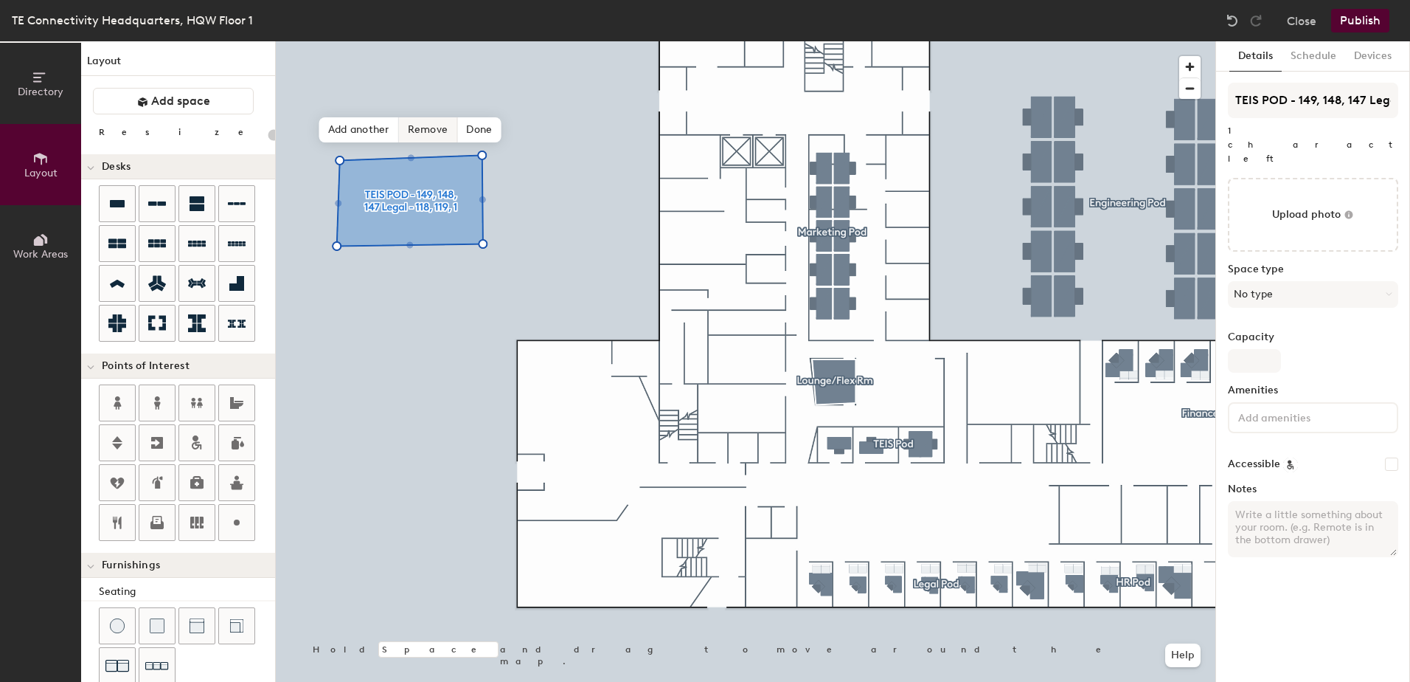
click at [423, 129] on span "Remove" at bounding box center [428, 129] width 59 height 25
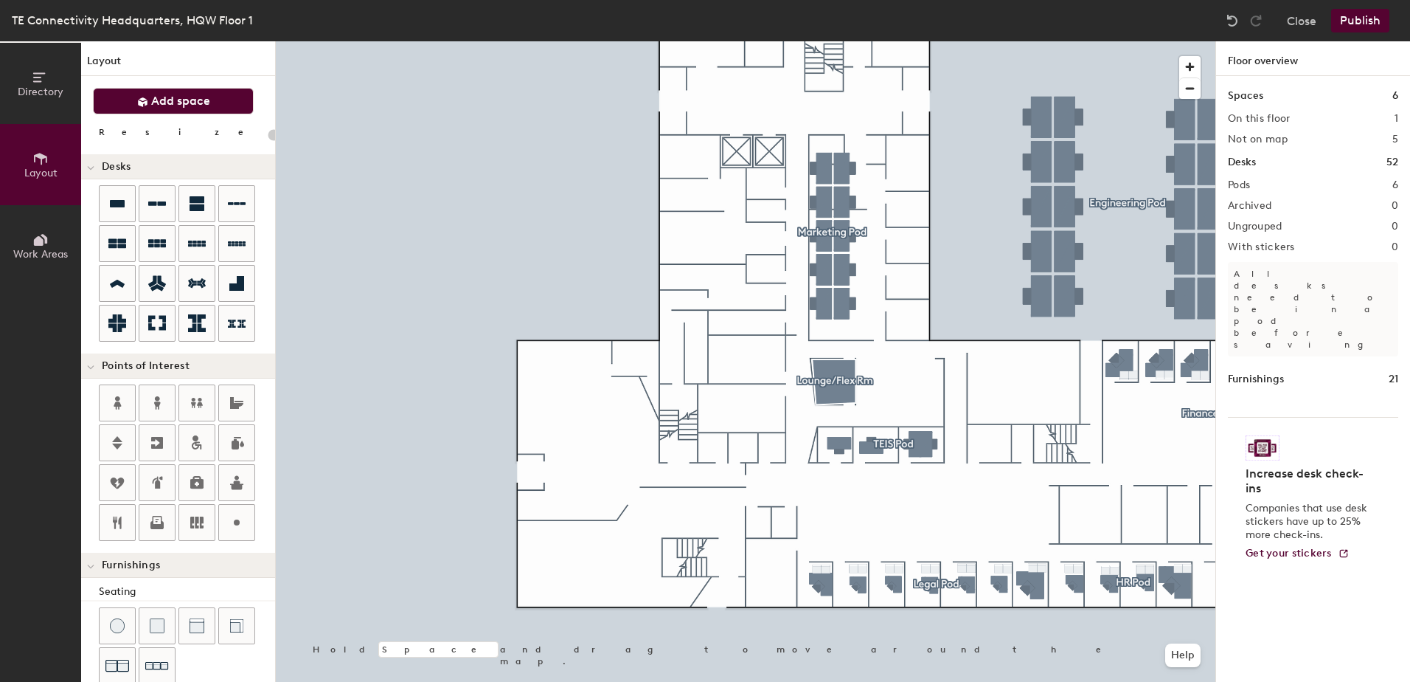
click at [159, 106] on span "Add space" at bounding box center [180, 101] width 59 height 15
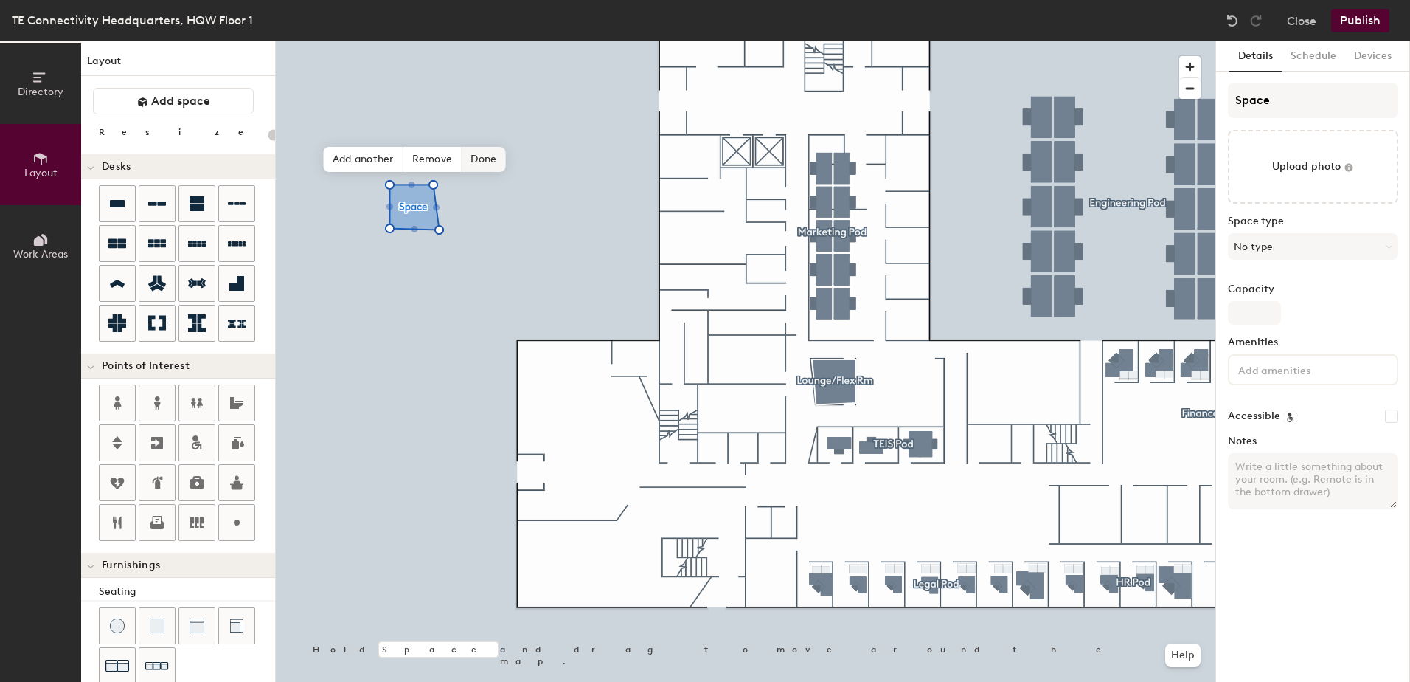
click at [470, 162] on span "Done" at bounding box center [484, 159] width 44 height 25
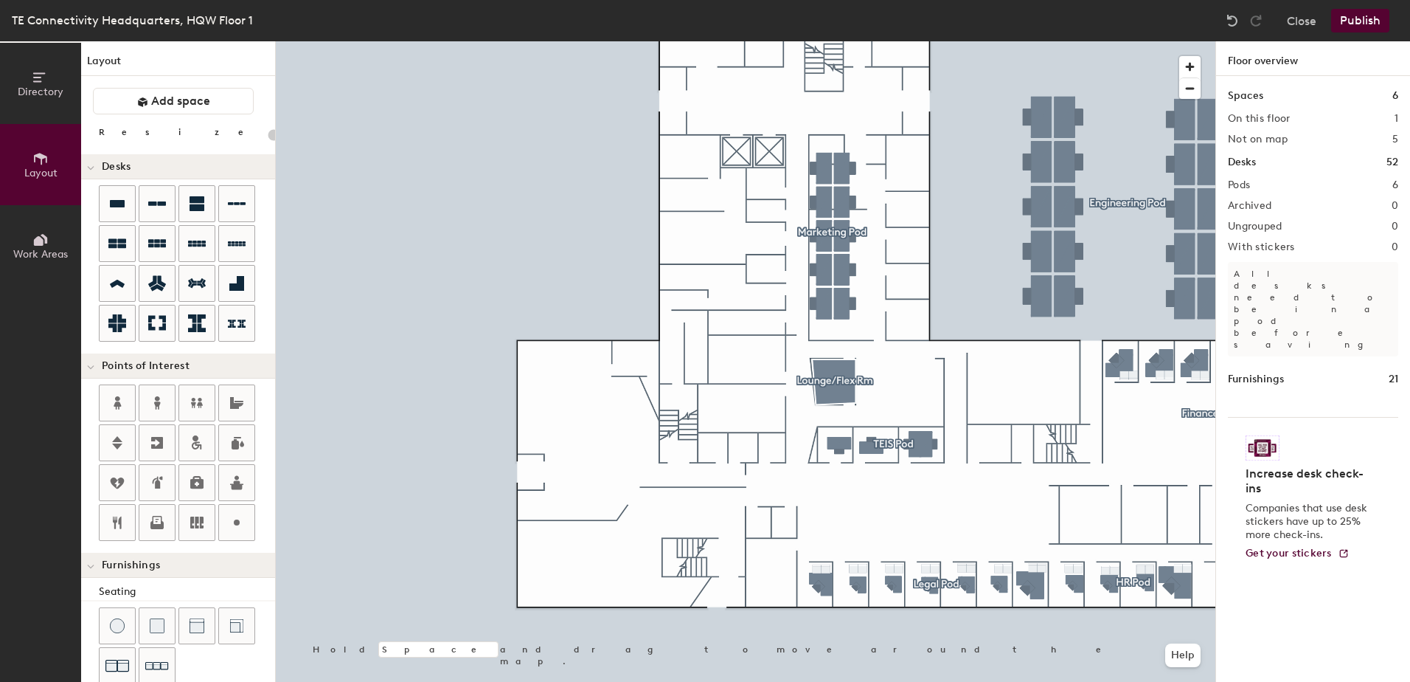
scroll to position [250, 0]
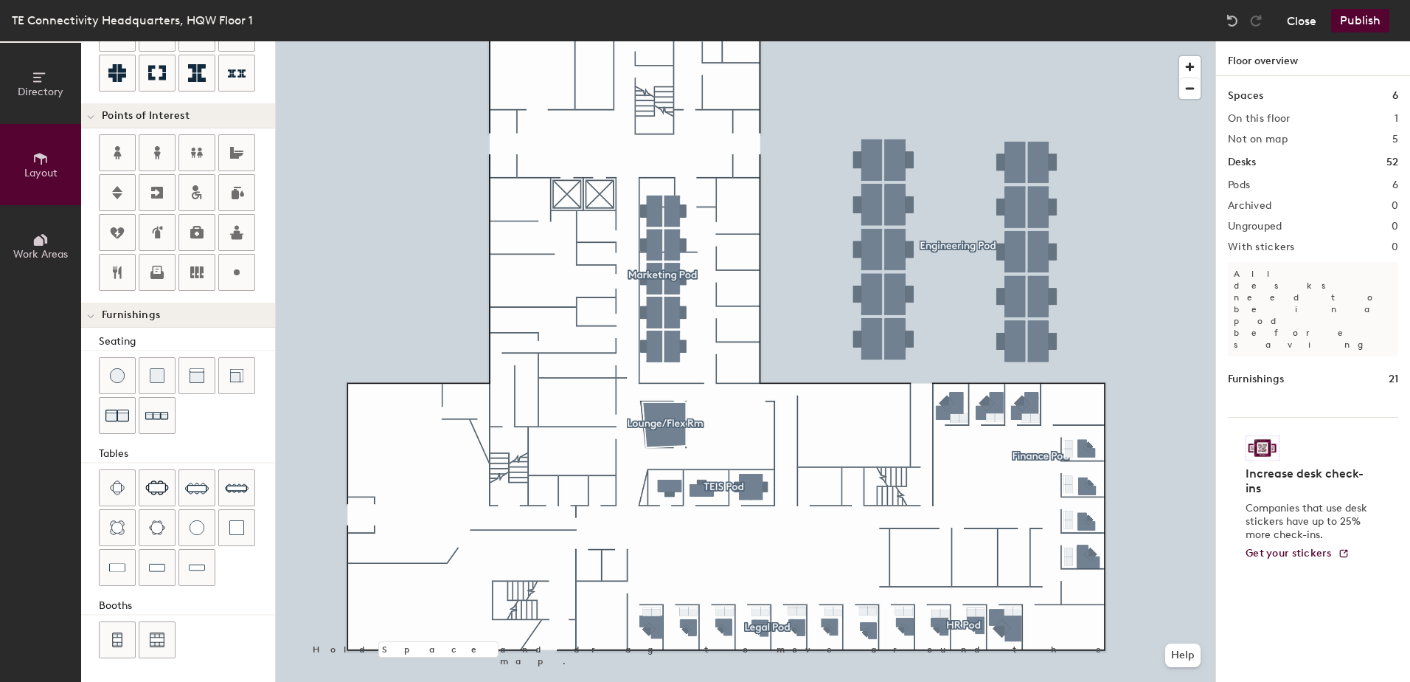
click at [1312, 22] on button "Close" at bounding box center [1302, 21] width 30 height 24
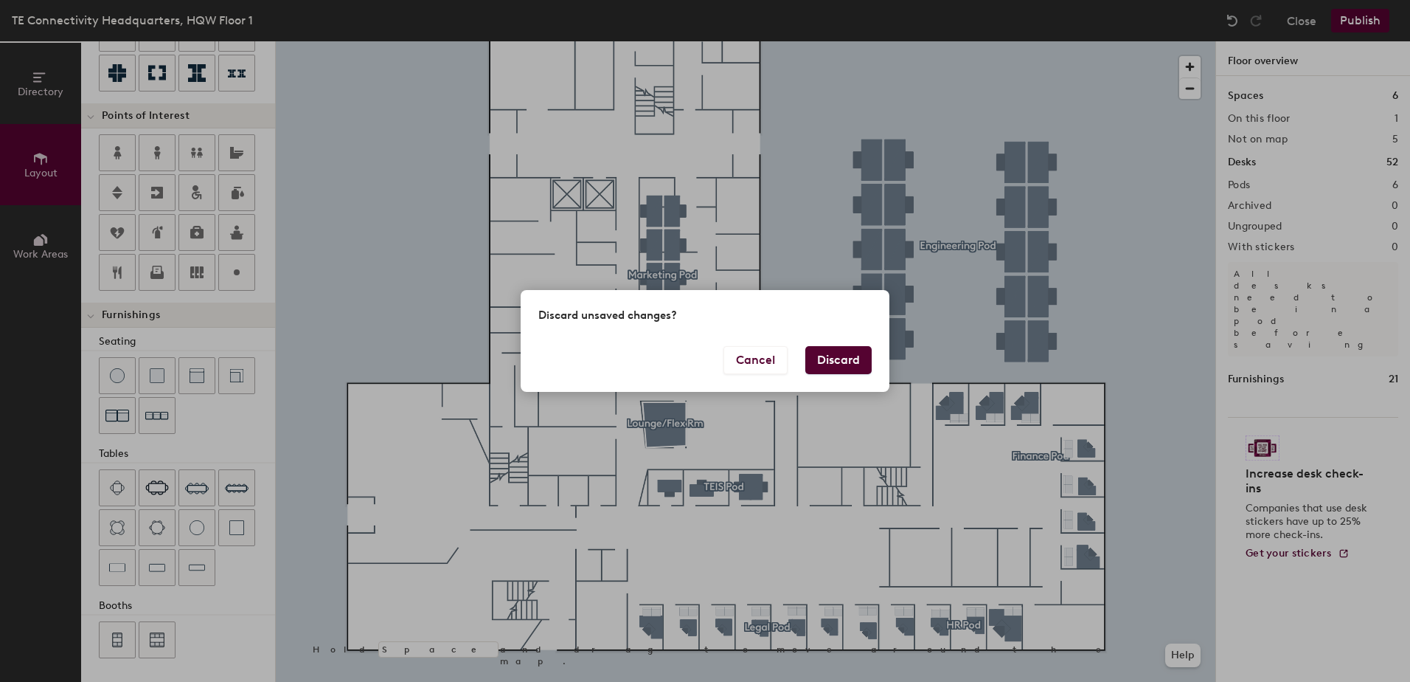
click at [850, 364] on button "Discard" at bounding box center [839, 360] width 66 height 28
